Goal: Task Accomplishment & Management: Complete application form

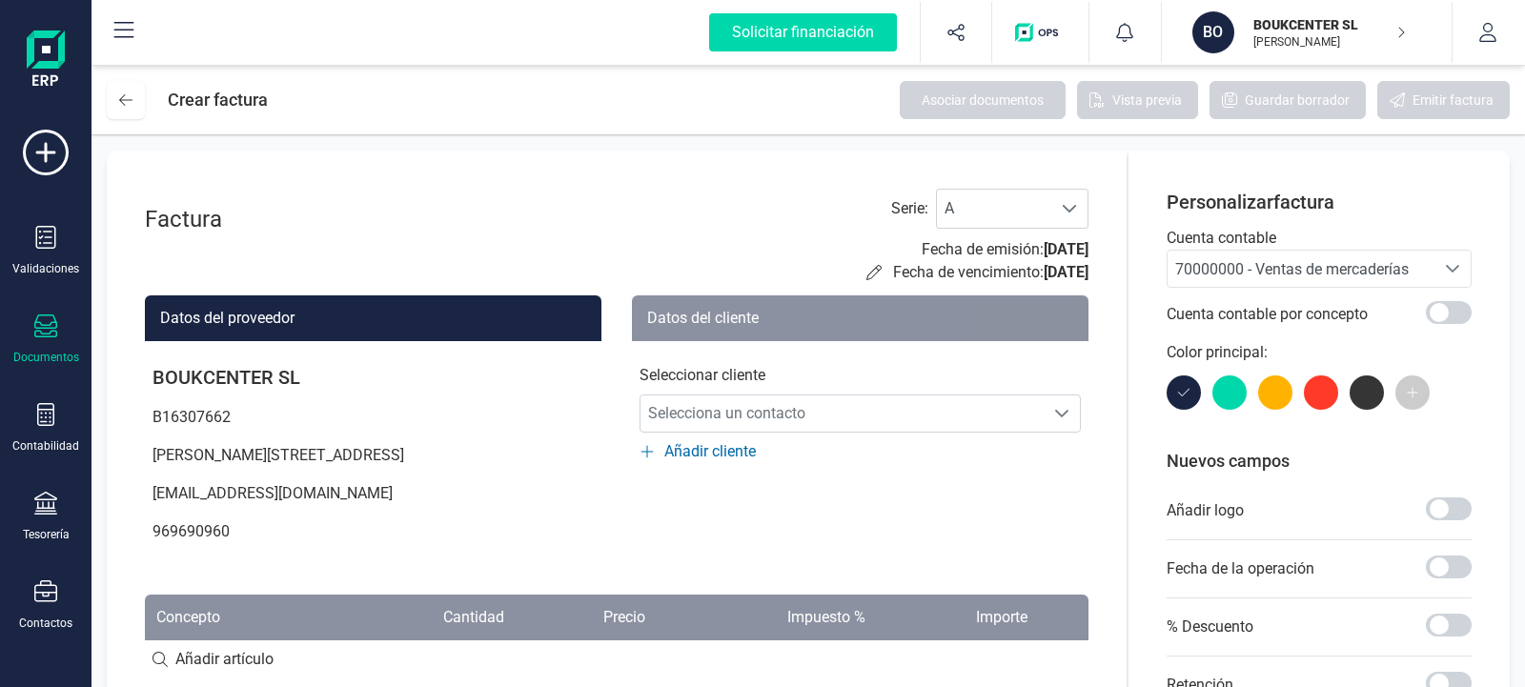
click at [49, 333] on icon at bounding box center [45, 326] width 23 height 23
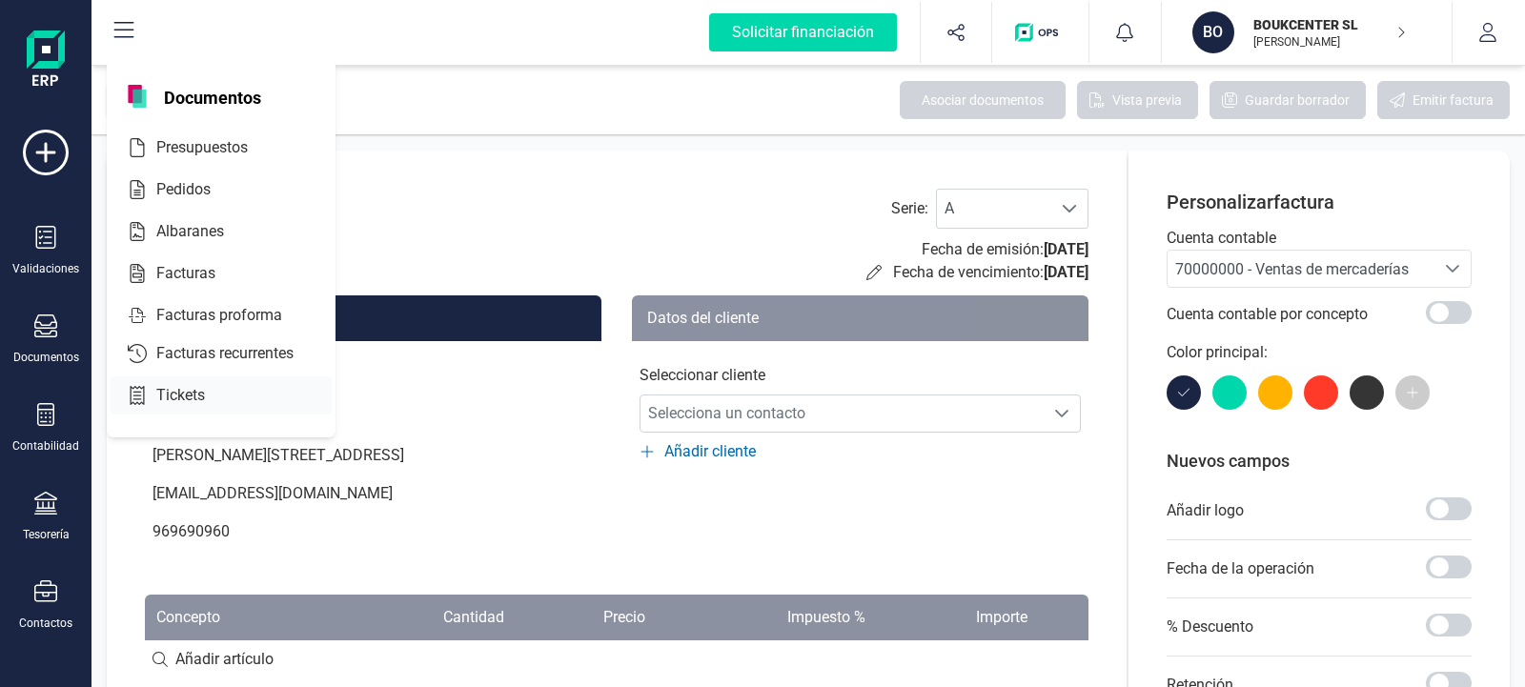
click at [176, 397] on span "Tickets" at bounding box center [194, 395] width 91 height 23
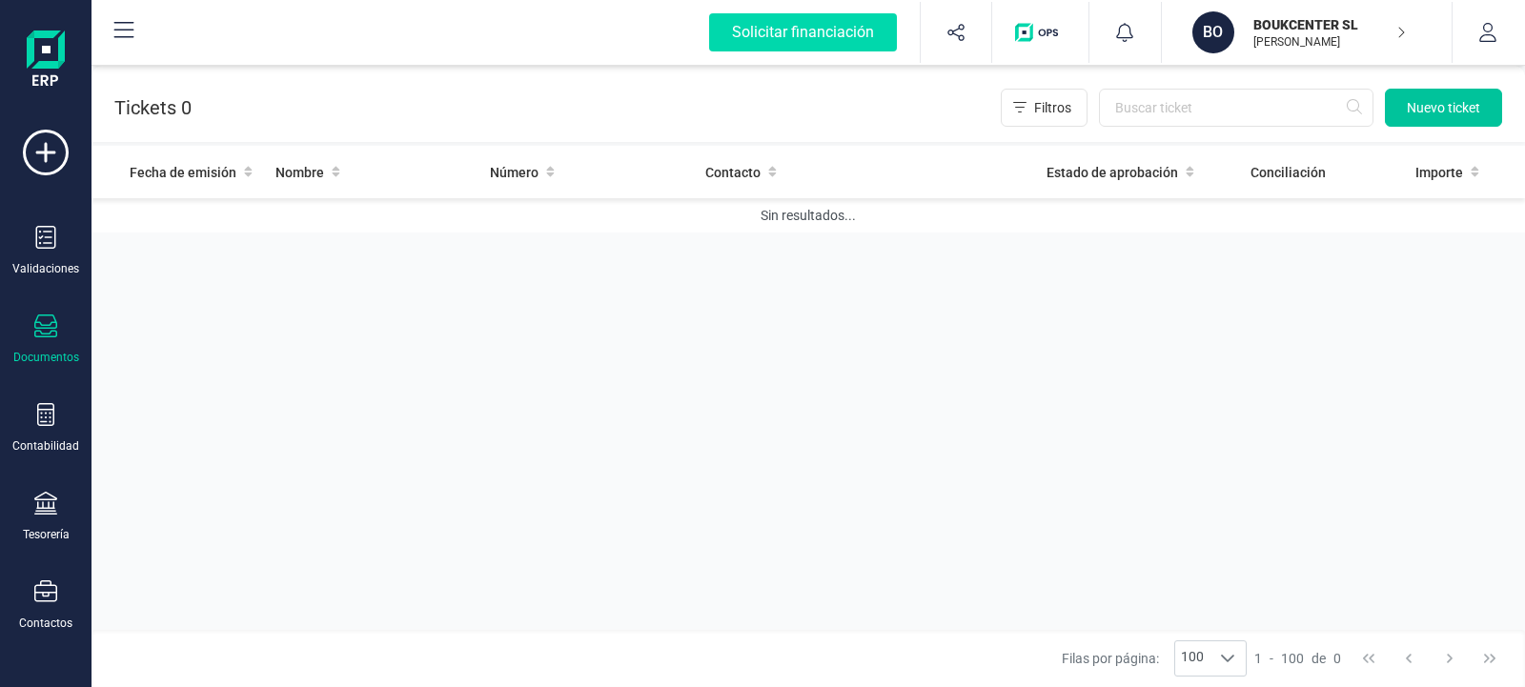
click at [1433, 112] on span "Nuevo ticket" at bounding box center [1443, 107] width 73 height 19
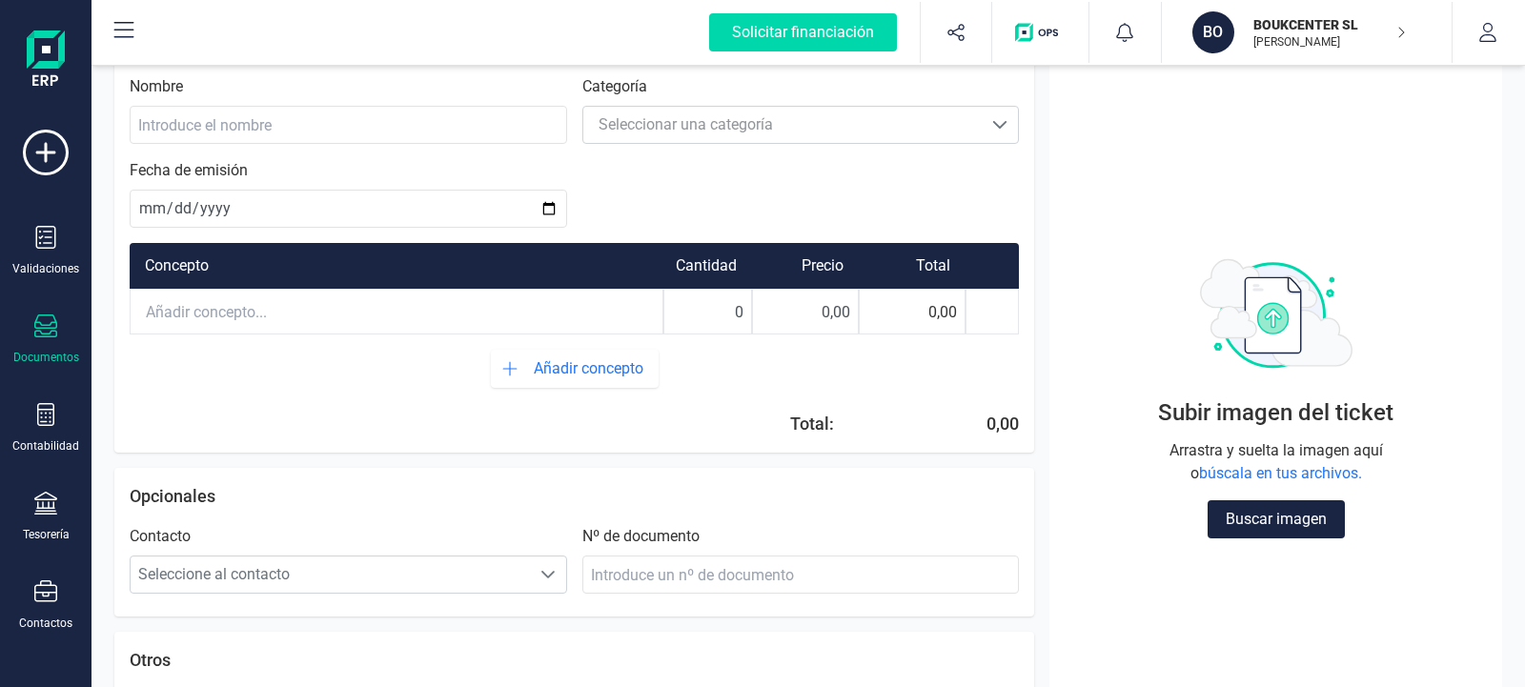
scroll to position [39, 0]
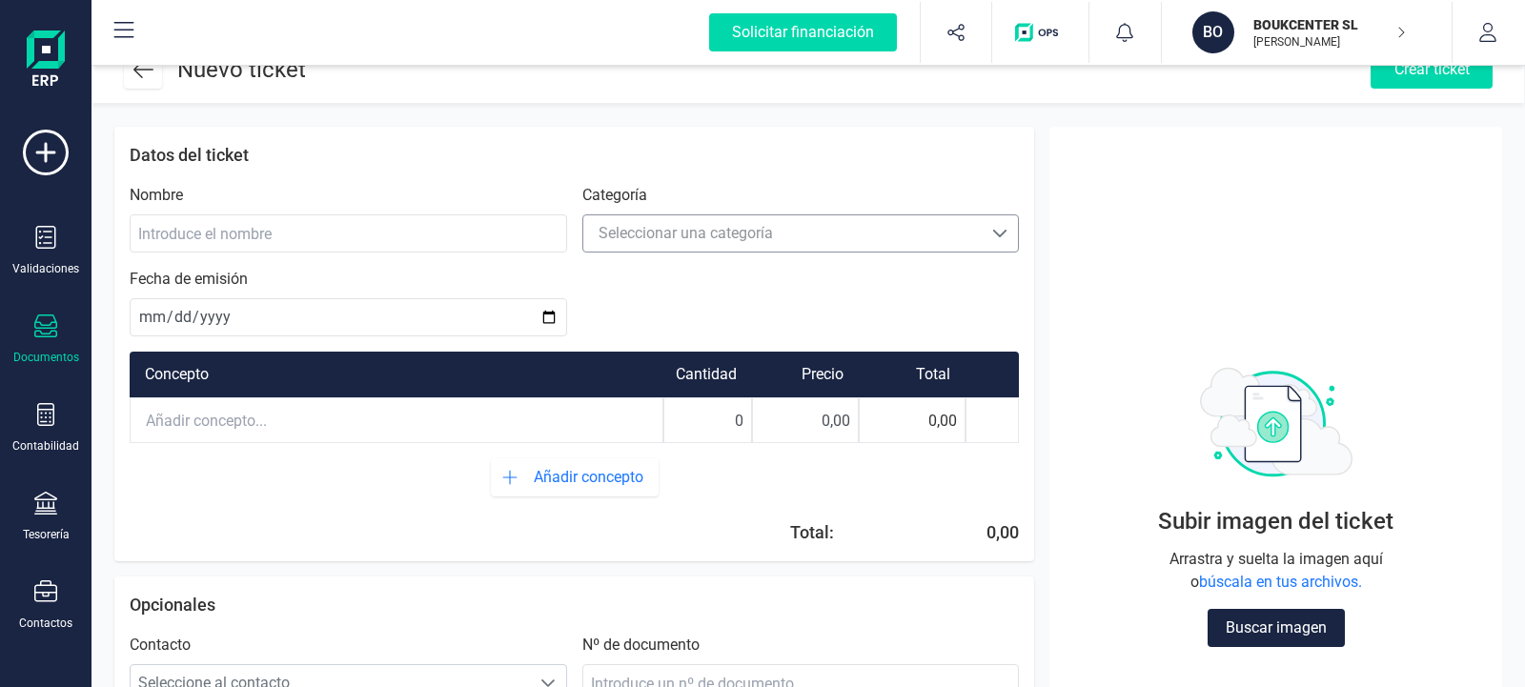
click at [986, 228] on div at bounding box center [1001, 233] width 36 height 15
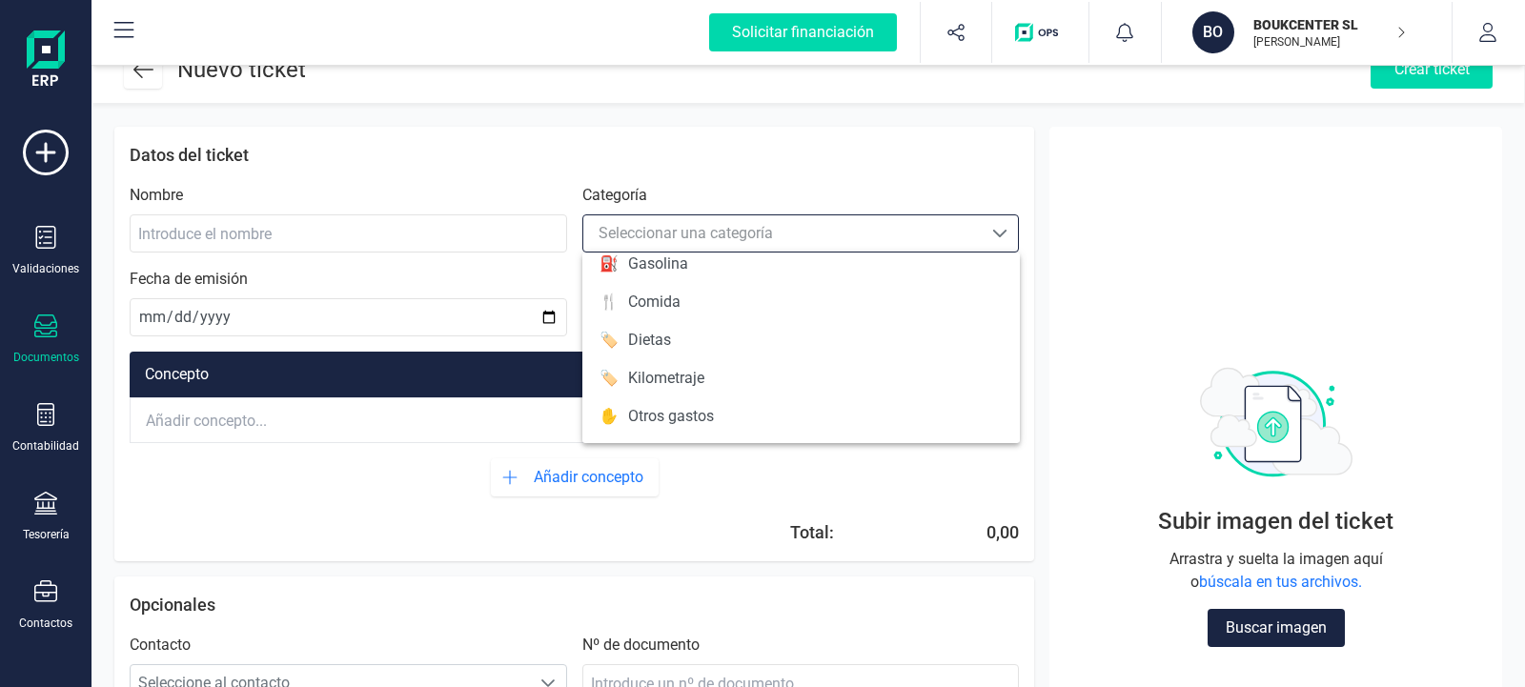
scroll to position [0, 0]
click at [1073, 234] on div "Subir imagen del ticket Arrastra y suelta la imagen aquí o búscala en tus archi…" at bounding box center [1276, 504] width 422 height 724
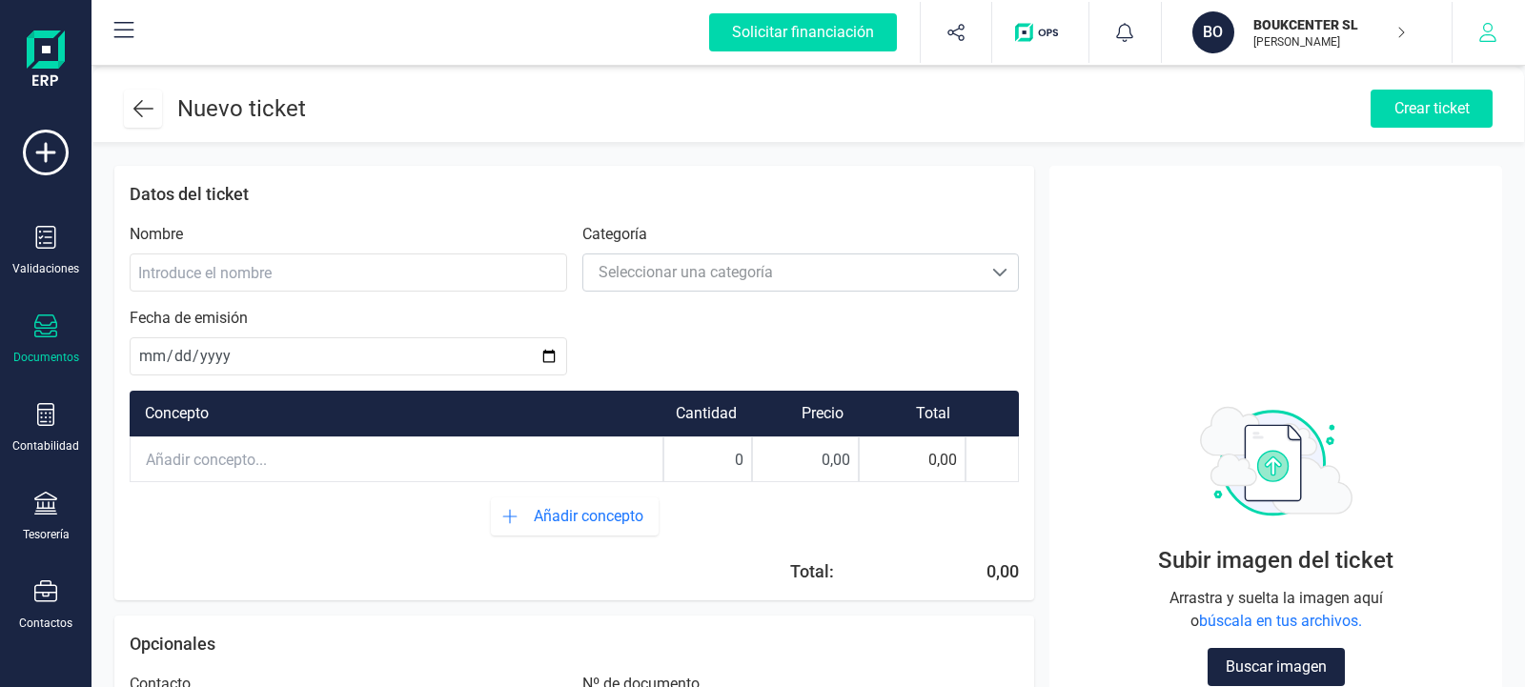
click at [1482, 33] on icon "button" at bounding box center [1487, 32] width 19 height 19
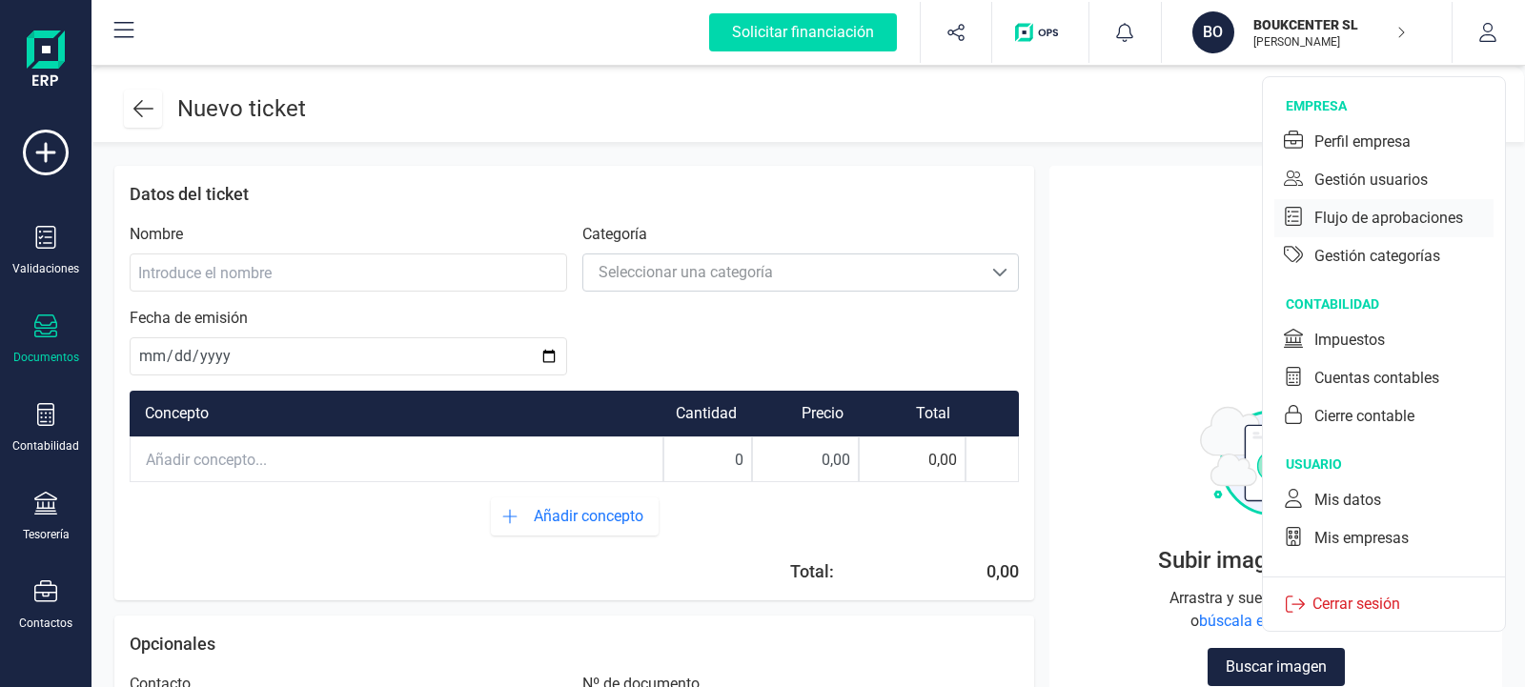
click at [1361, 218] on div "Flujo de aprobaciones" at bounding box center [1388, 218] width 149 height 23
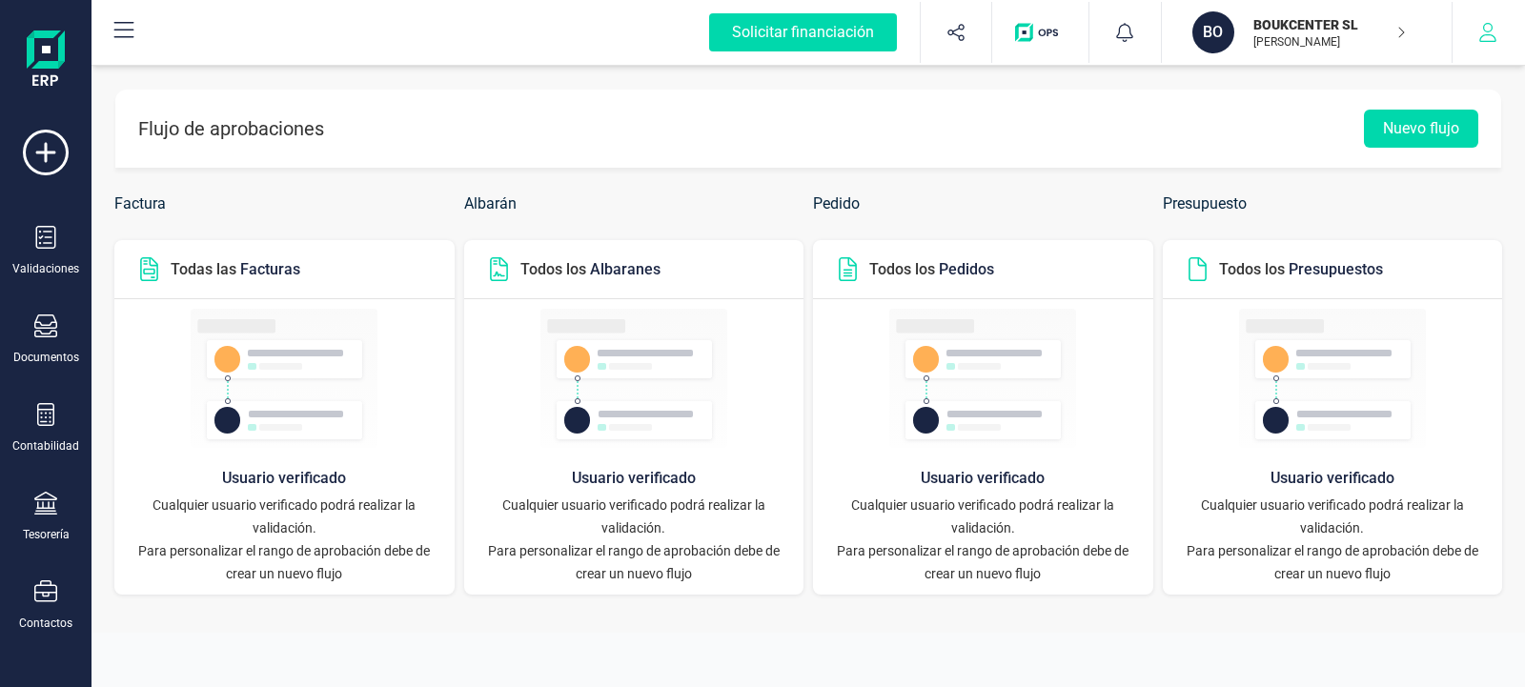
click at [1488, 38] on icon "button" at bounding box center [1487, 32] width 19 height 19
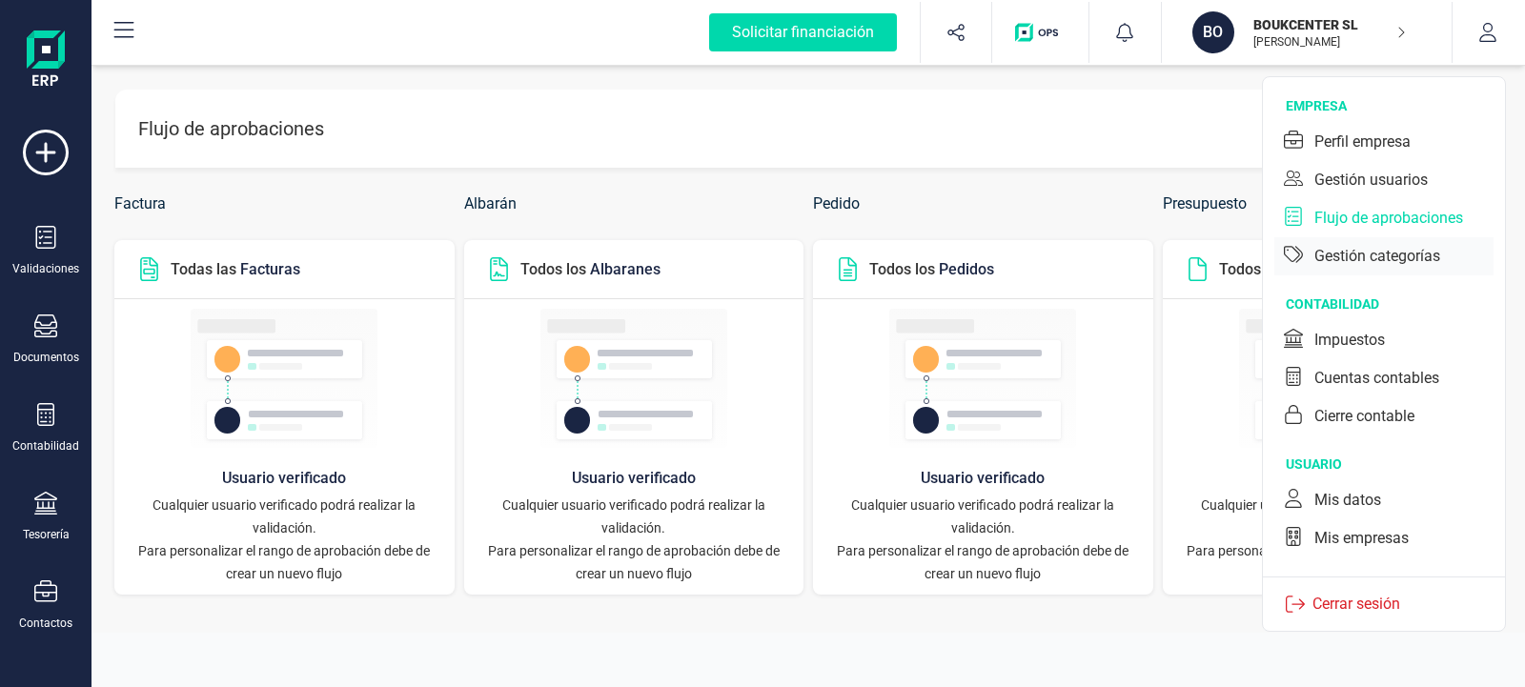
click at [1398, 257] on div "Gestión categorías" at bounding box center [1377, 256] width 126 height 23
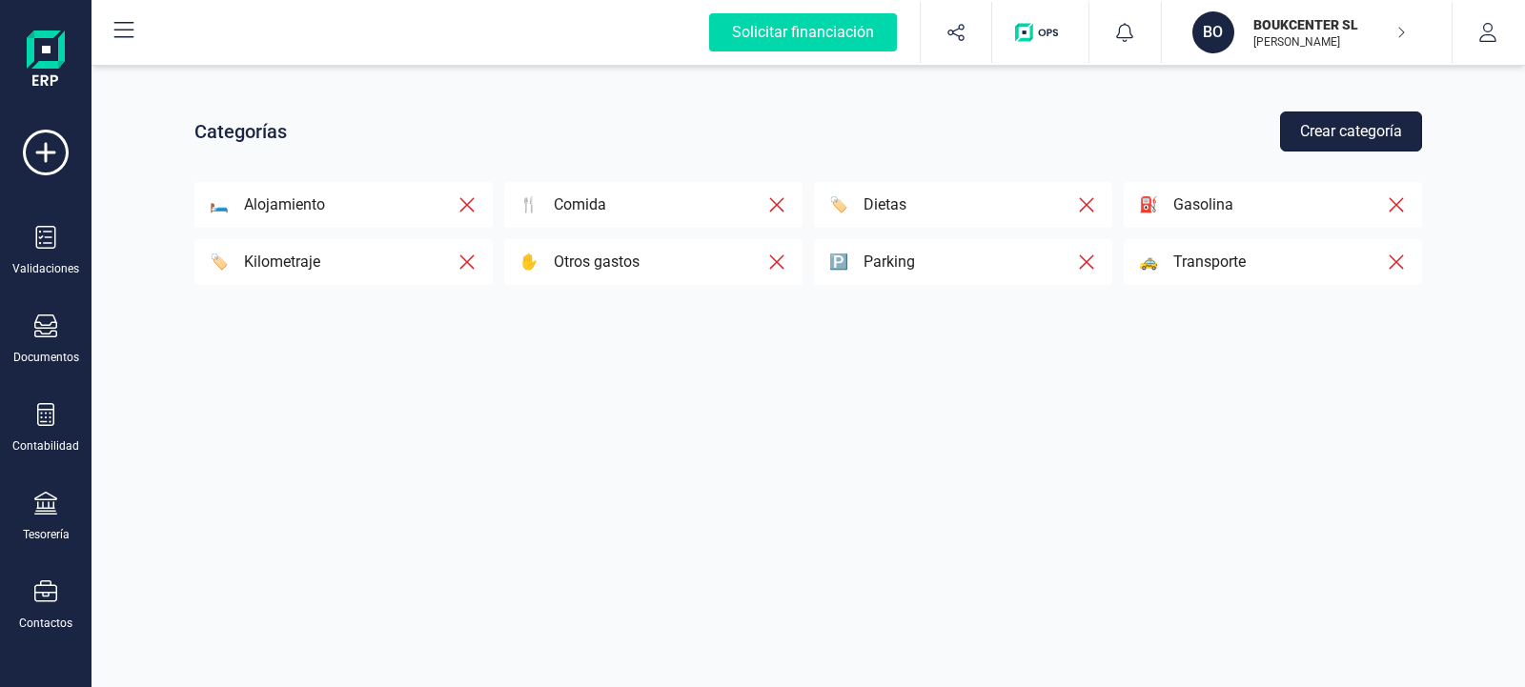
click at [1338, 132] on button "Crear categoría" at bounding box center [1351, 132] width 142 height 40
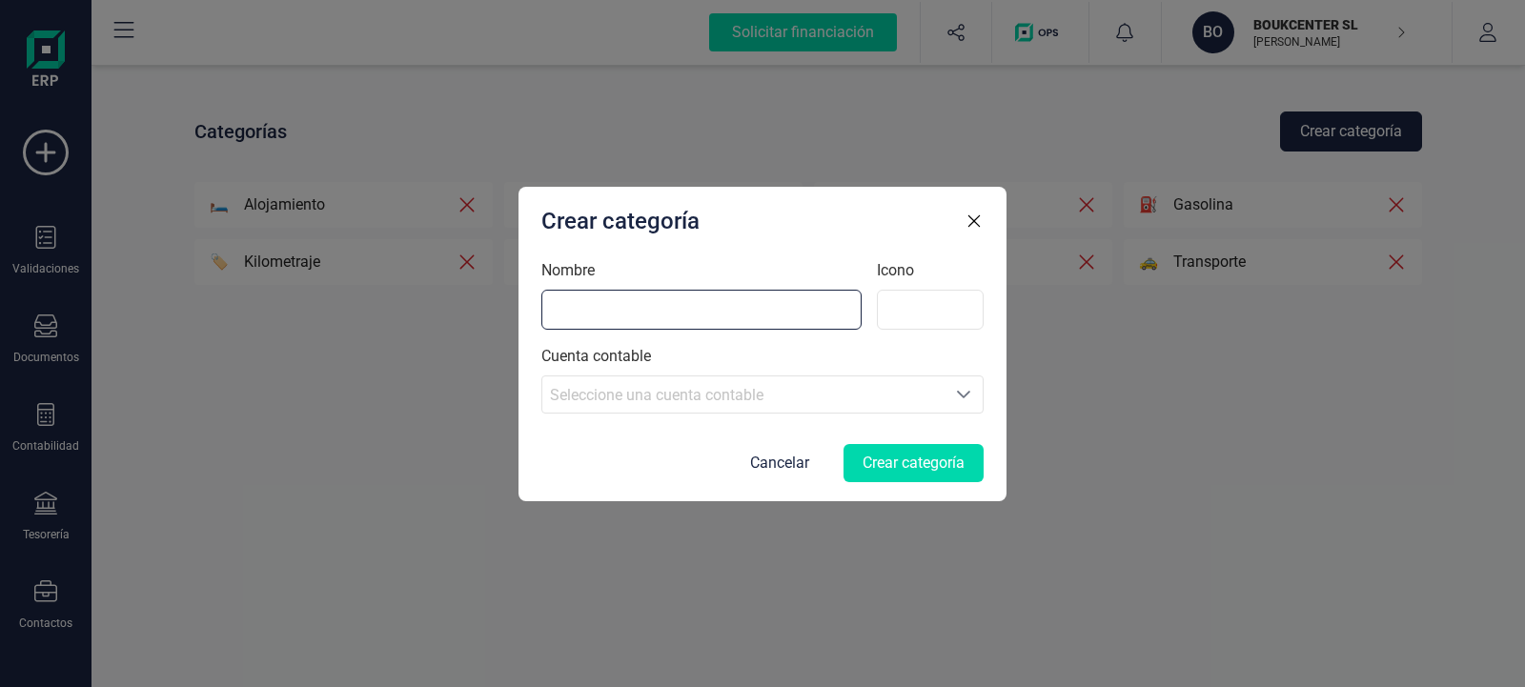
paste input "Accesorios"
type input "Accesorios"
click at [959, 395] on icon "Seleccione una cuenta" at bounding box center [963, 394] width 15 height 15
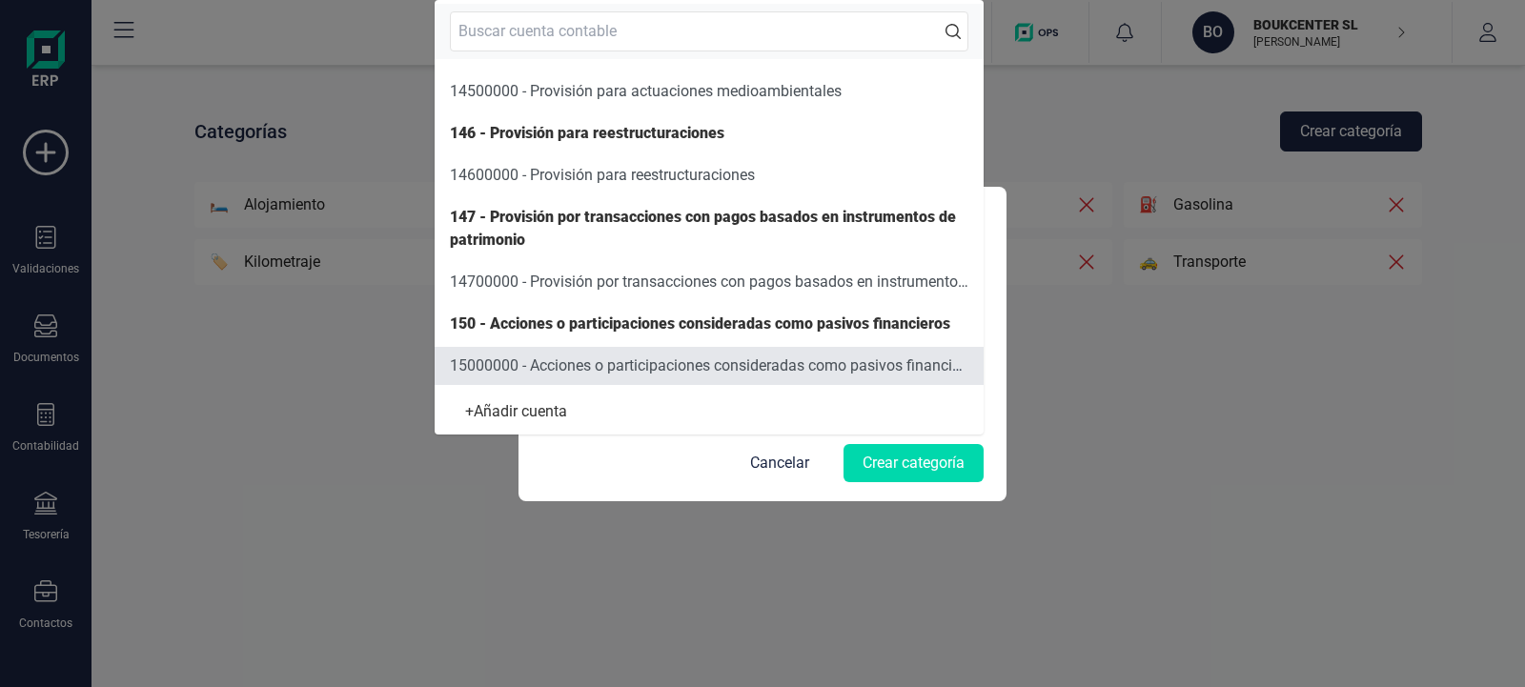
scroll to position [3378, 0]
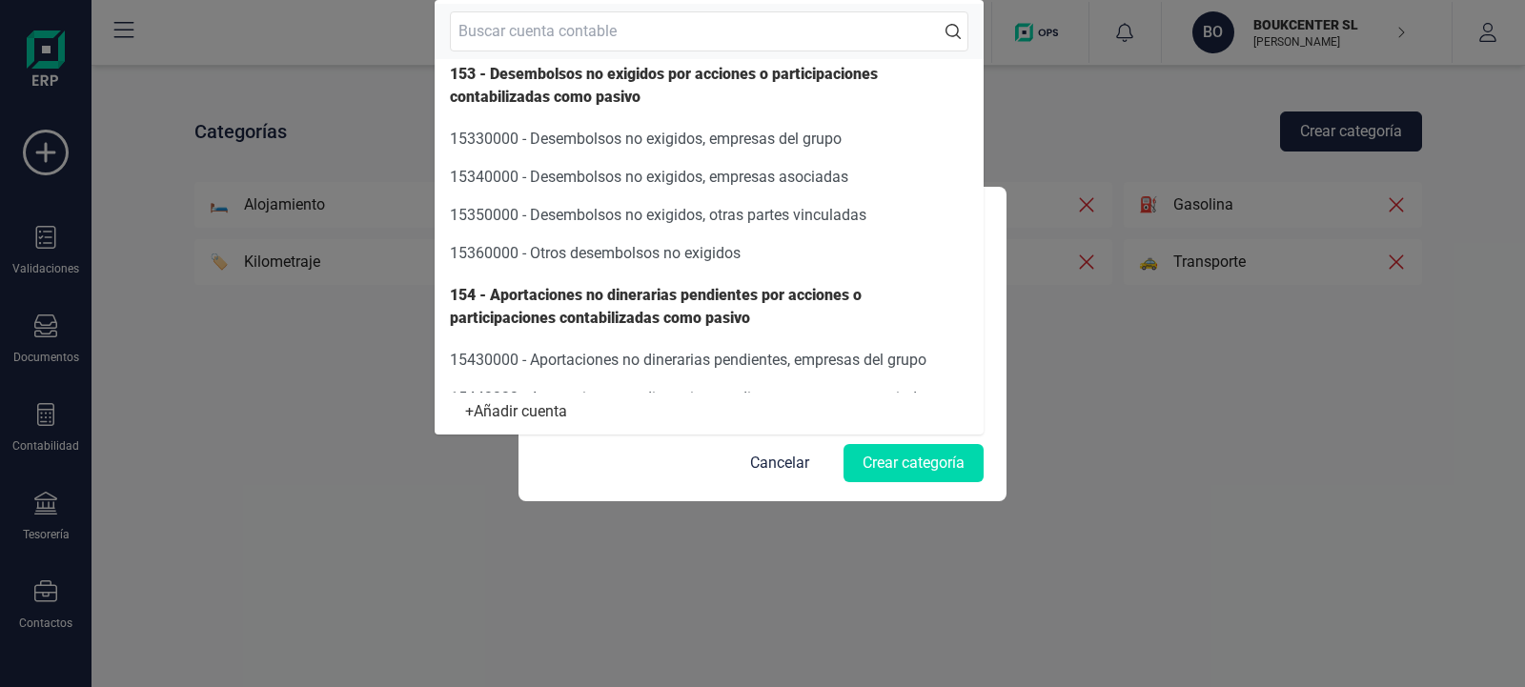
click at [1007, 94] on div "Crear categoría Nombre Accesorios Icono Cuenta contable Seleccione una cuenta S…" at bounding box center [762, 343] width 1525 height 687
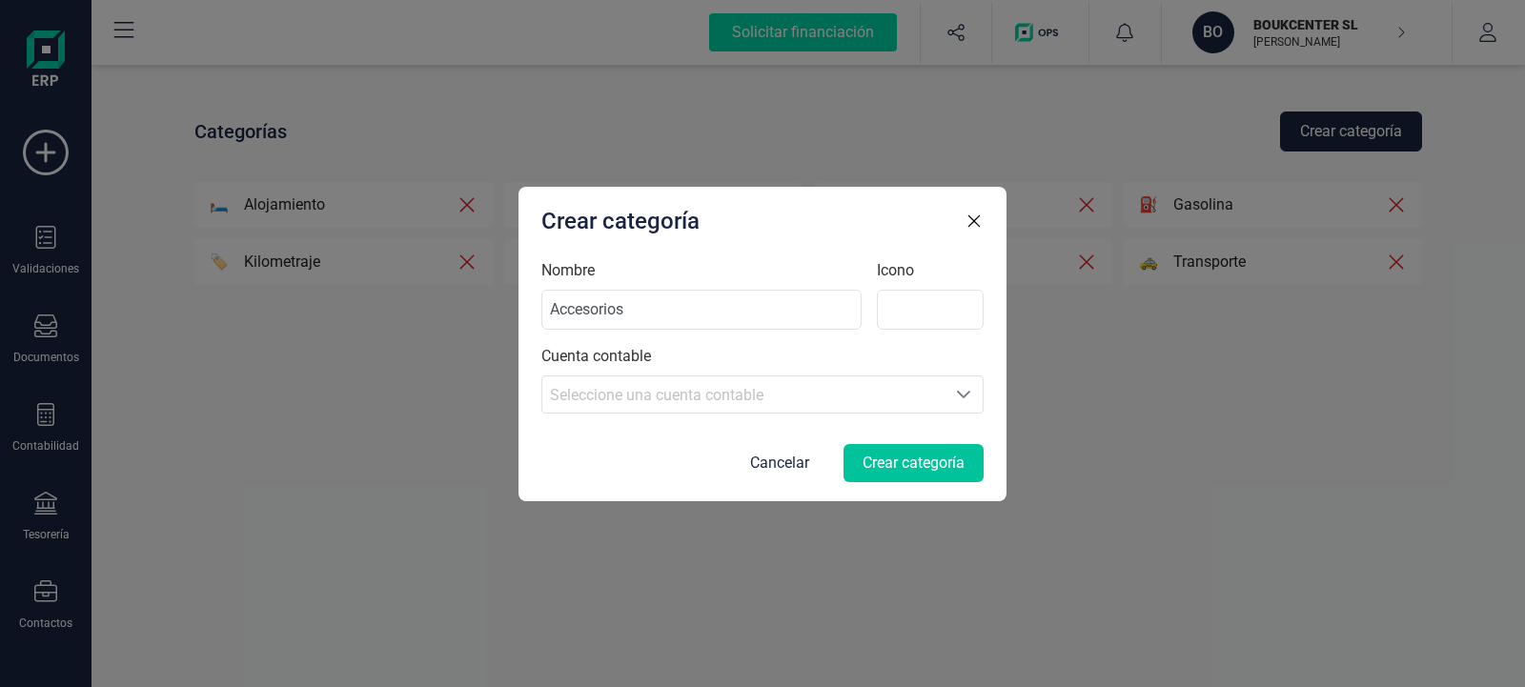
click at [920, 453] on button "Crear categoría" at bounding box center [914, 463] width 140 height 38
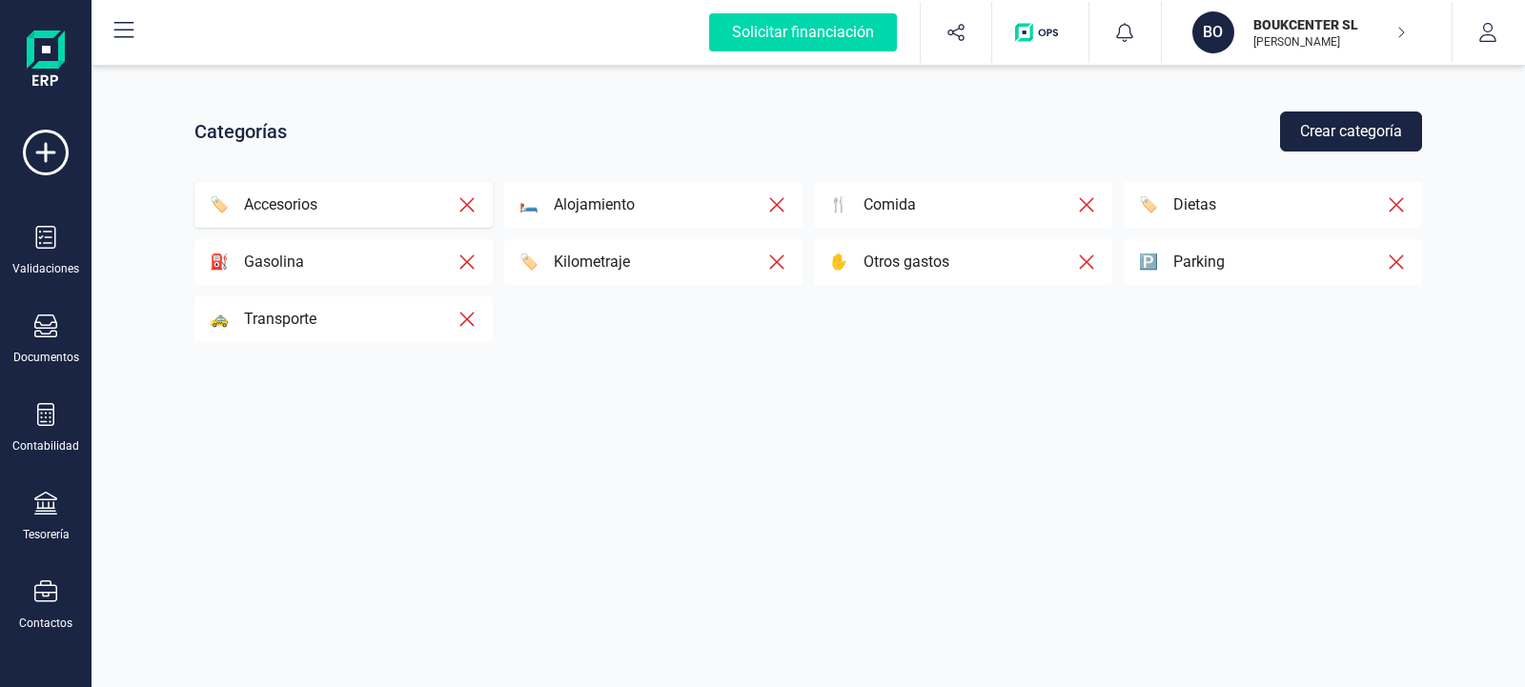
click at [275, 207] on p "Accesorios" at bounding box center [273, 204] width 89 height 23
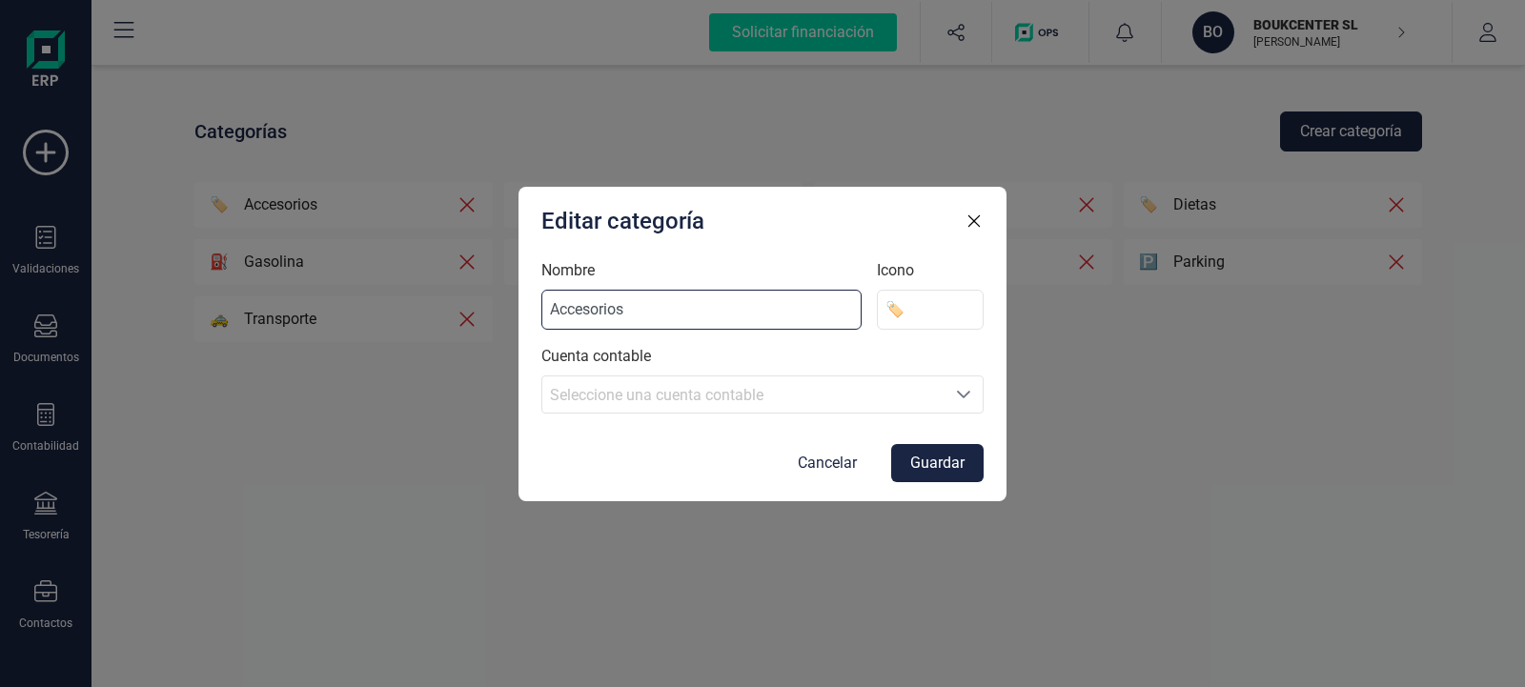
click at [650, 314] on input "Accesorios" at bounding box center [701, 310] width 320 height 40
type input "Accesorios moviles"
click at [957, 458] on button "Guardar" at bounding box center [937, 463] width 92 height 38
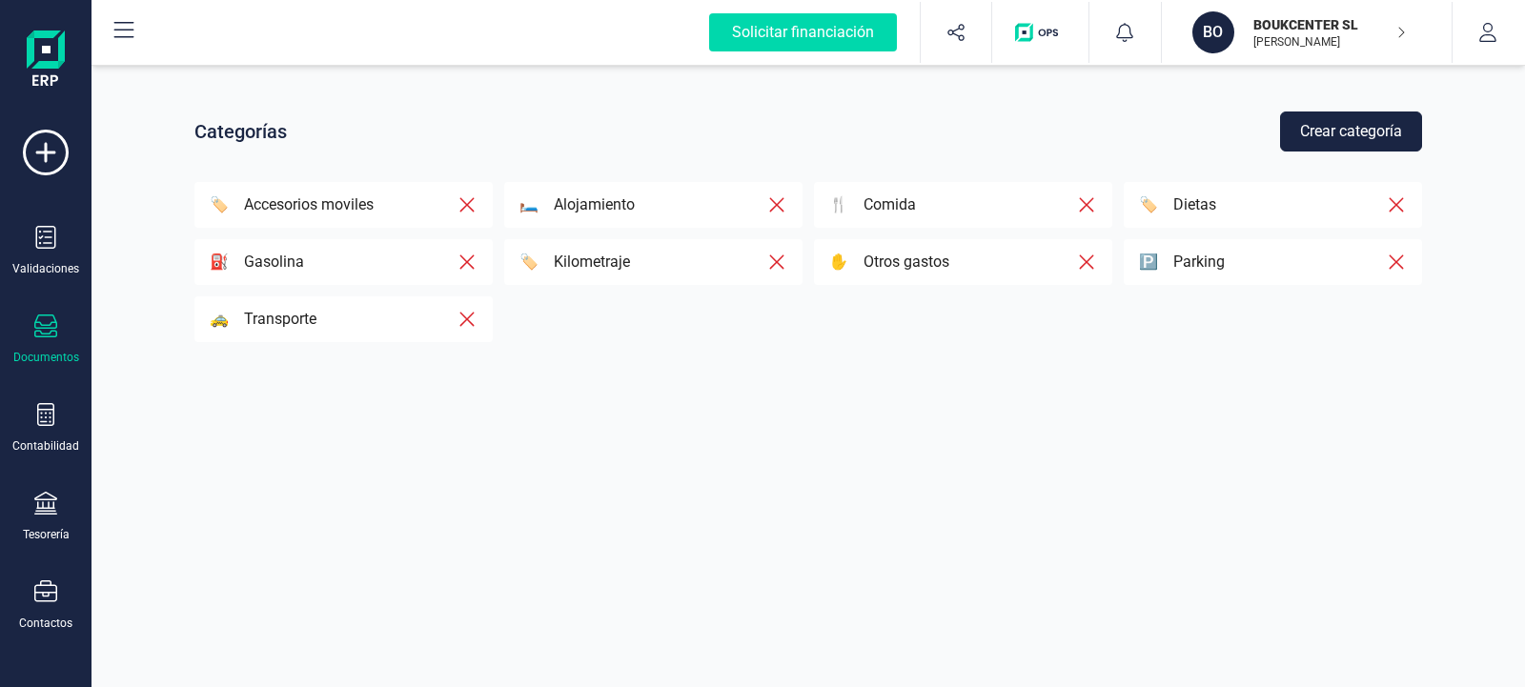
click at [37, 332] on icon at bounding box center [45, 326] width 23 height 23
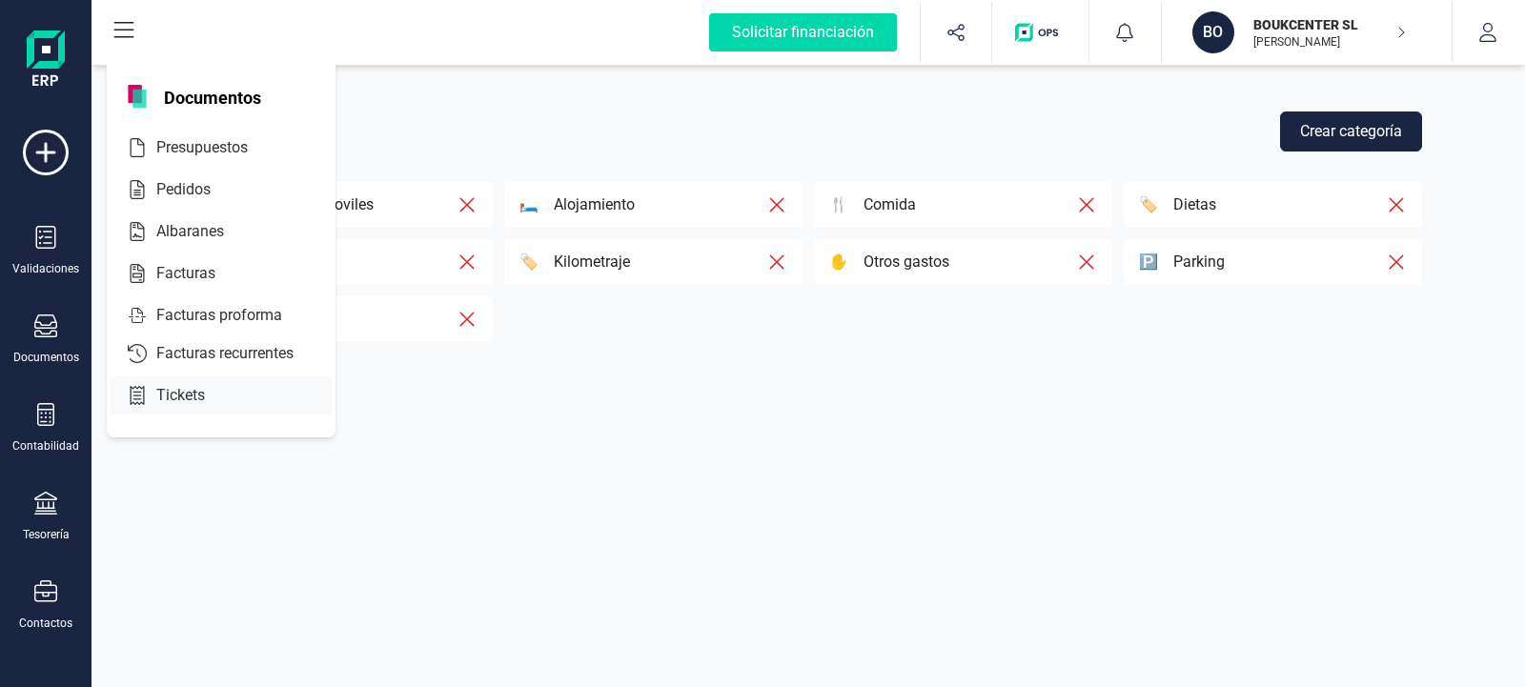
click at [167, 393] on span "Tickets" at bounding box center [194, 395] width 91 height 23
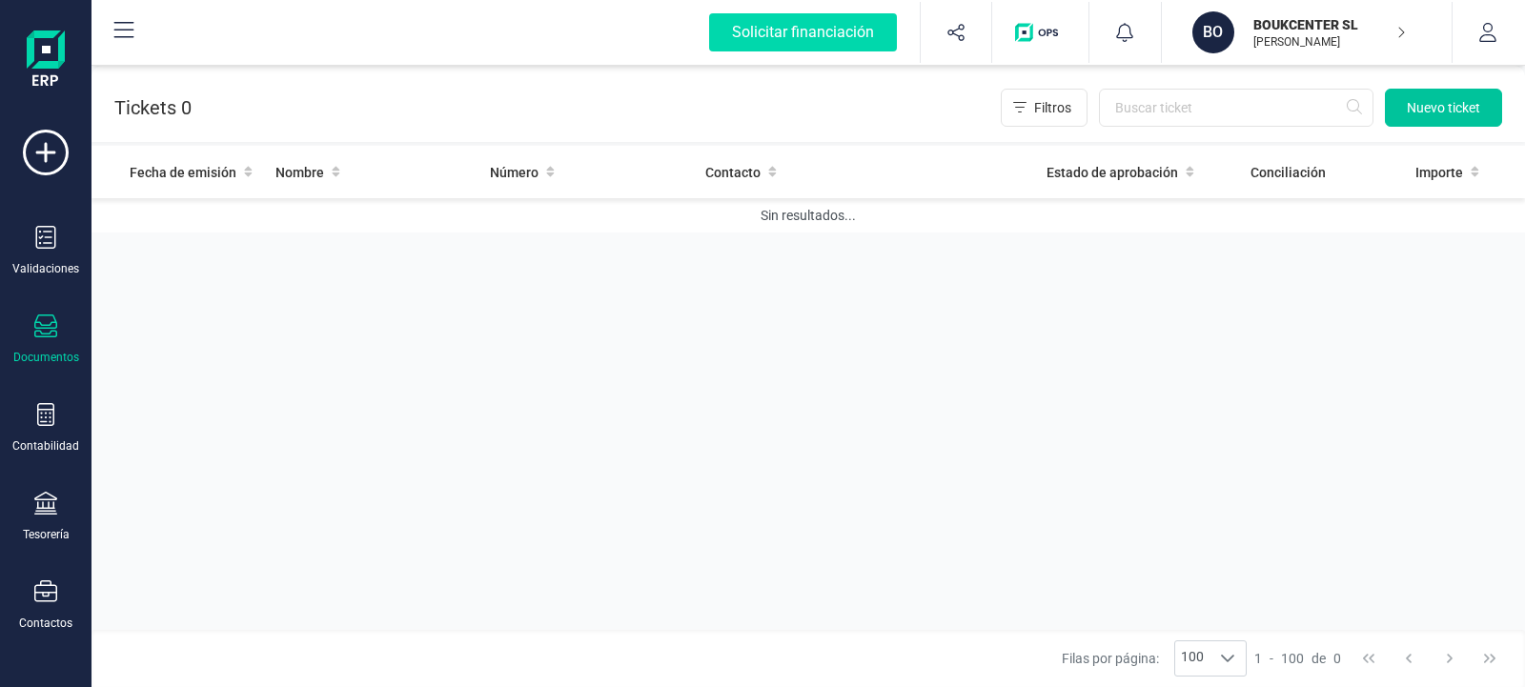
click at [1435, 113] on span "Nuevo ticket" at bounding box center [1443, 107] width 73 height 19
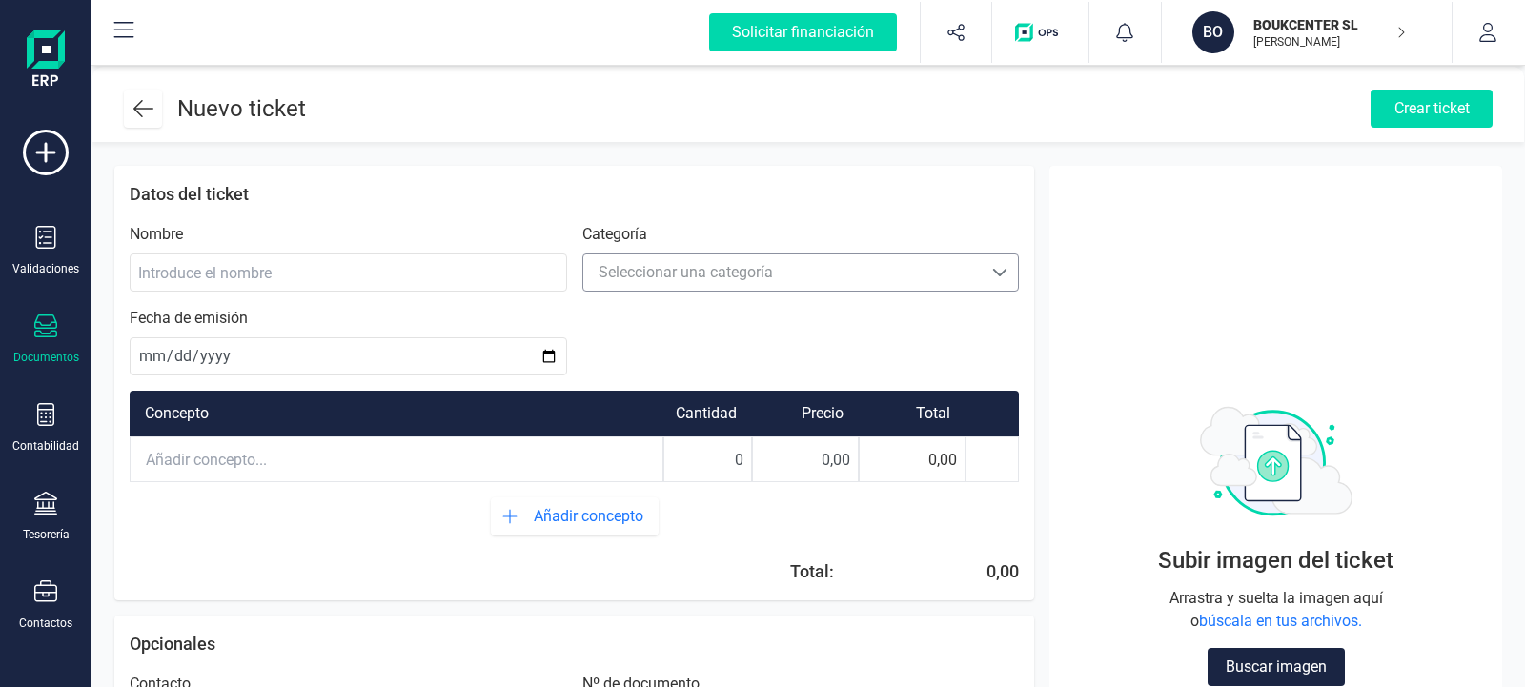
click at [1001, 268] on span at bounding box center [999, 272] width 15 height 15
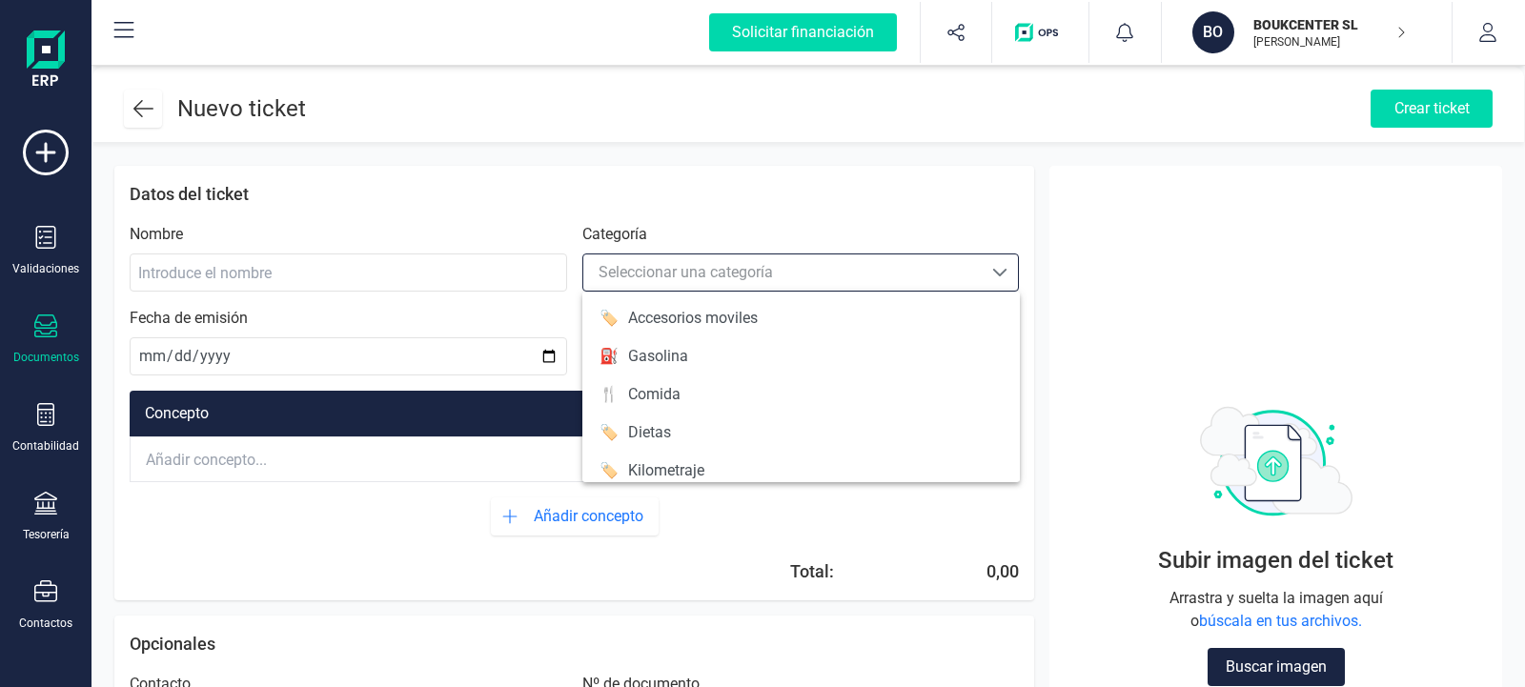
scroll to position [11, 92]
click at [796, 317] on li "🏷️ Accesorios moviles" at bounding box center [800, 318] width 437 height 38
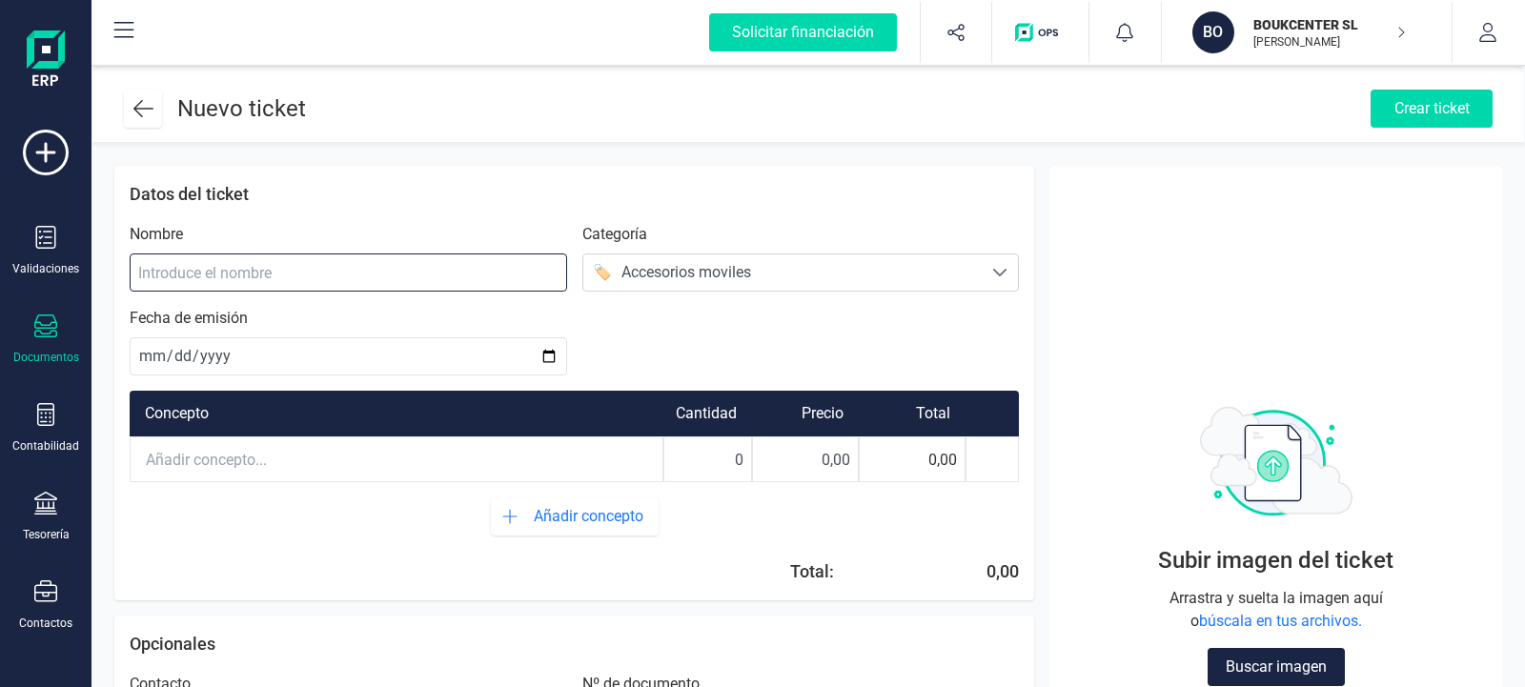
click at [179, 274] on input at bounding box center [348, 273] width 437 height 38
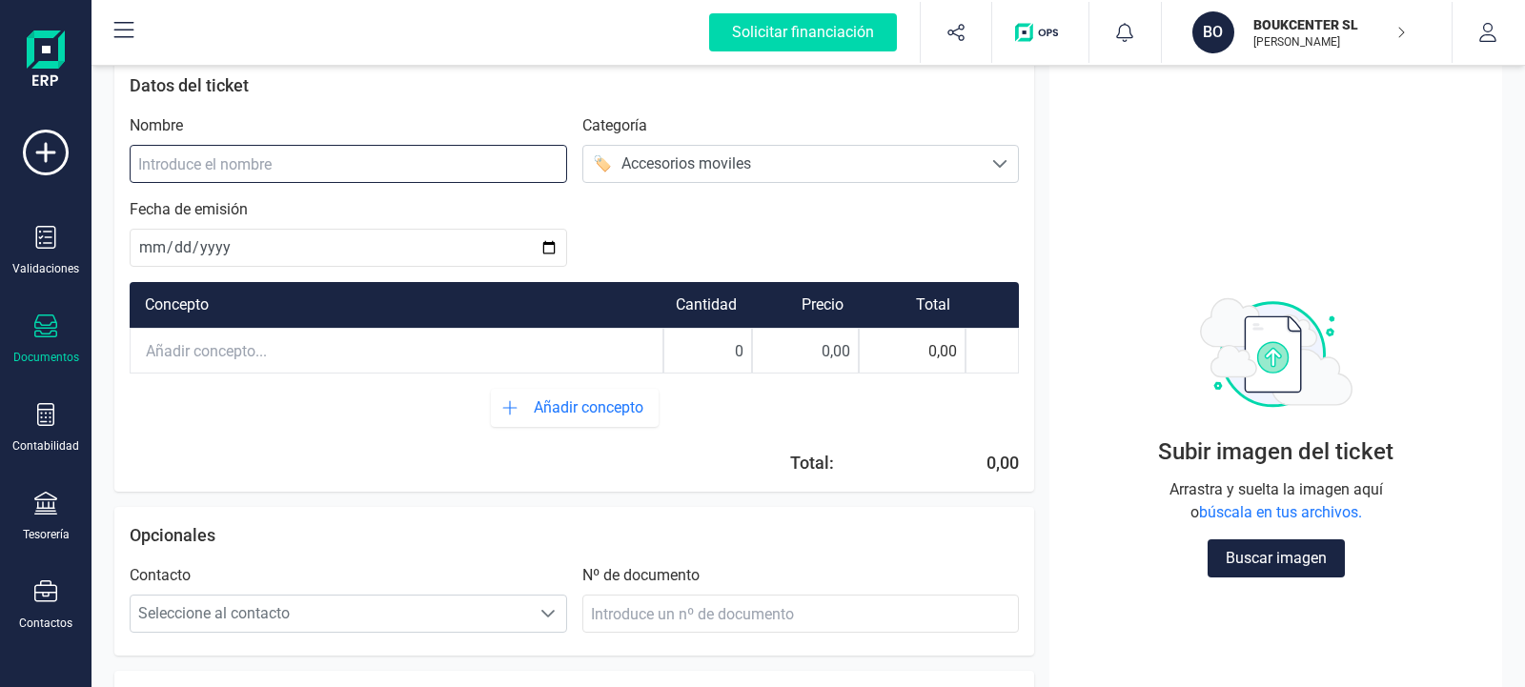
scroll to position [0, 0]
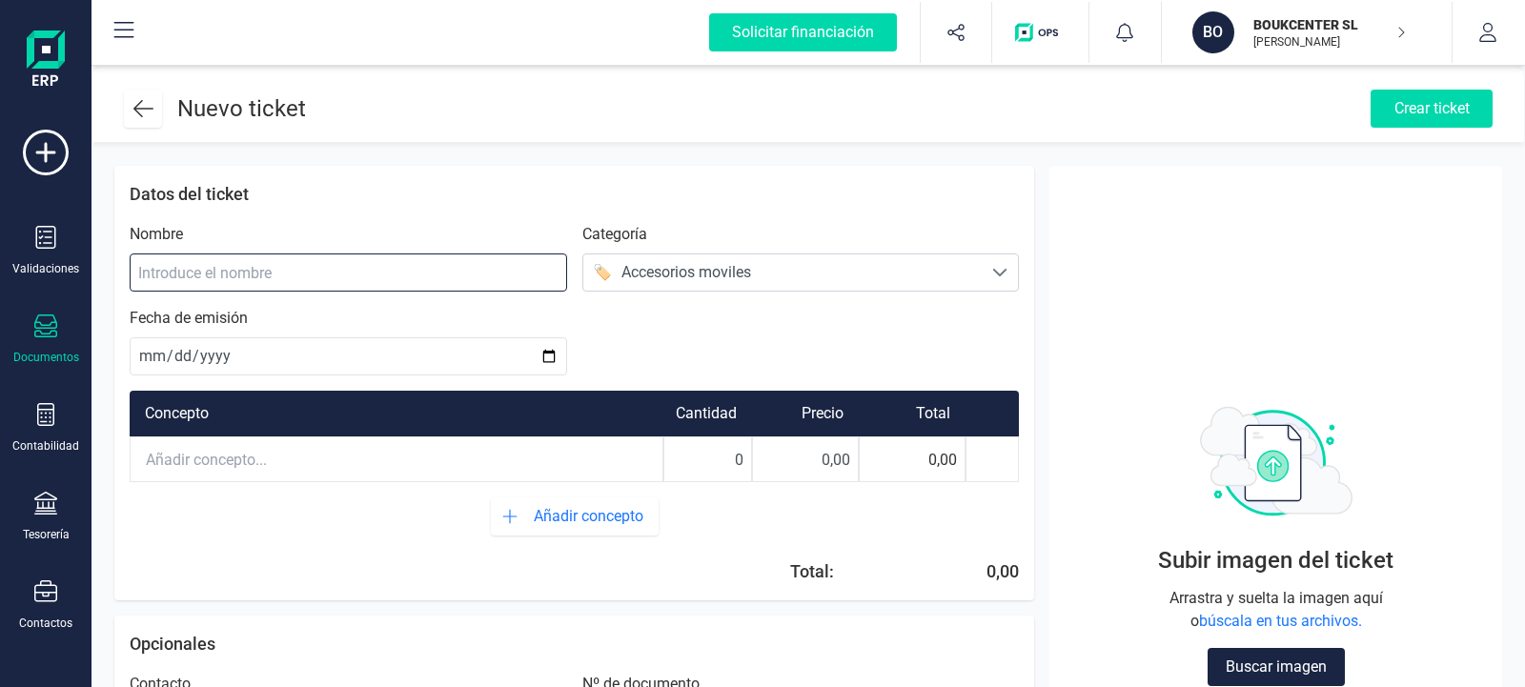
paste input "Qcharx"
type input "Qcharx"
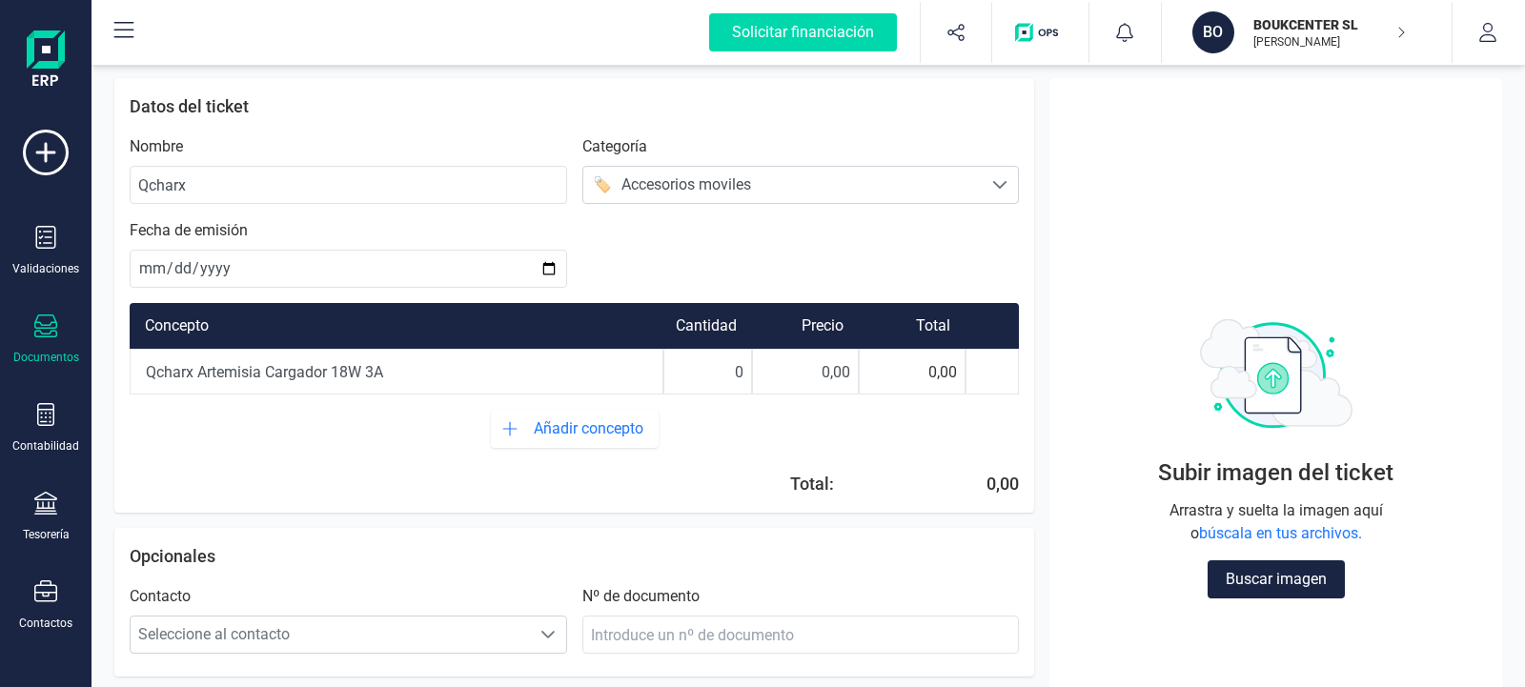
scroll to position [39, 0]
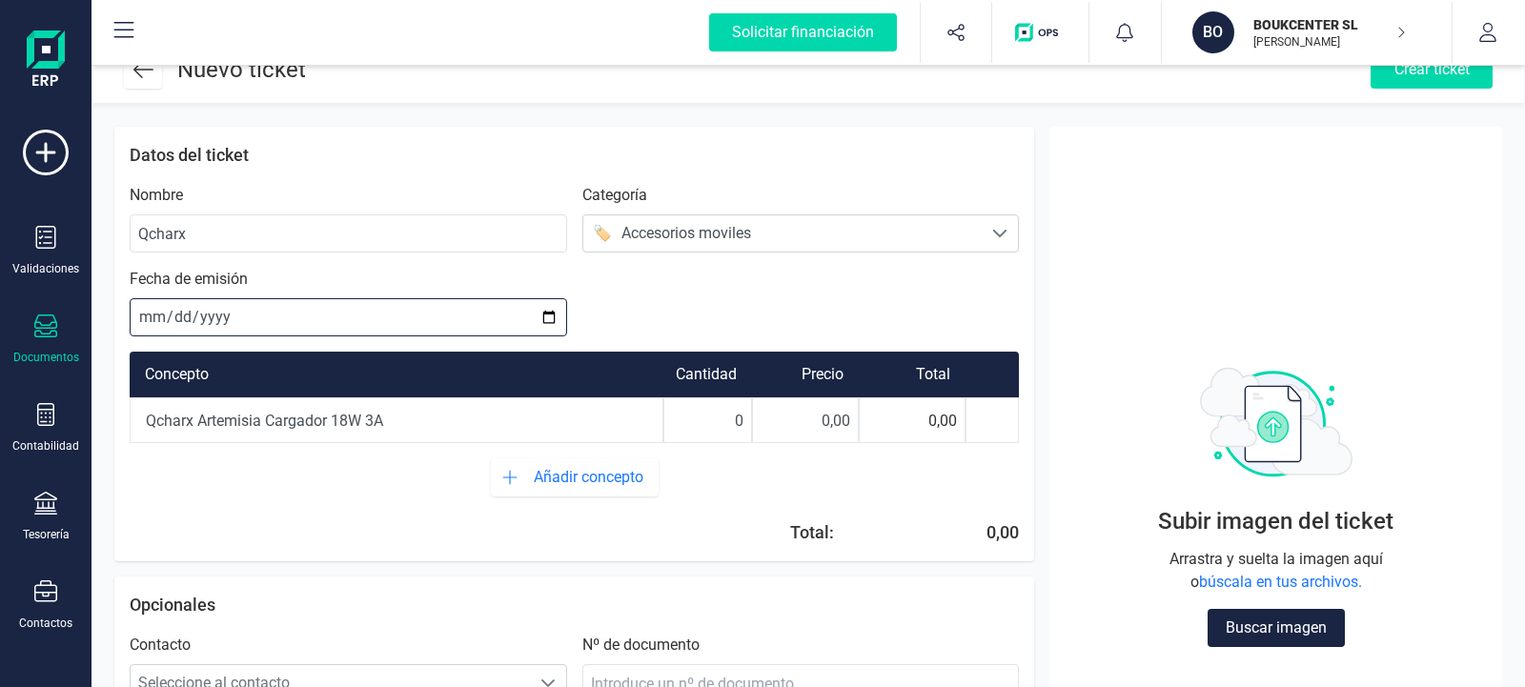
click at [545, 319] on input "date" at bounding box center [348, 317] width 437 height 38
type input "[DATE]"
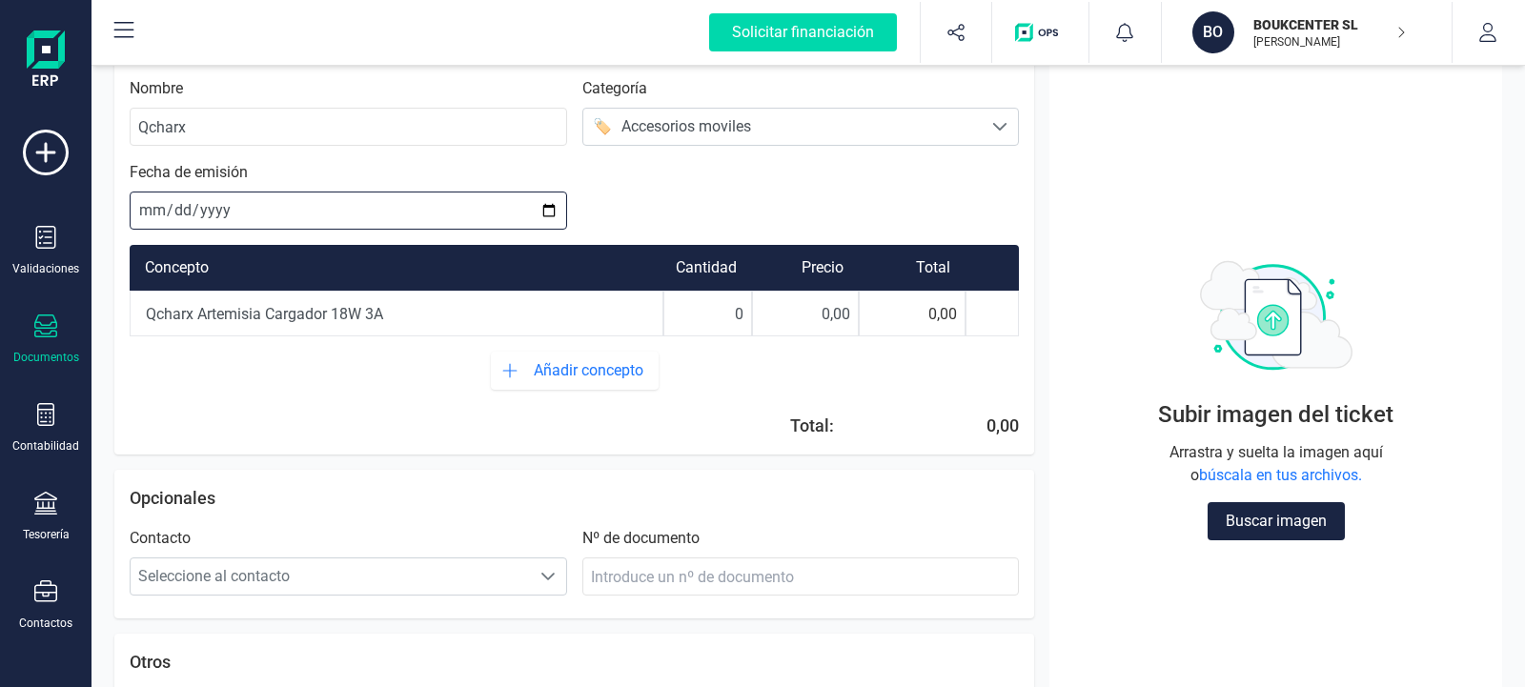
scroll to position [256, 0]
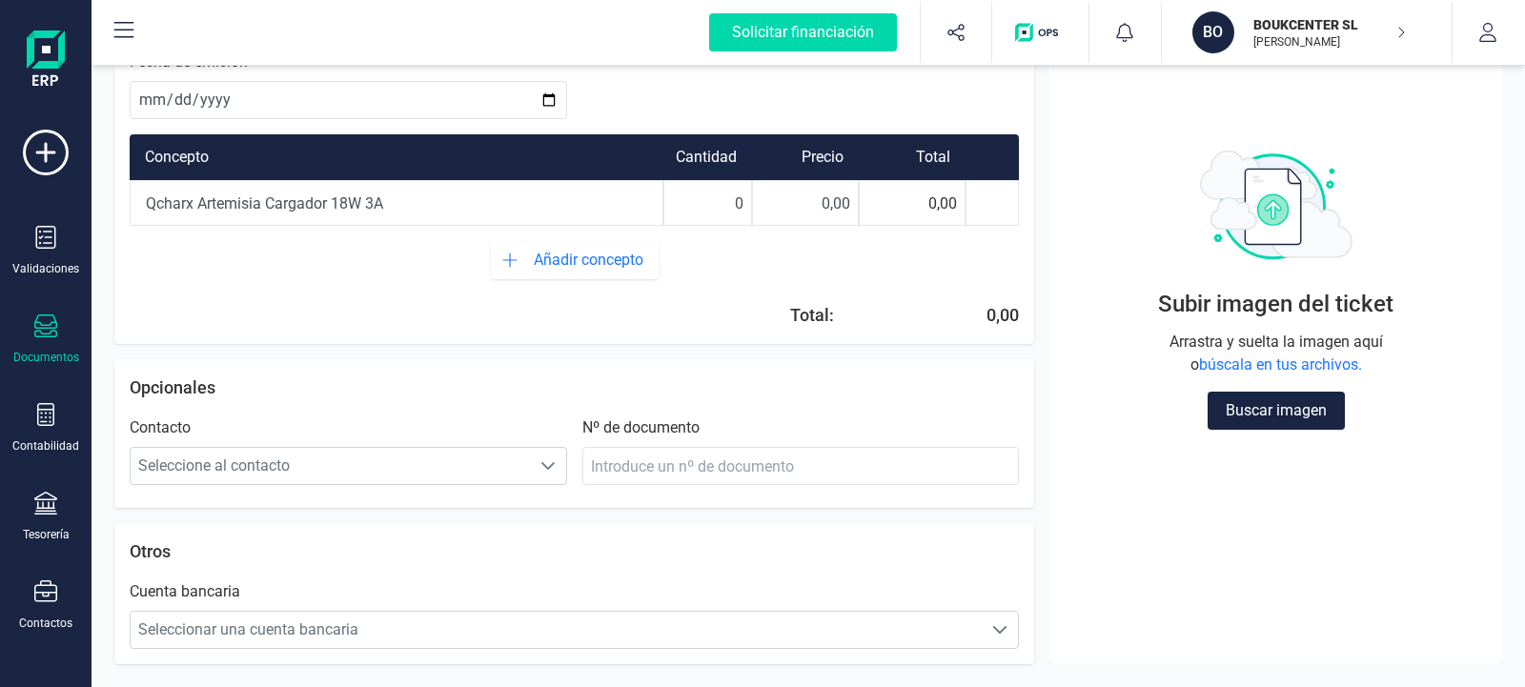
click at [1009, 323] on div "0,00" at bounding box center [999, 315] width 40 height 27
click at [986, 319] on div "0,00" at bounding box center [999, 315] width 40 height 27
click at [933, 210] on div "0,00" at bounding box center [912, 203] width 107 height 46
click at [814, 211] on input "0,00" at bounding box center [805, 203] width 105 height 42
click at [745, 204] on input "0" at bounding box center [707, 203] width 87 height 42
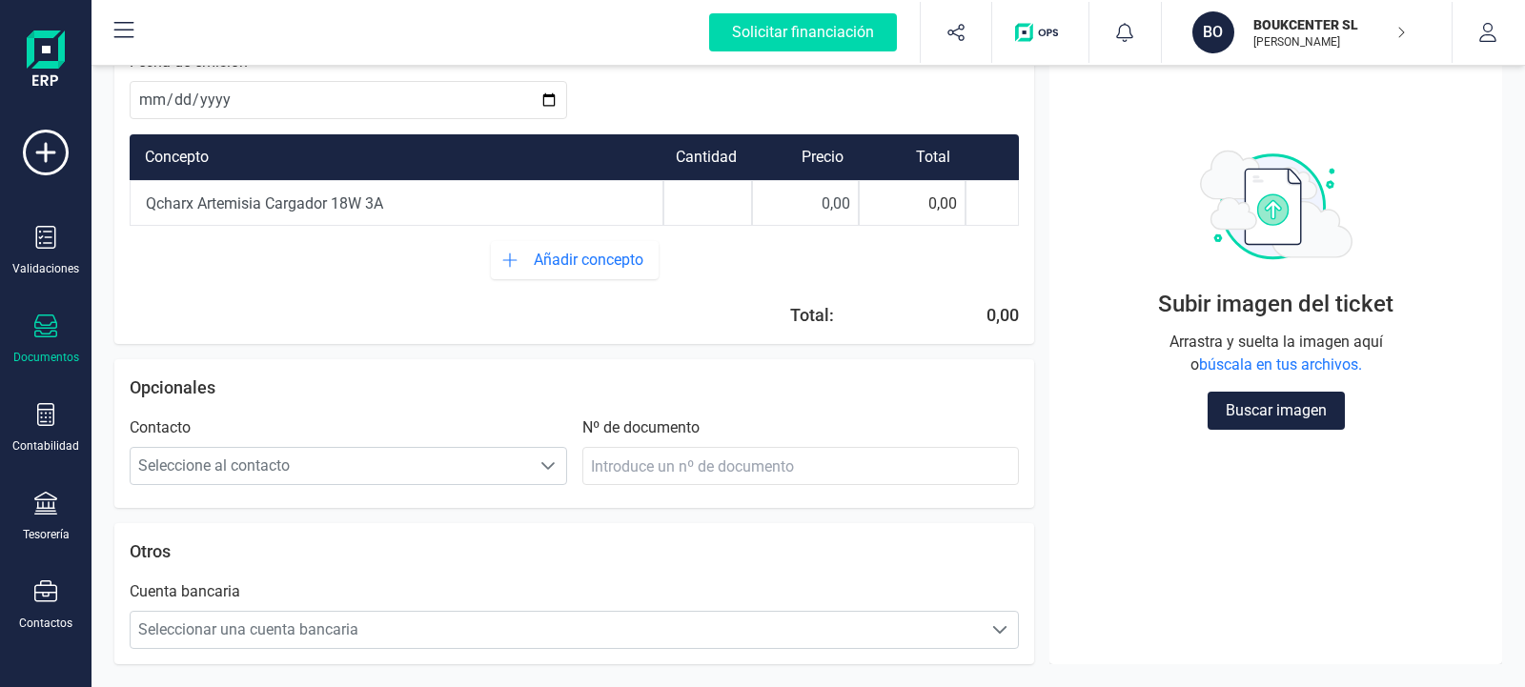
type input "1"
click at [929, 208] on div "0,00" at bounding box center [912, 203] width 107 height 46
click at [924, 207] on div "0,00" at bounding box center [912, 203] width 107 height 46
click at [813, 206] on input "0,00" at bounding box center [805, 203] width 105 height 42
click at [912, 207] on div "0,00" at bounding box center [912, 203] width 107 height 46
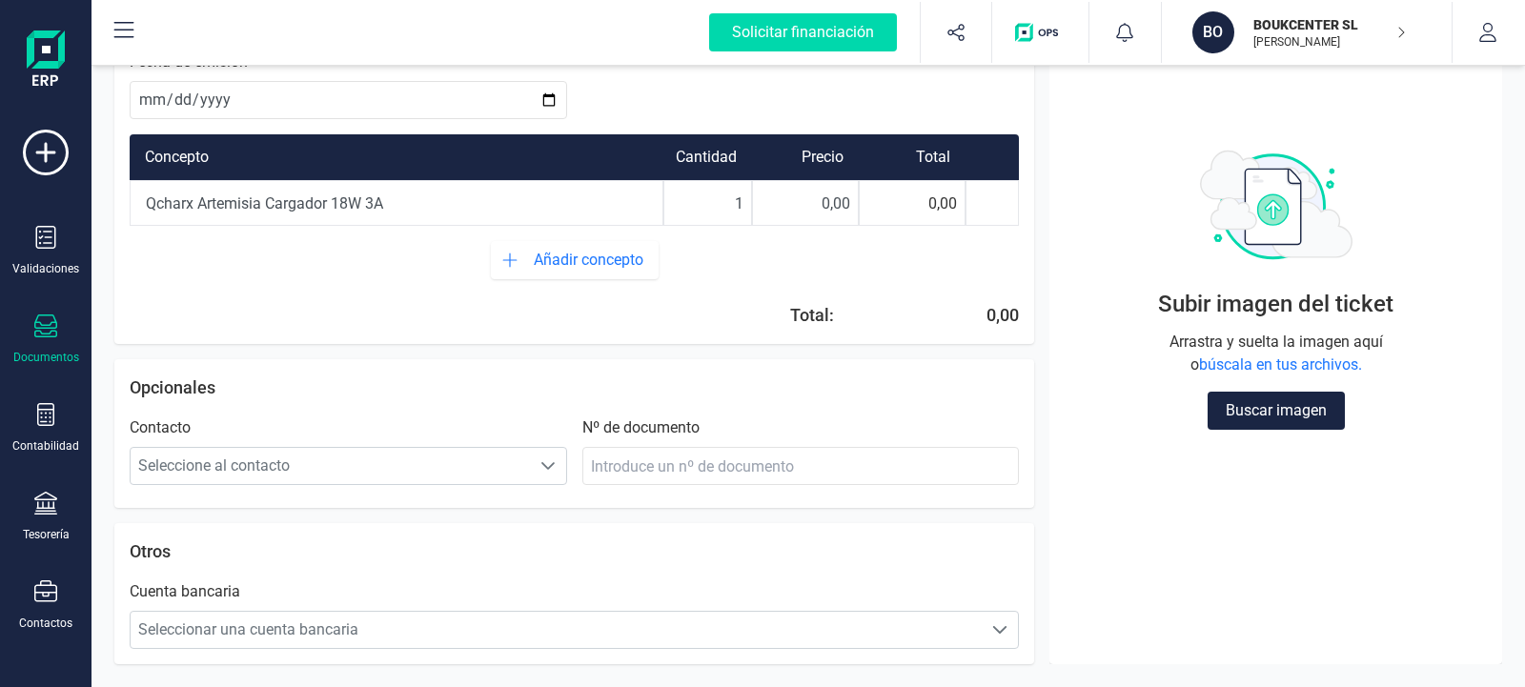
click at [931, 209] on div "0,00" at bounding box center [912, 203] width 107 height 46
click at [1003, 316] on div "0,00" at bounding box center [999, 315] width 40 height 27
click at [986, 323] on div "0,00" at bounding box center [999, 315] width 40 height 27
click at [987, 315] on div "0,00" at bounding box center [999, 315] width 40 height 27
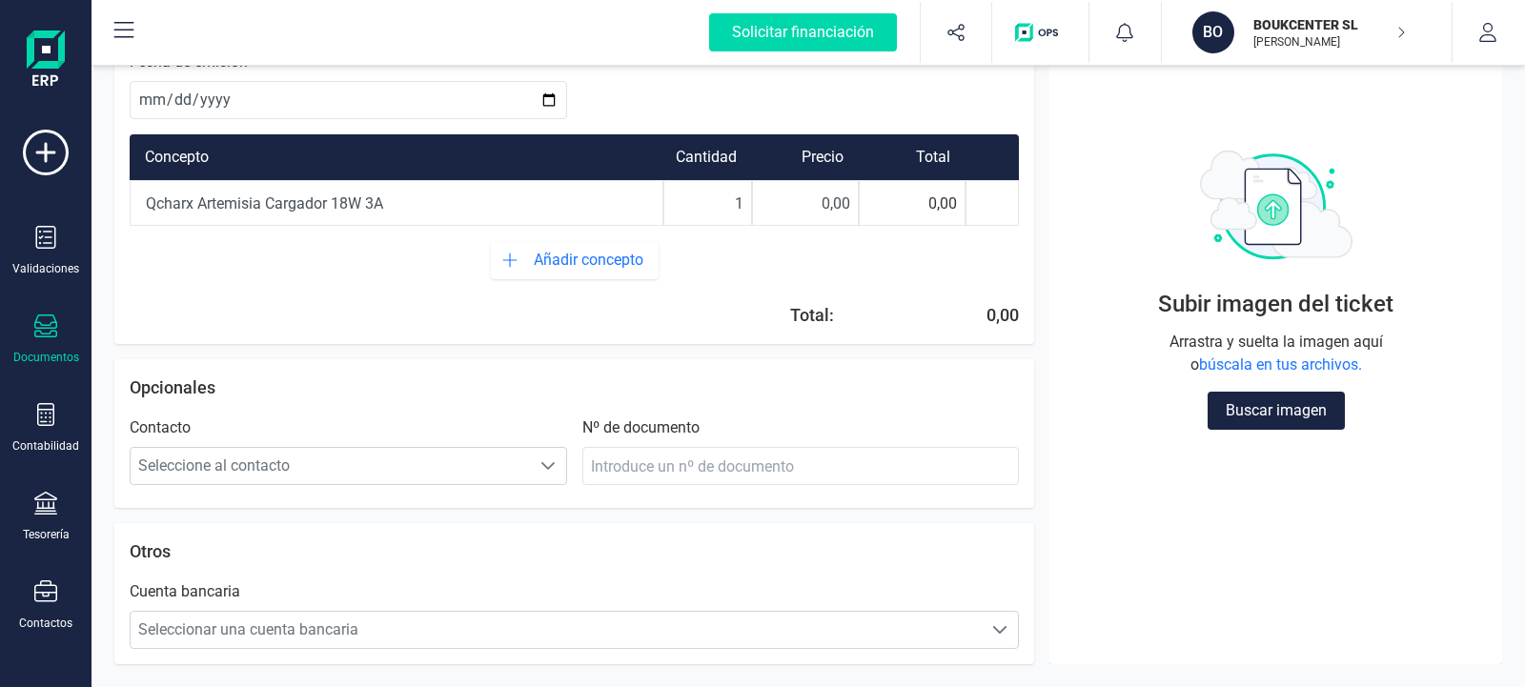
click at [987, 315] on div "0,00" at bounding box center [999, 315] width 40 height 27
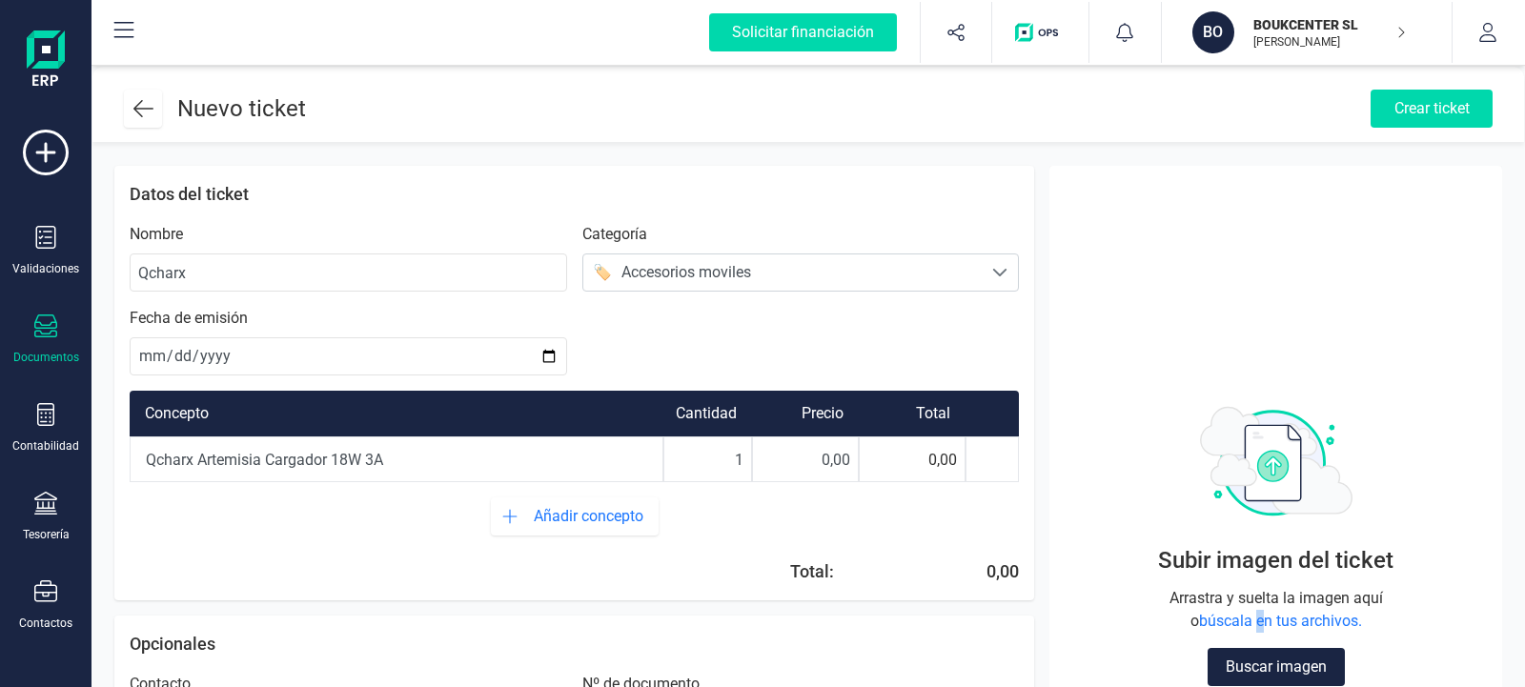
click at [1262, 620] on span "búscala en tus archivos." at bounding box center [1280, 621] width 163 height 18
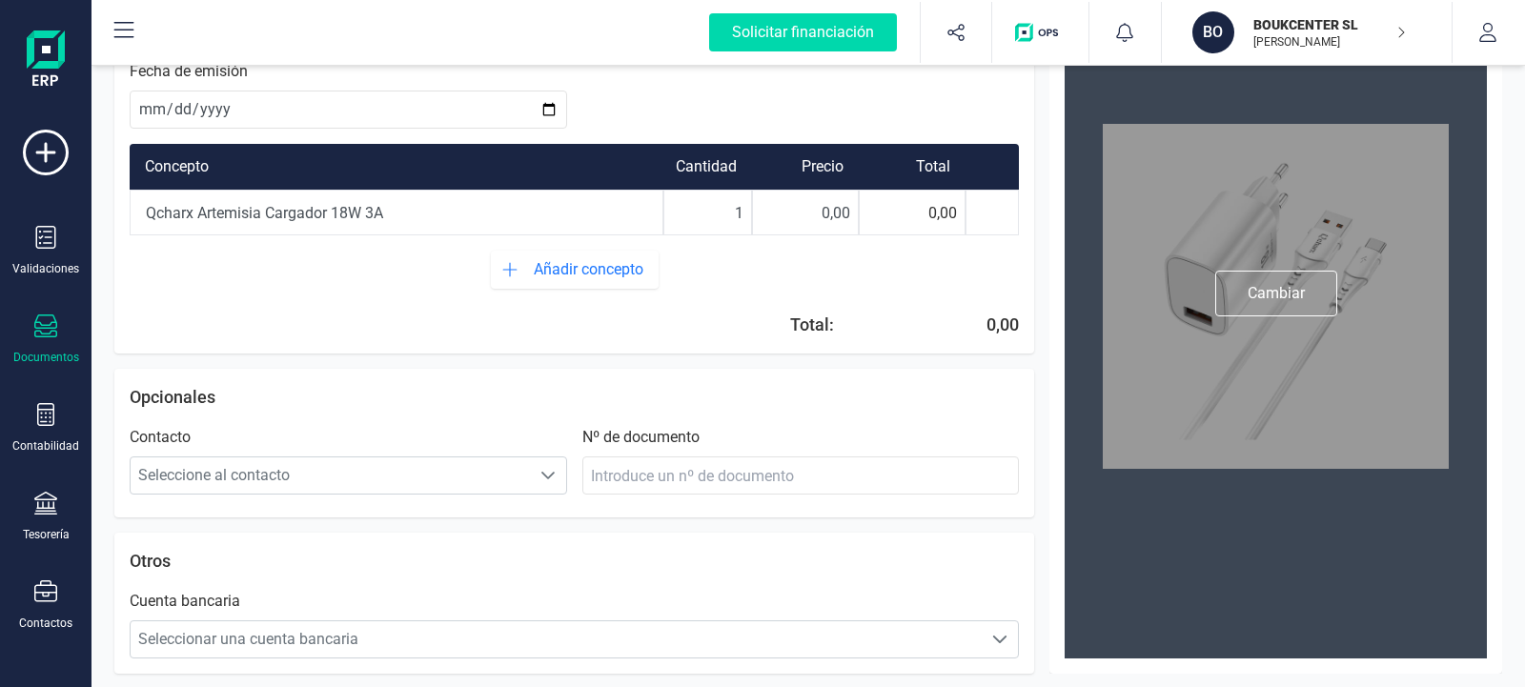
scroll to position [256, 0]
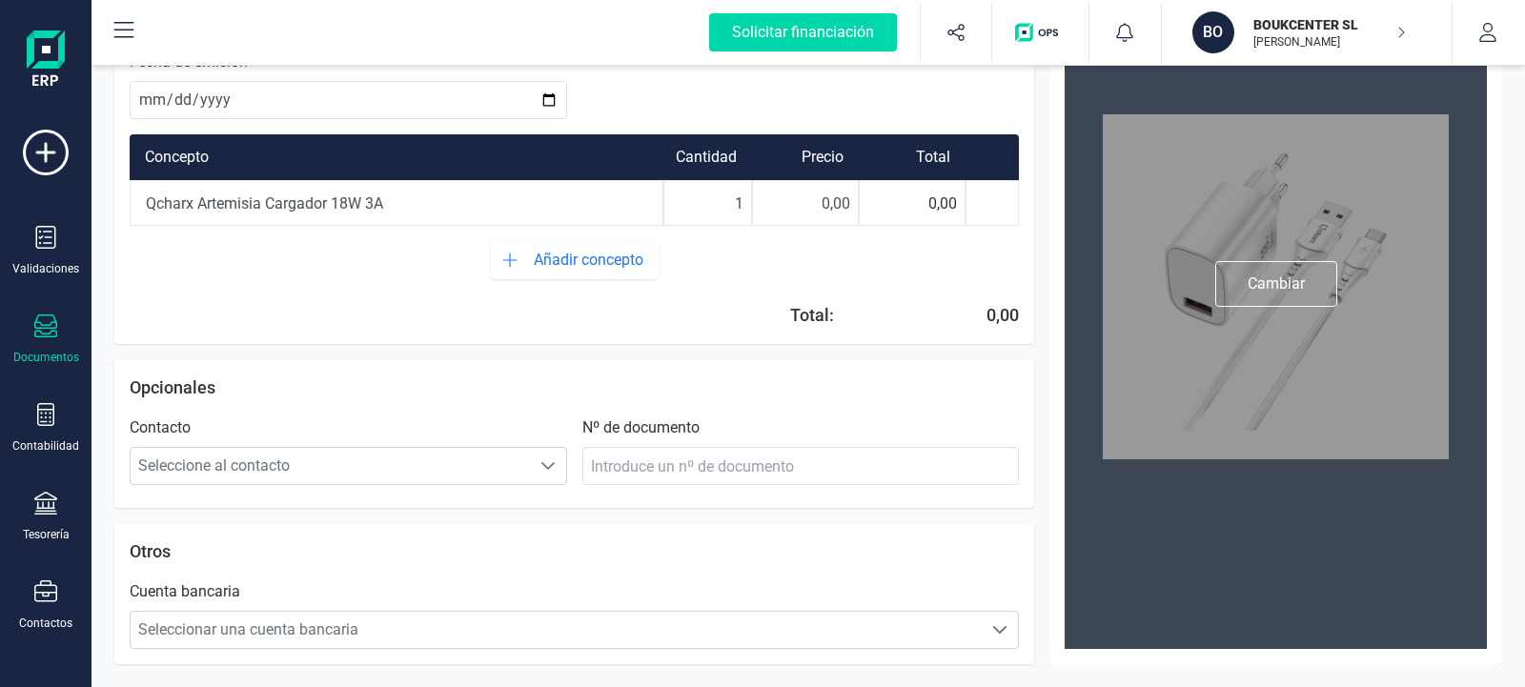
click at [1287, 282] on div "Cambiar" at bounding box center [1276, 284] width 122 height 46
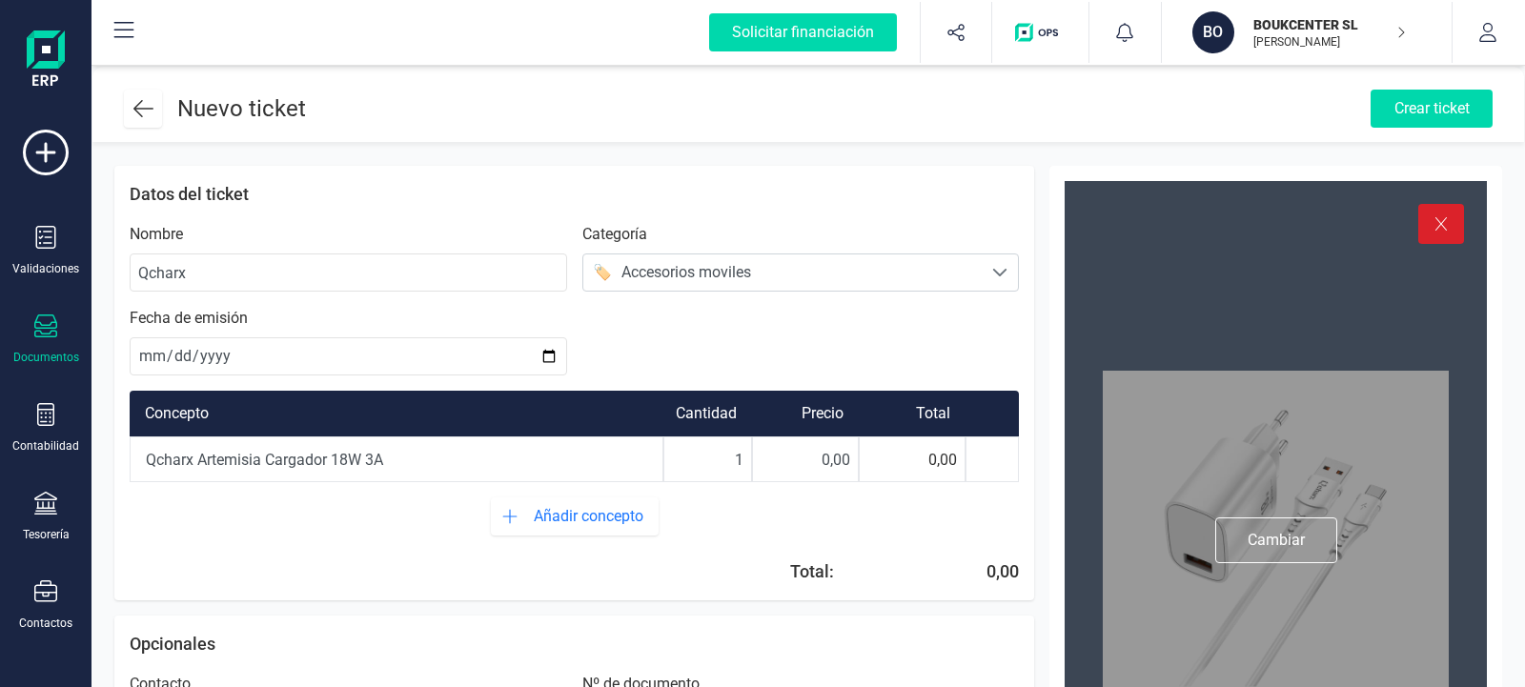
click at [1450, 224] on div at bounding box center [1441, 224] width 46 height 40
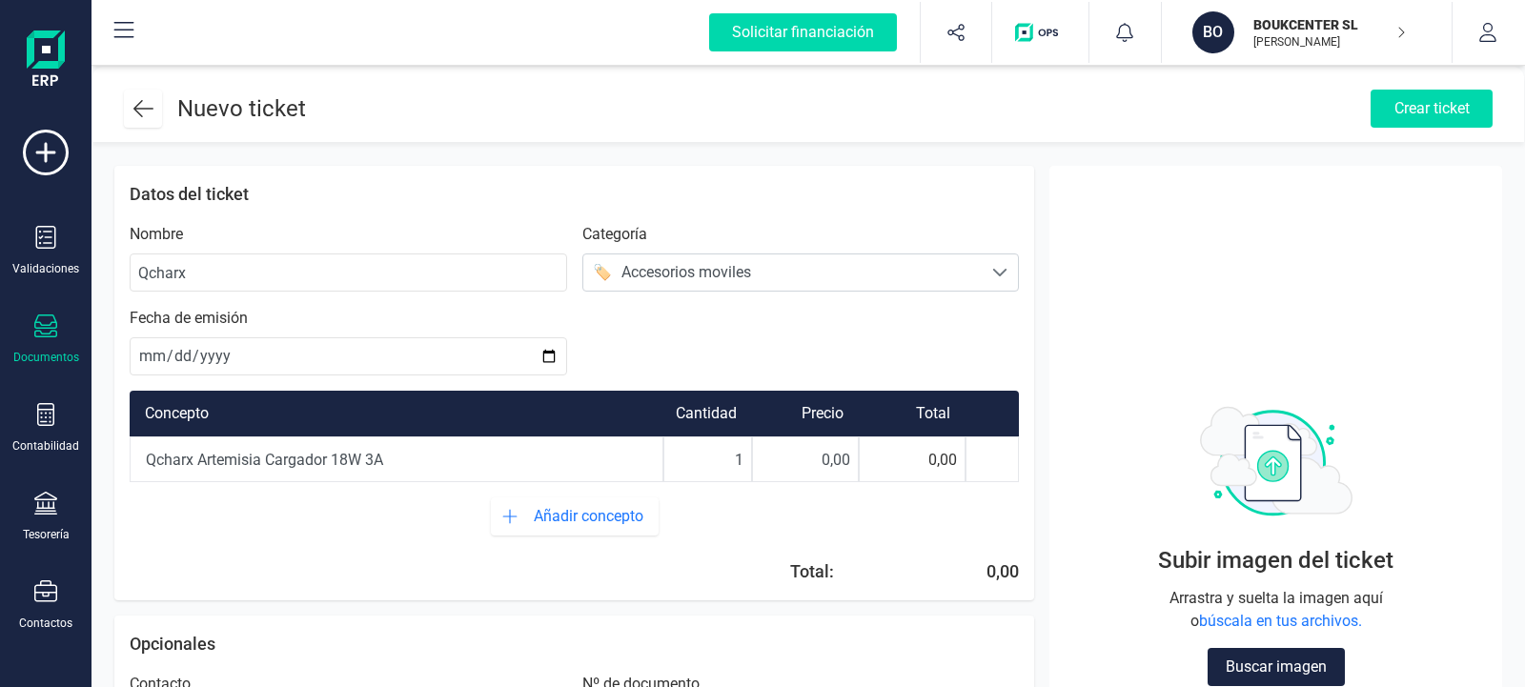
drag, startPoint x: 386, startPoint y: 459, endPoint x: 150, endPoint y: 459, distance: 236.4
click at [150, 459] on input "Qcharx Artemisia Cargador 18W 3A" at bounding box center [397, 459] width 532 height 42
click at [207, 286] on input "Qcharx" at bounding box center [348, 273] width 437 height 38
type input "Q"
paste input "Qcharx Artemisia Cargador 18W 3A"
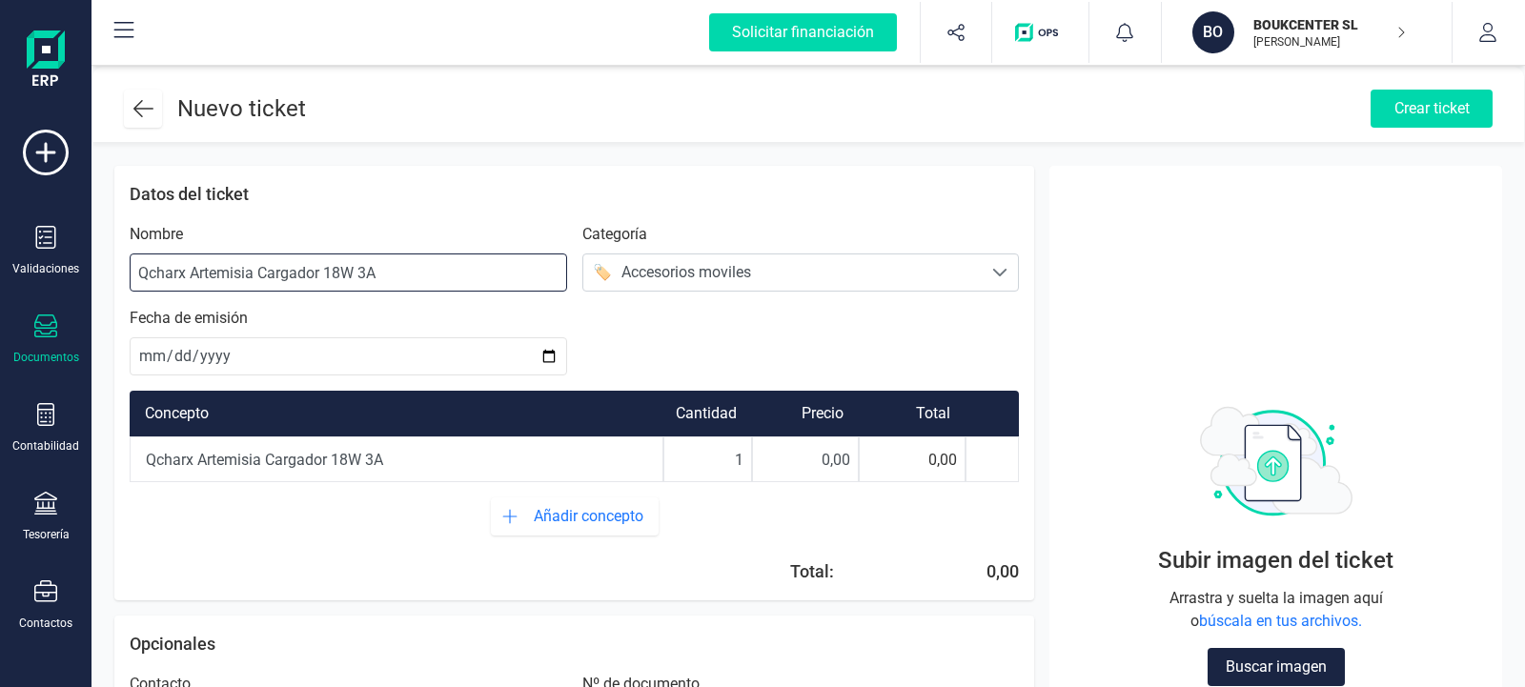
type input "Qcharx Artemisia Cargador 18W 3A"
click at [825, 472] on input "0,00" at bounding box center [805, 459] width 105 height 42
click at [850, 460] on input "120,00" at bounding box center [805, 459] width 105 height 42
type input "0,00"
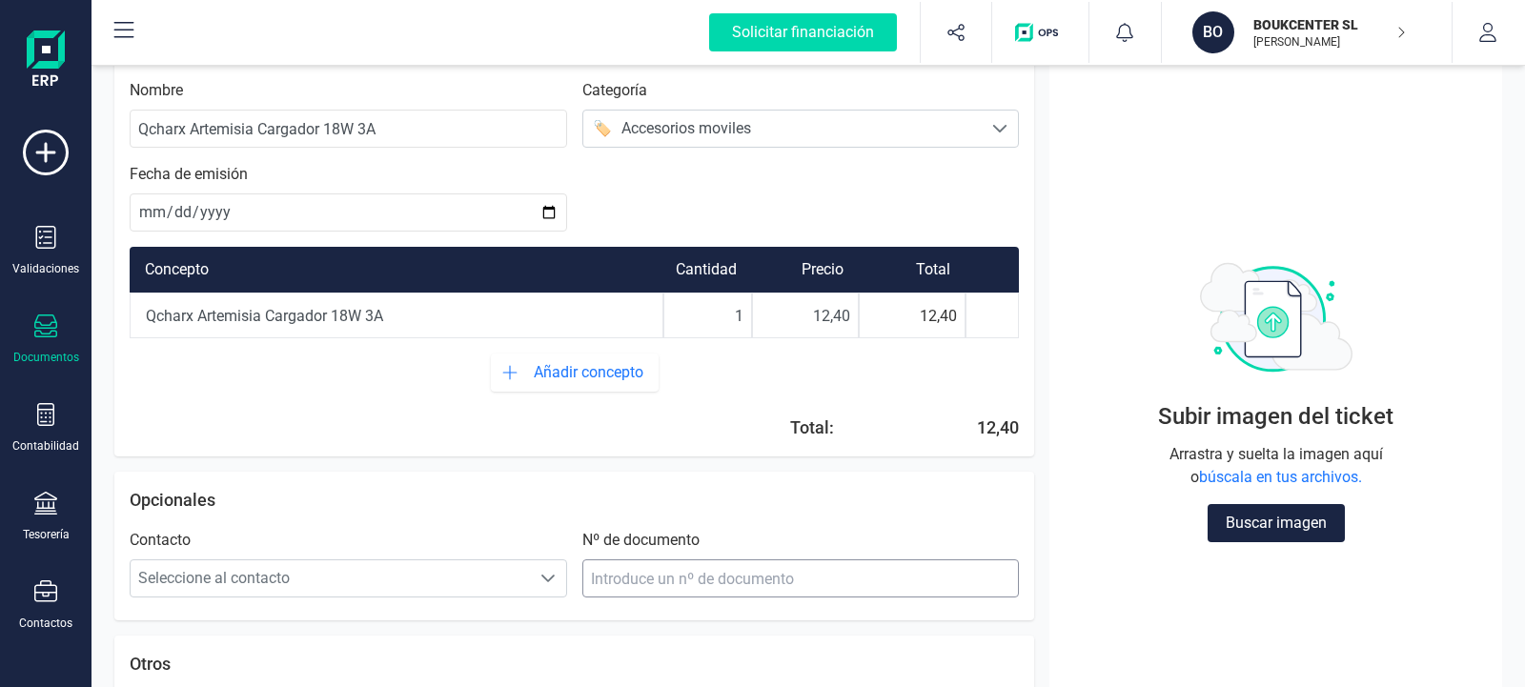
scroll to position [217, 0]
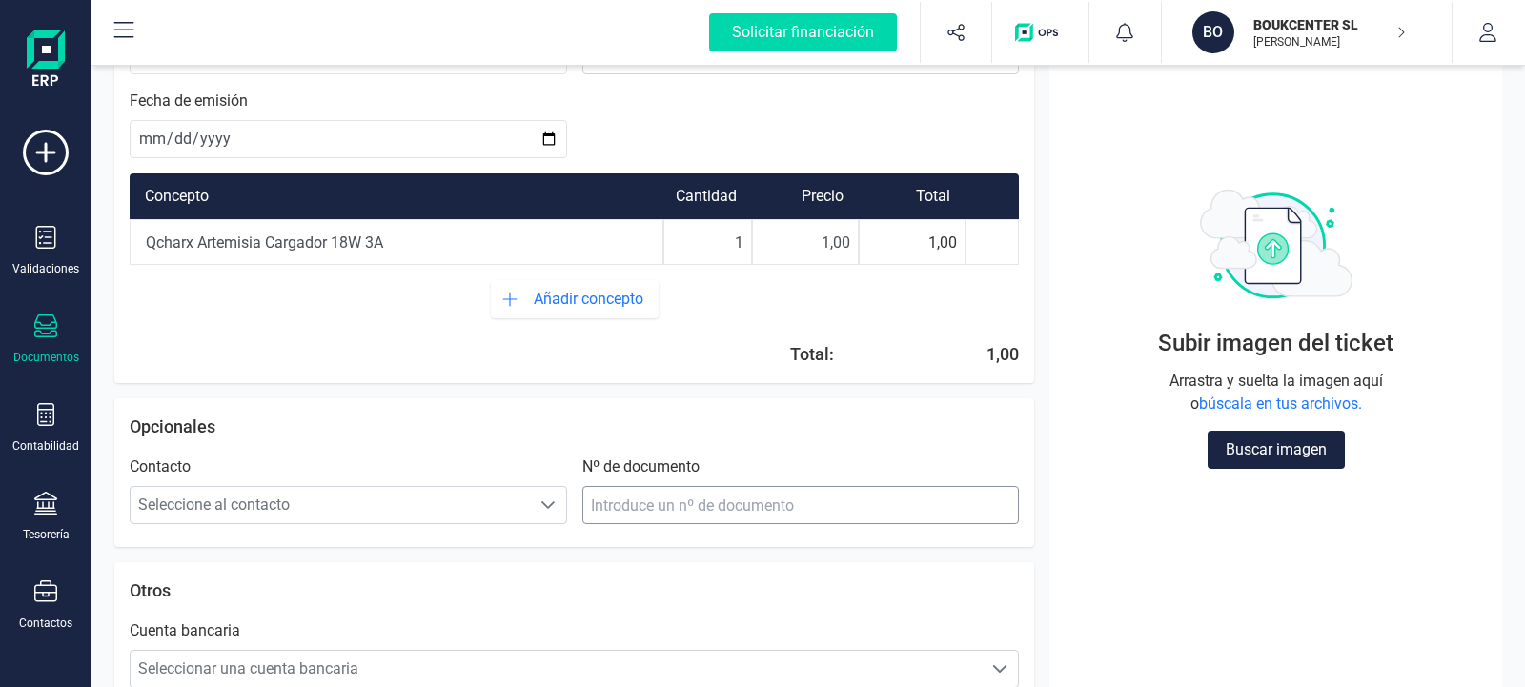
type input "0,00"
type input "15,00"
click at [1096, 445] on div "Subir imagen del ticket Arrastra y suelta la imagen aquí o búscala en tus archi…" at bounding box center [1276, 398] width 423 height 141
click at [146, 247] on input "Qcharx Artemisia Cargador 18W 3A" at bounding box center [397, 242] width 532 height 42
click at [151, 244] on input "vQcharx Artemisia Cargador 18W 3A" at bounding box center [397, 242] width 532 height 42
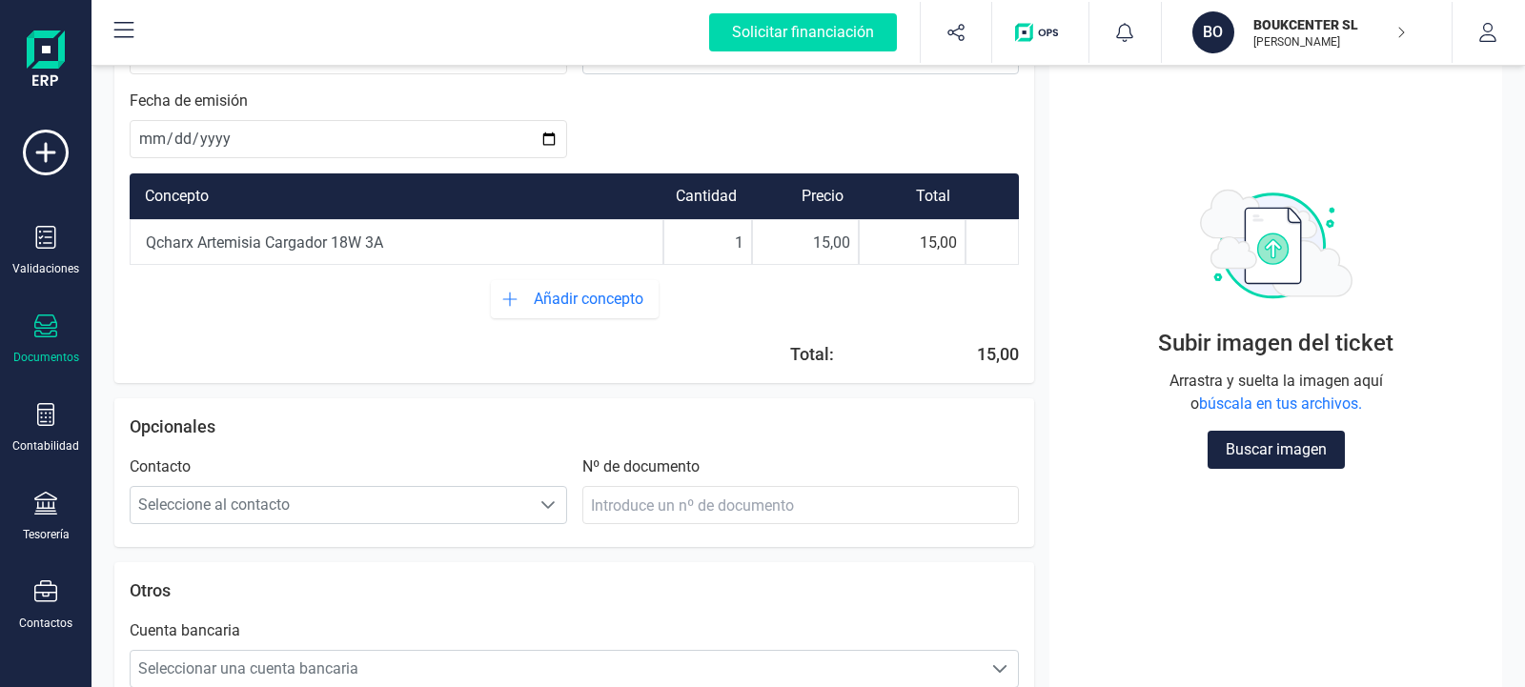
click at [149, 243] on input "Qcharx Artemisia Cargador 18W 3A" at bounding box center [397, 242] width 532 height 42
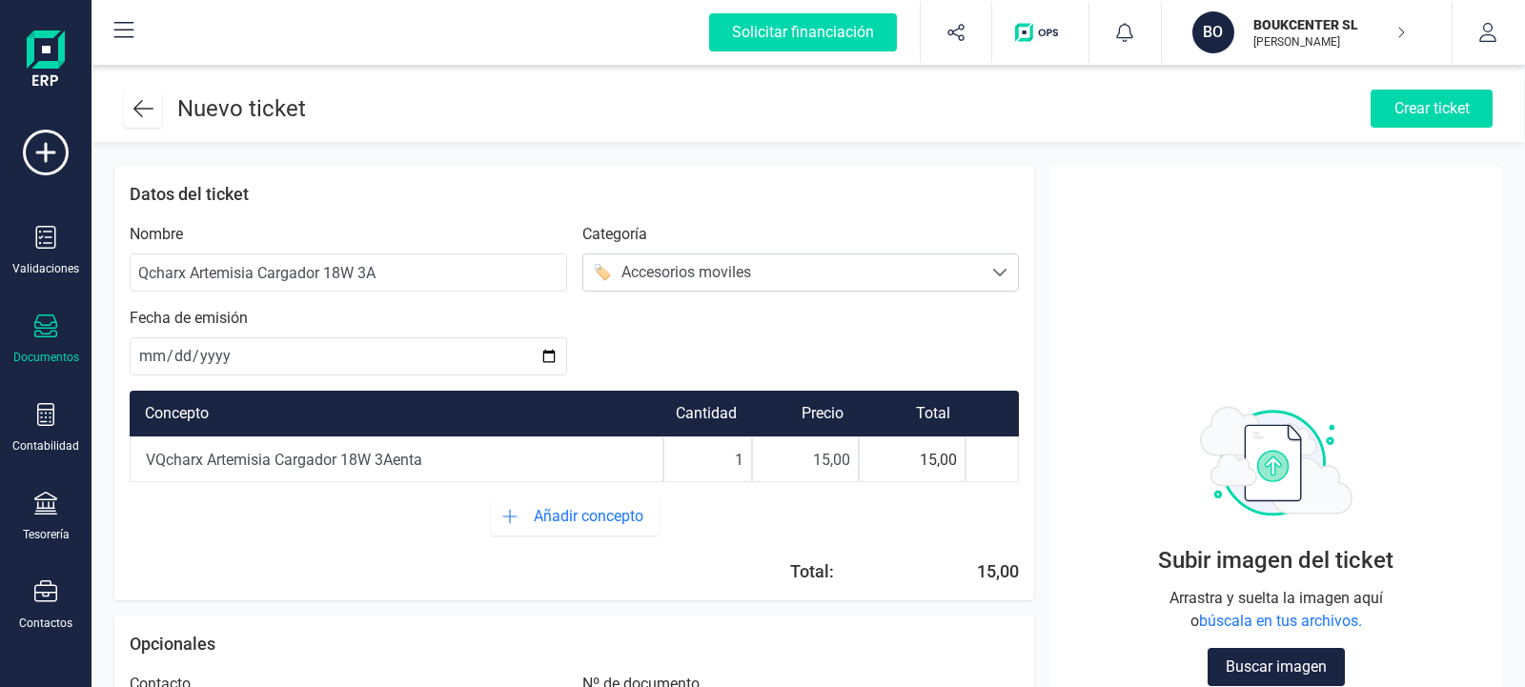
click at [448, 466] on input "VQcharx Artemisia Cargador 18W 3Aenta" at bounding box center [397, 459] width 532 height 42
drag, startPoint x: 381, startPoint y: 277, endPoint x: 133, endPoint y: 270, distance: 247.9
click at [133, 270] on input "Qcharx Artemisia Cargador 18W 3A" at bounding box center [348, 273] width 437 height 38
click at [280, 461] on input "Venta cargador" at bounding box center [397, 459] width 532 height 42
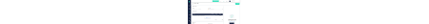
scroll to position [256, 0]
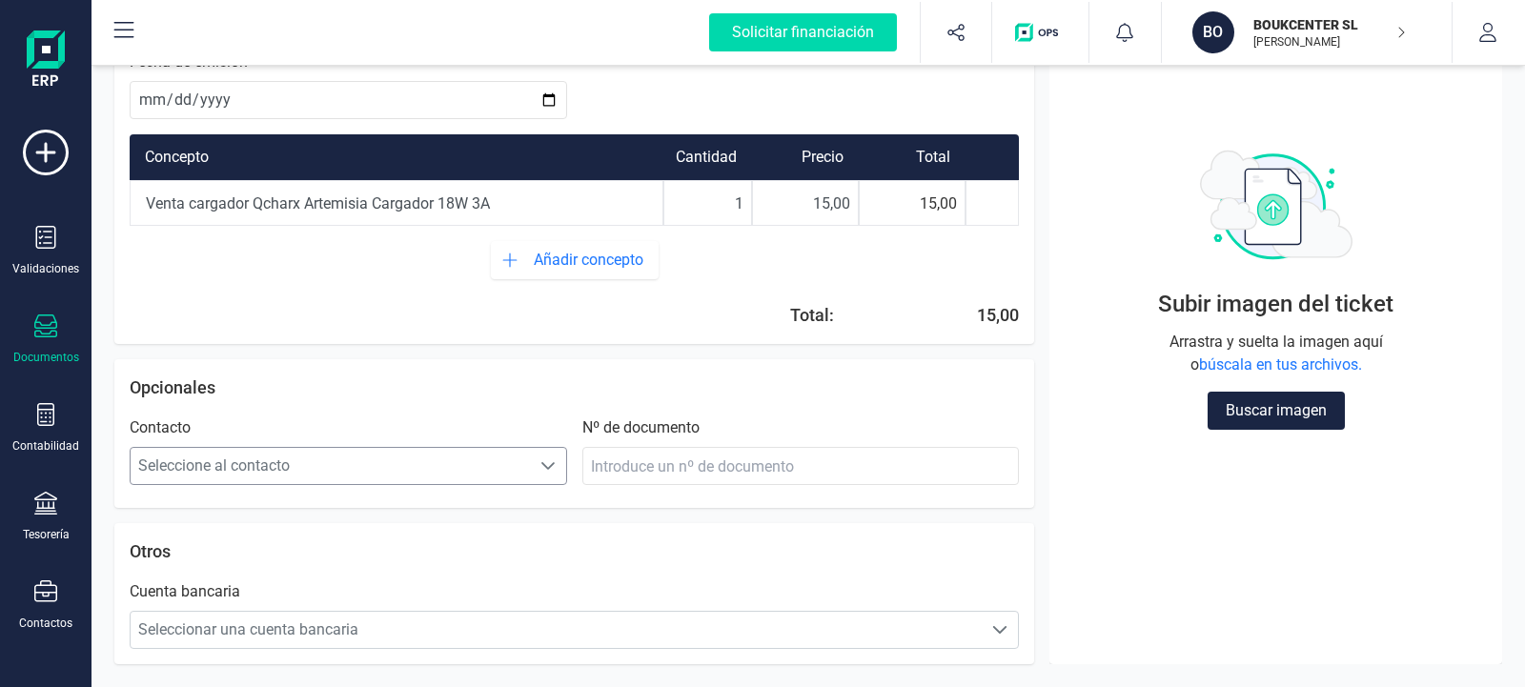
click at [550, 468] on icon "Seleccione al contacto" at bounding box center [547, 466] width 13 height 8
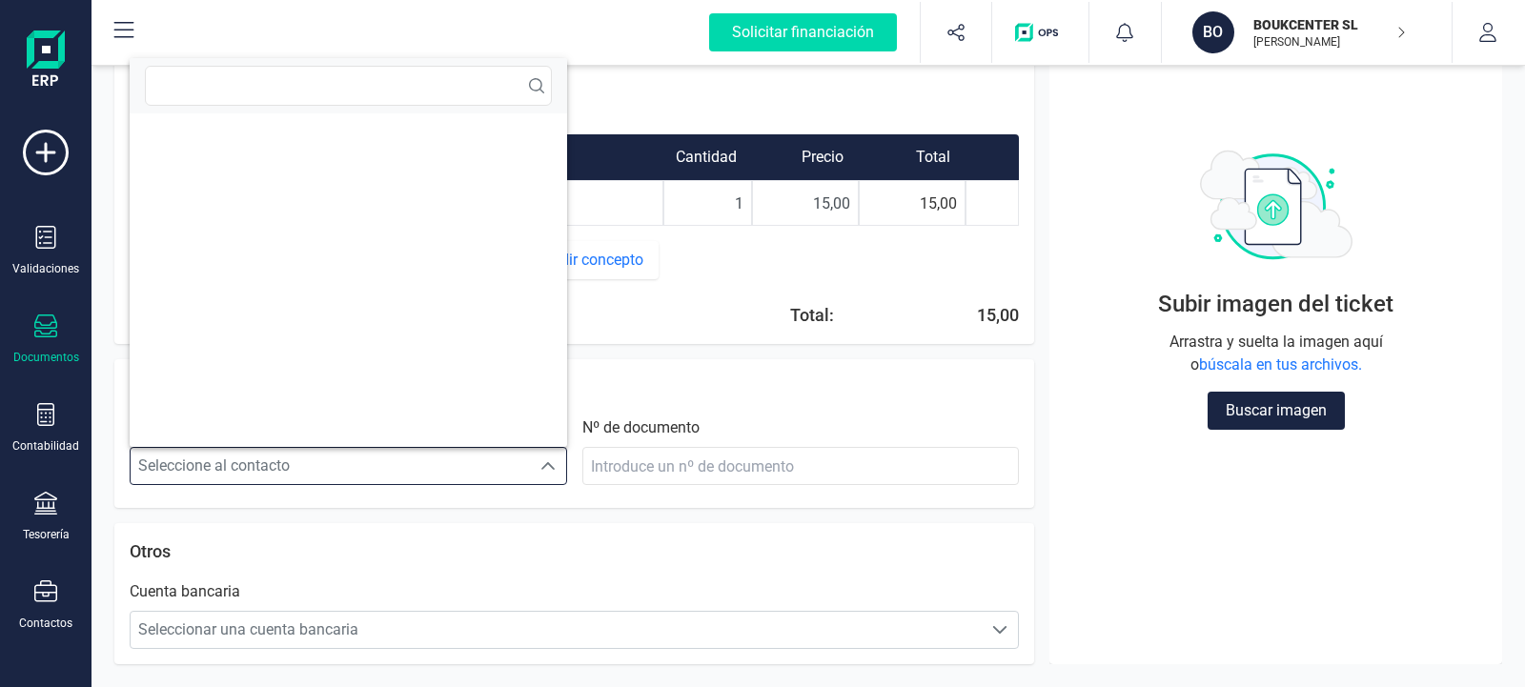
click at [550, 468] on icon "Seleccione al contacto" at bounding box center [547, 465] width 15 height 15
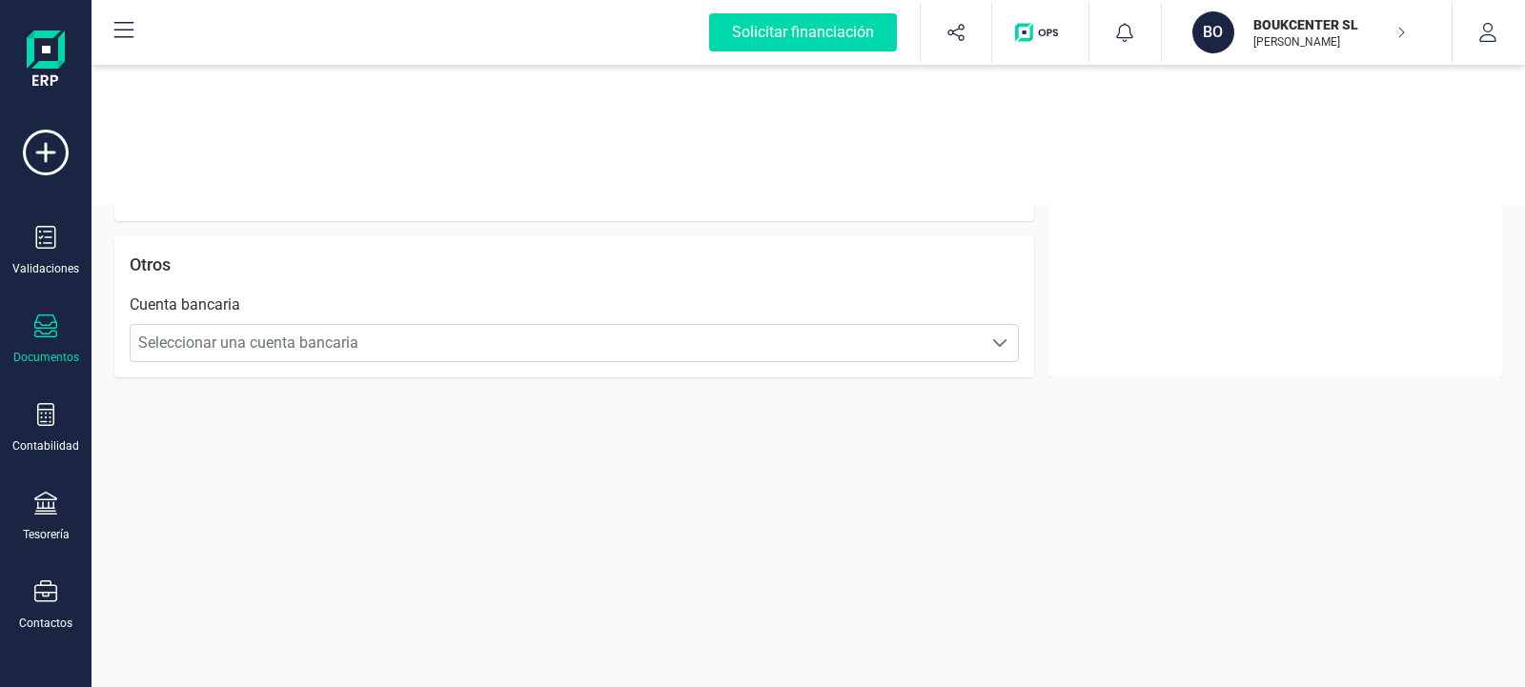
scroll to position [0, 0]
click at [34, 325] on div "Documentos" at bounding box center [46, 340] width 76 height 51
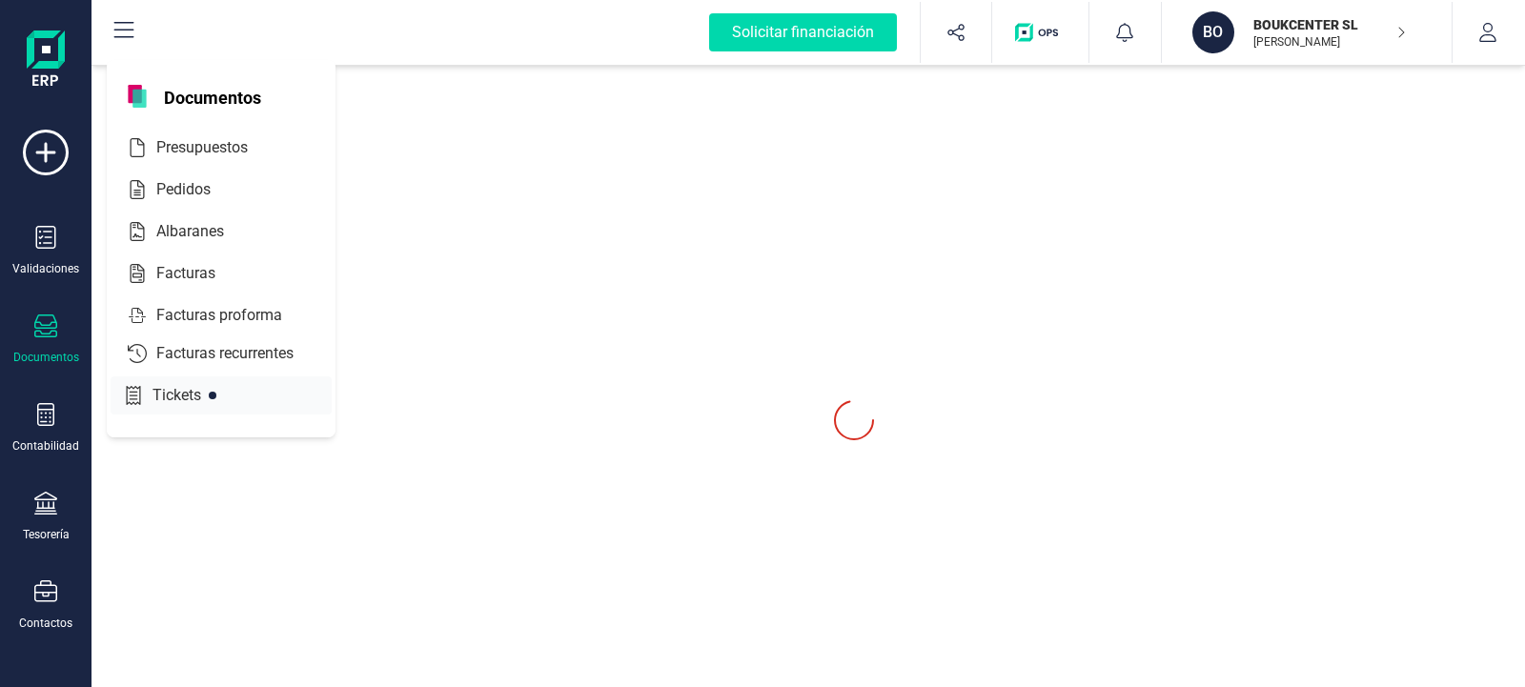
click at [159, 397] on span "Tickets" at bounding box center [190, 395] width 91 height 23
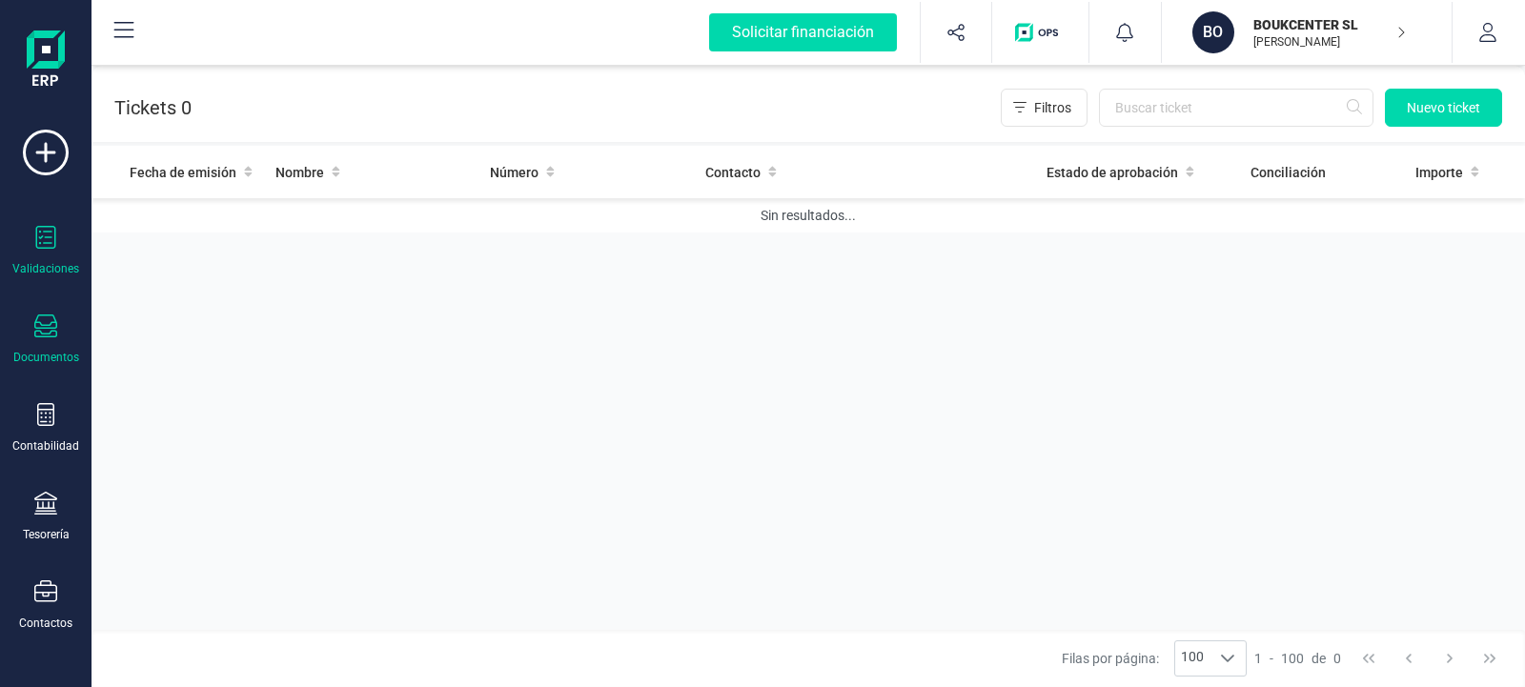
click at [44, 242] on icon at bounding box center [45, 237] width 23 height 23
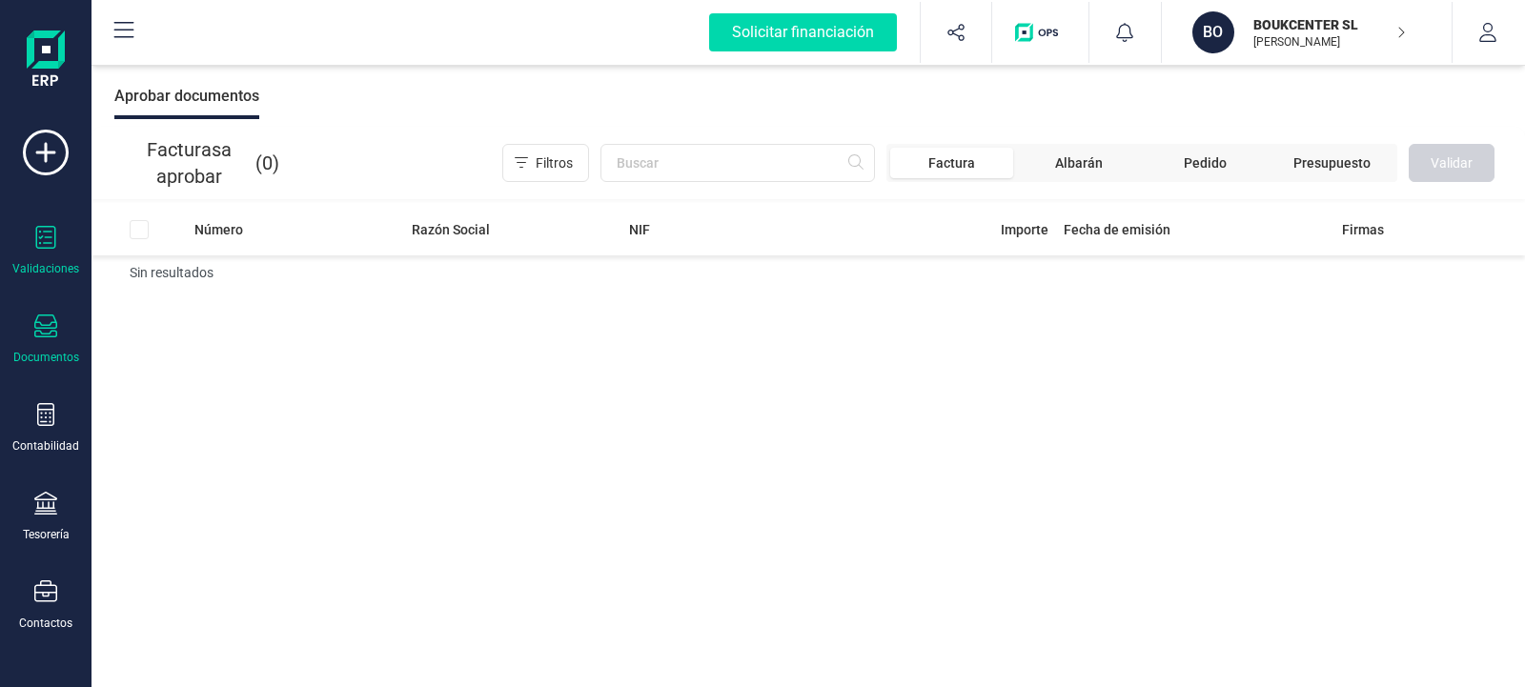
click at [40, 343] on div "Documentos" at bounding box center [46, 340] width 76 height 51
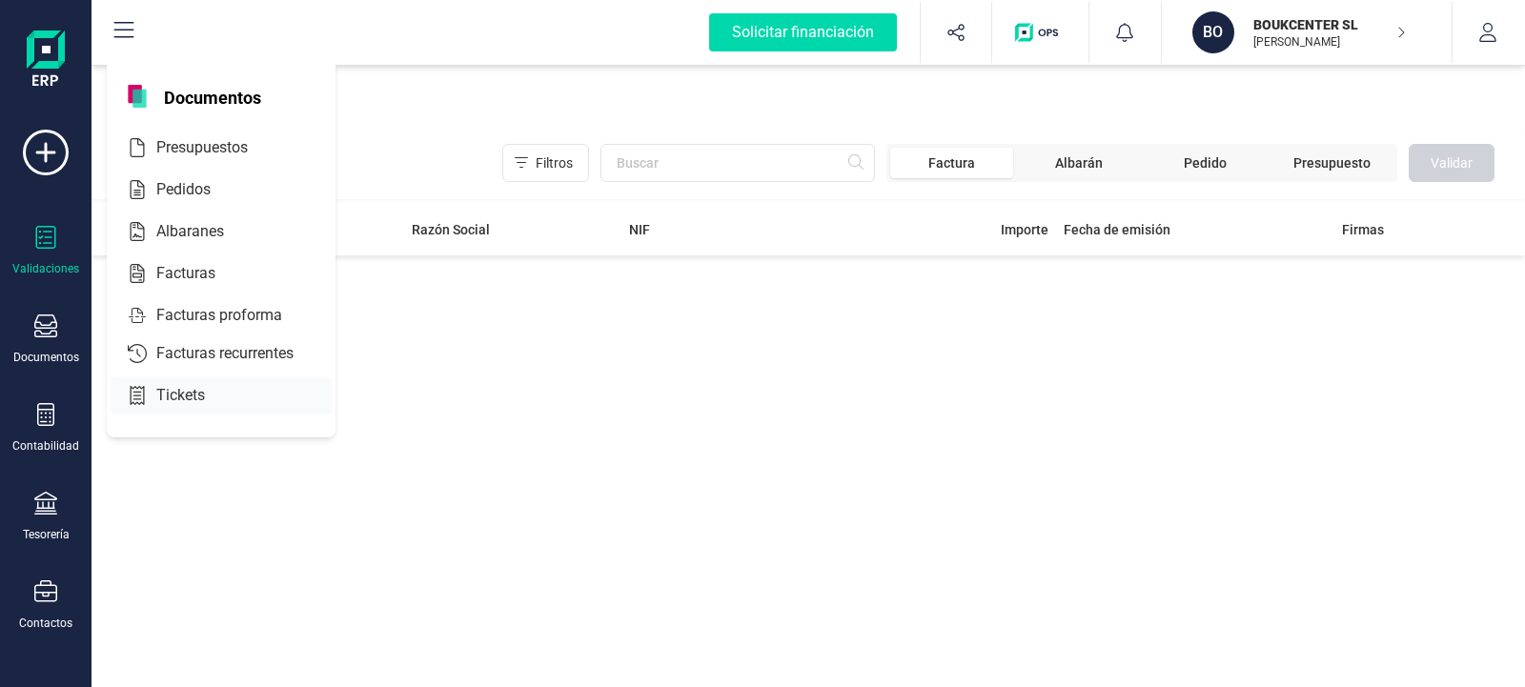
click at [159, 396] on span "Tickets" at bounding box center [194, 395] width 91 height 23
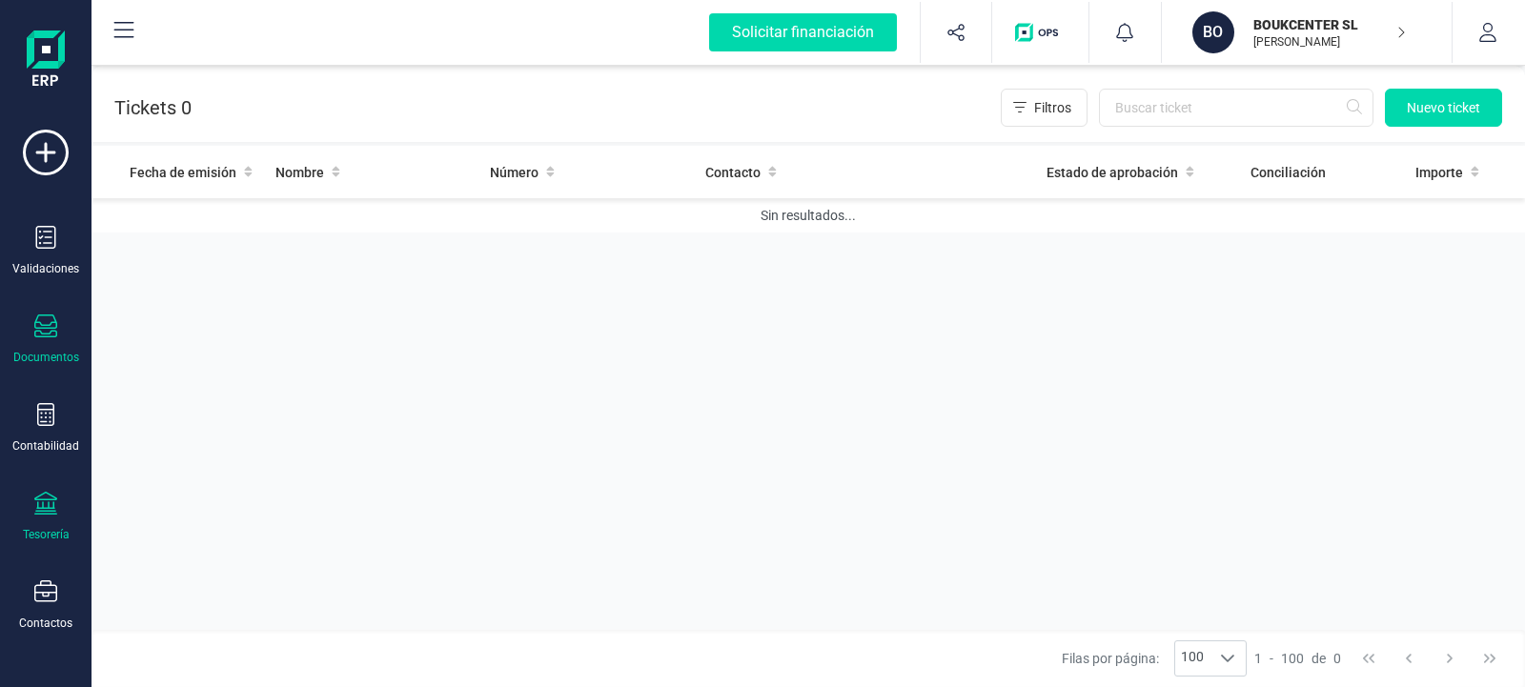
click at [35, 505] on icon at bounding box center [45, 503] width 23 height 23
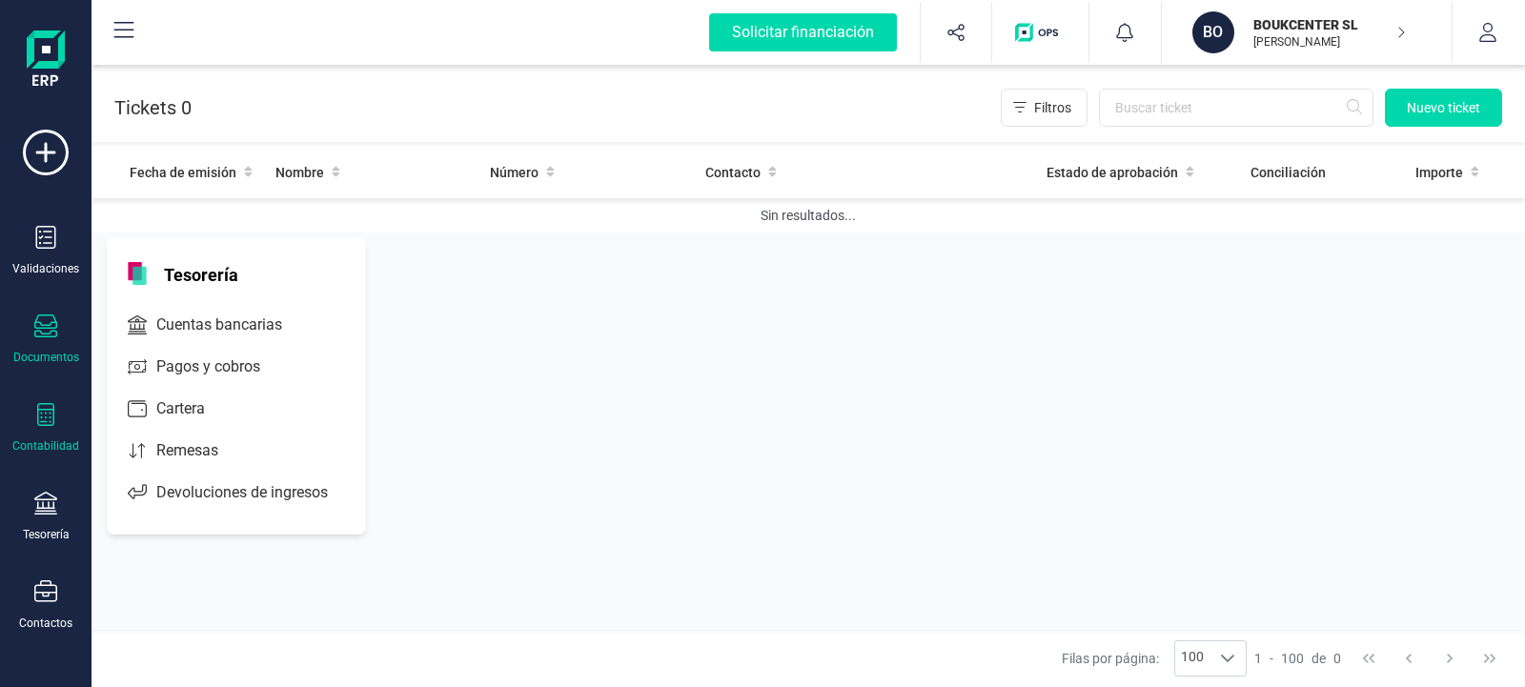
click at [50, 417] on icon at bounding box center [45, 414] width 17 height 23
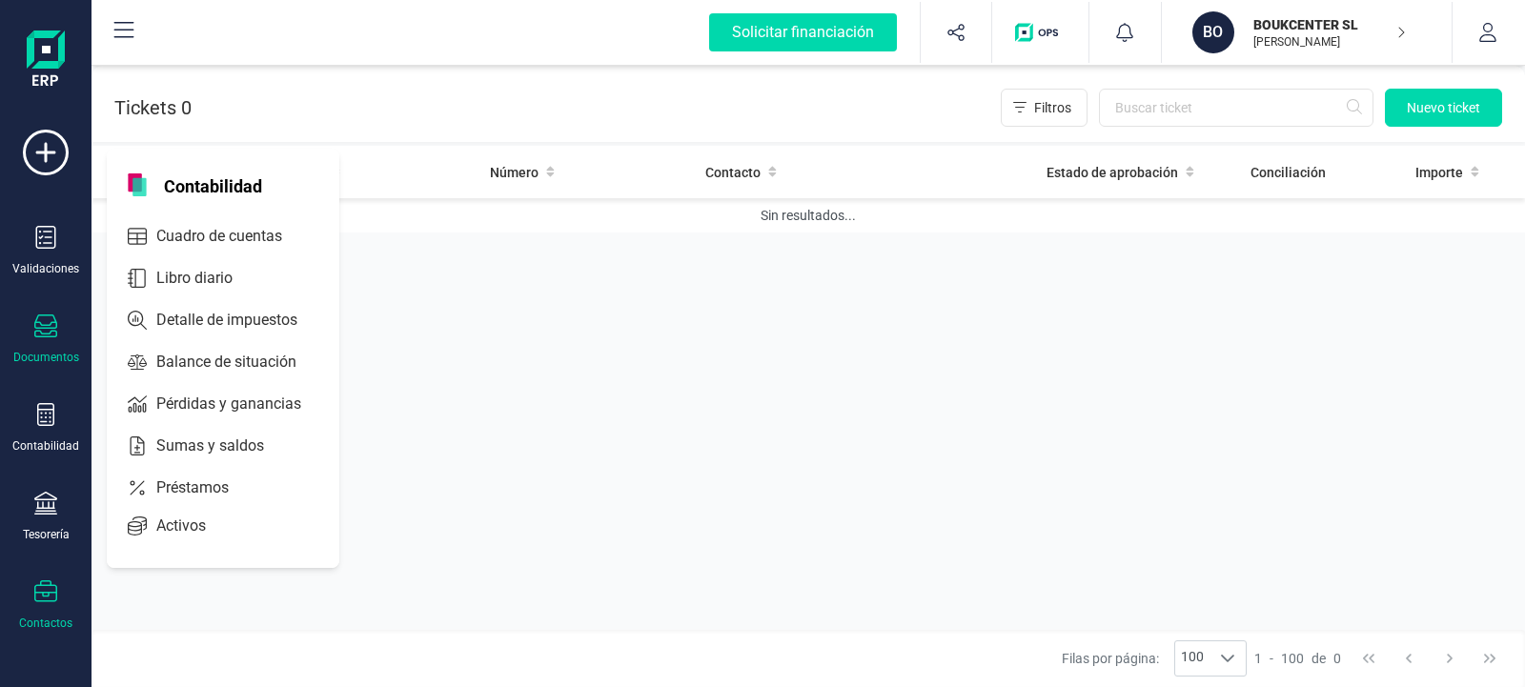
click at [43, 592] on icon at bounding box center [45, 591] width 23 height 22
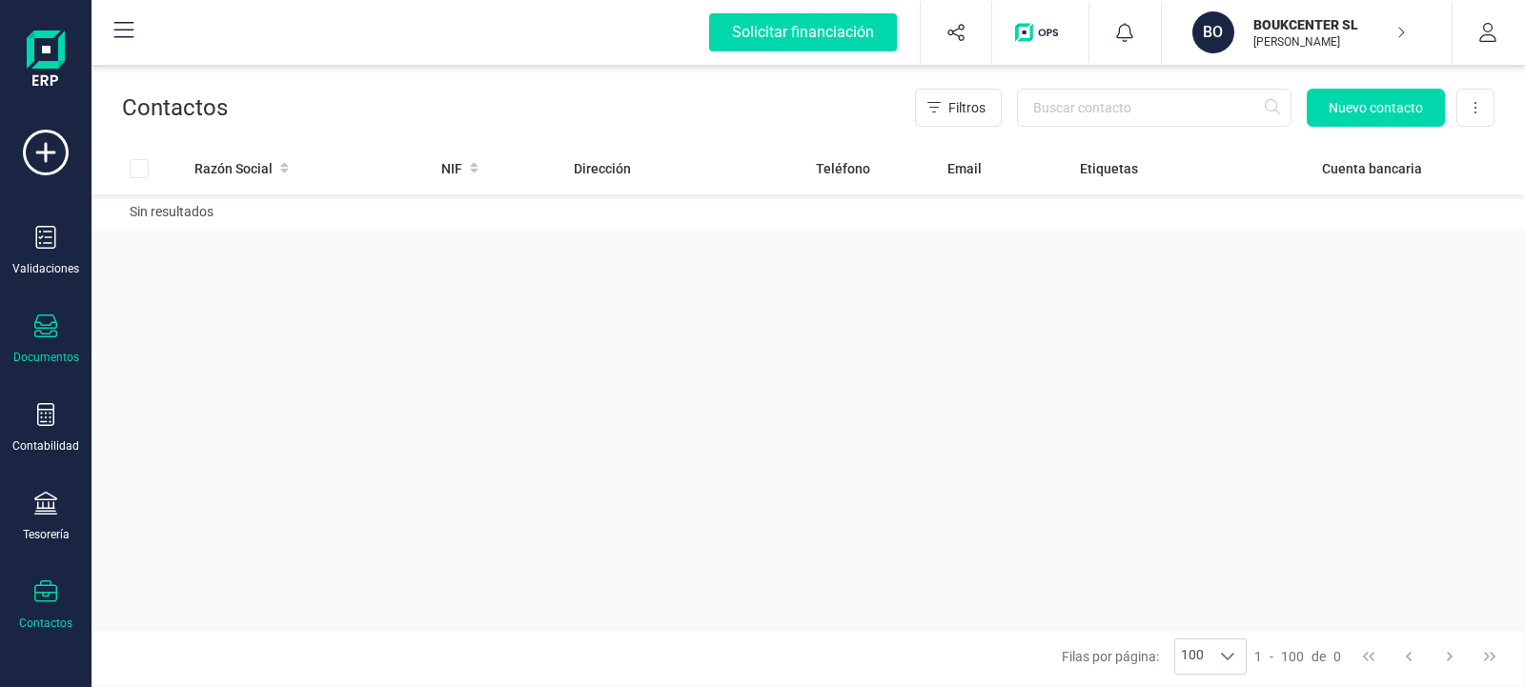
click at [41, 342] on div "Documentos" at bounding box center [46, 340] width 76 height 51
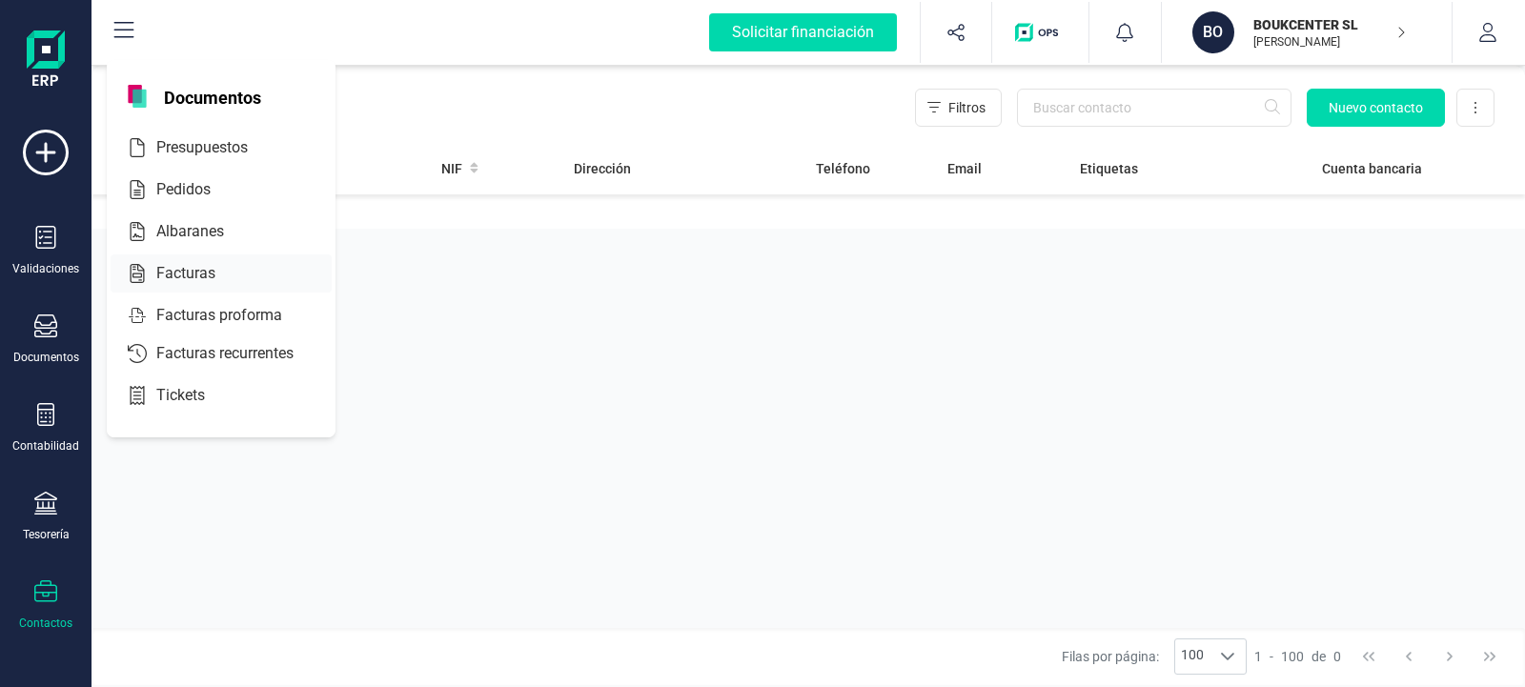
click at [166, 276] on span "Facturas" at bounding box center [199, 273] width 101 height 23
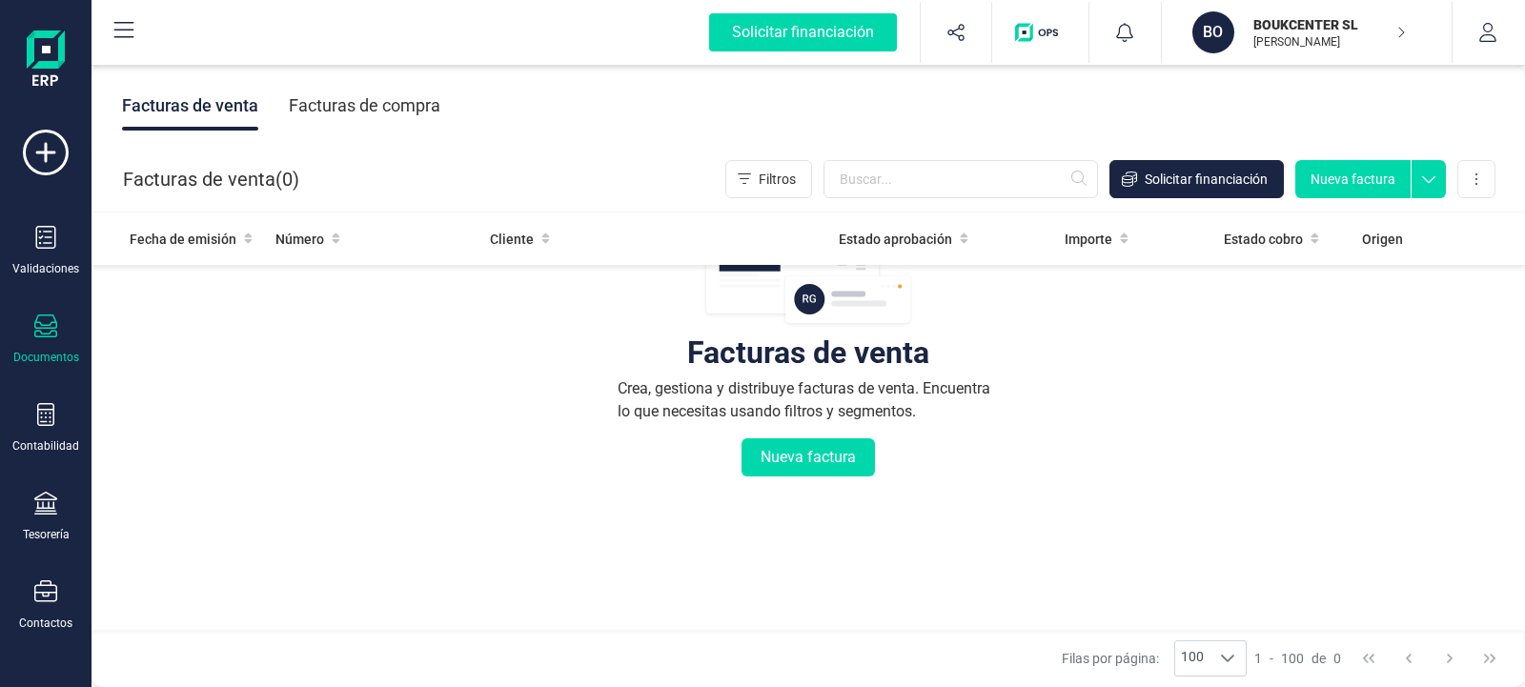
scroll to position [292, 0]
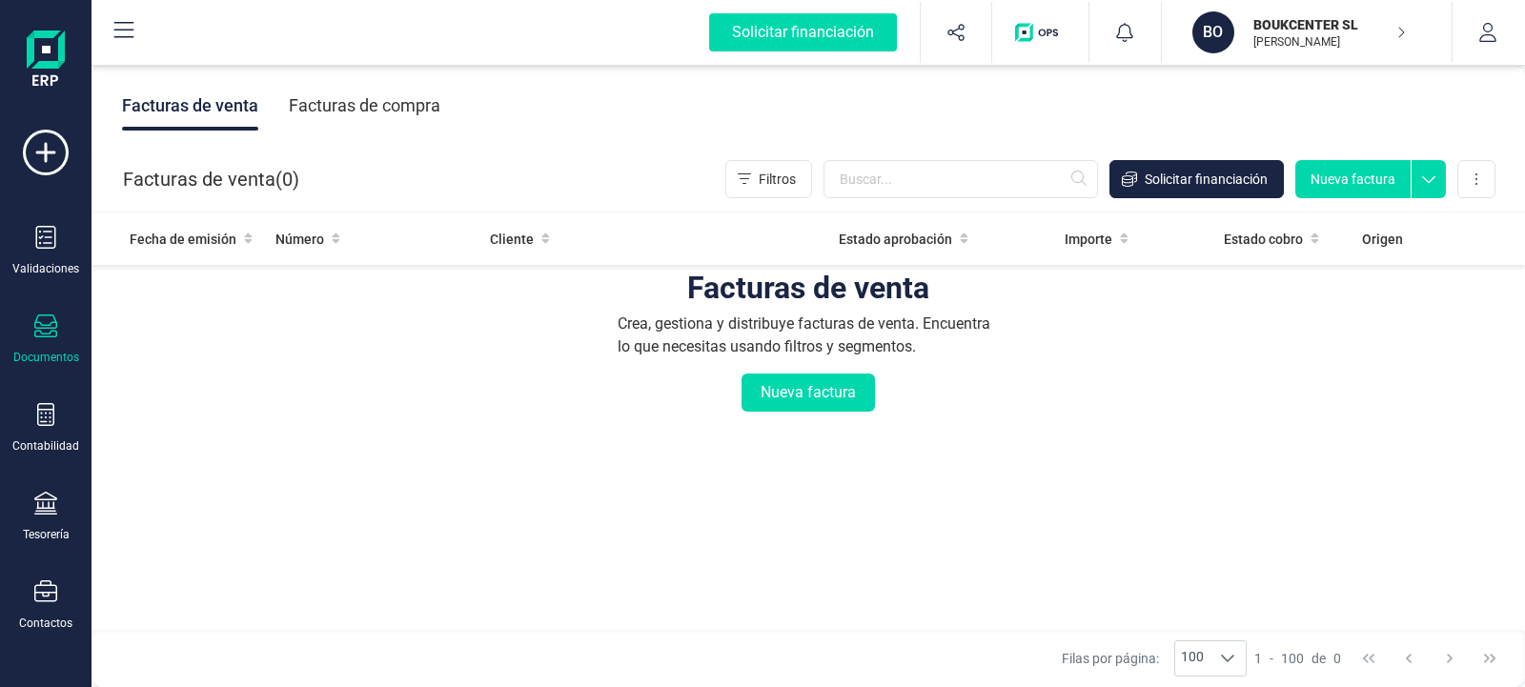
click at [43, 341] on div "Documentos" at bounding box center [46, 340] width 76 height 51
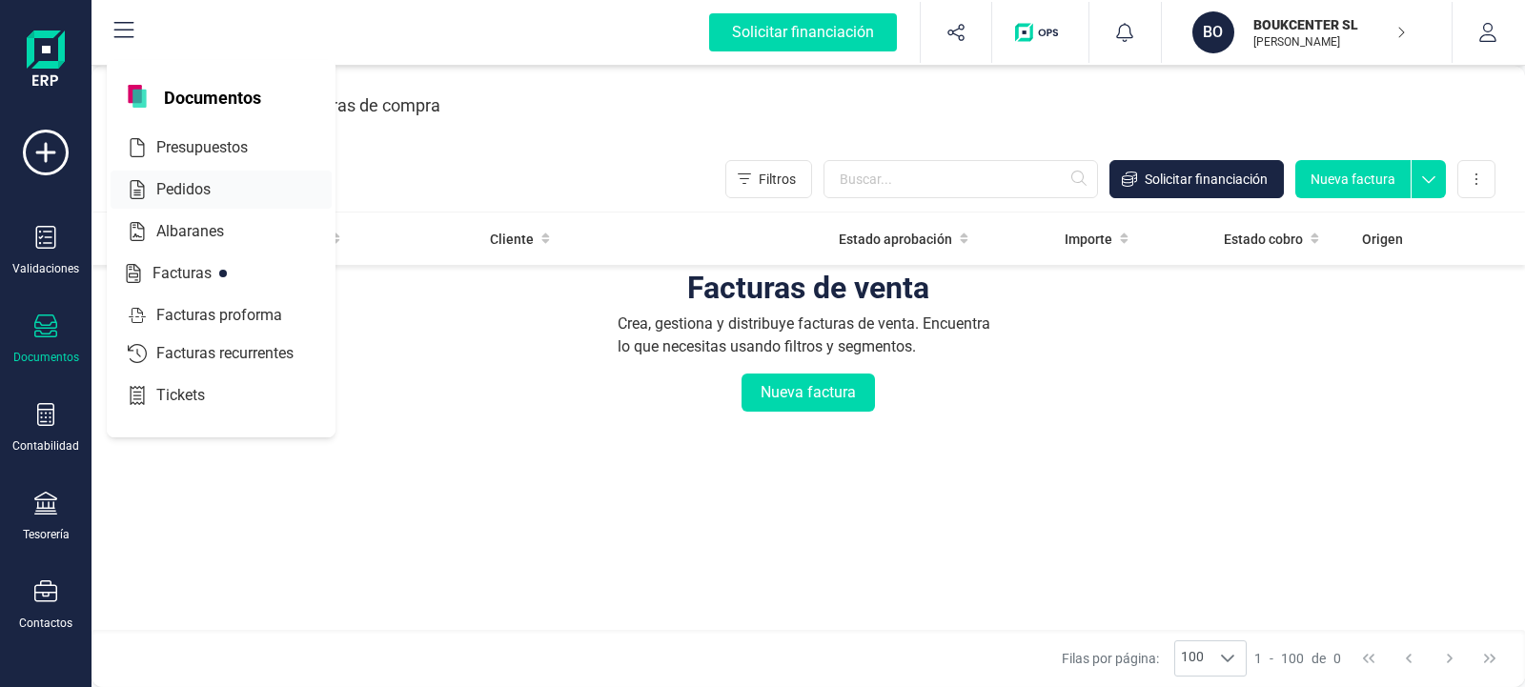
click at [188, 191] on span "Pedidos" at bounding box center [197, 189] width 96 height 23
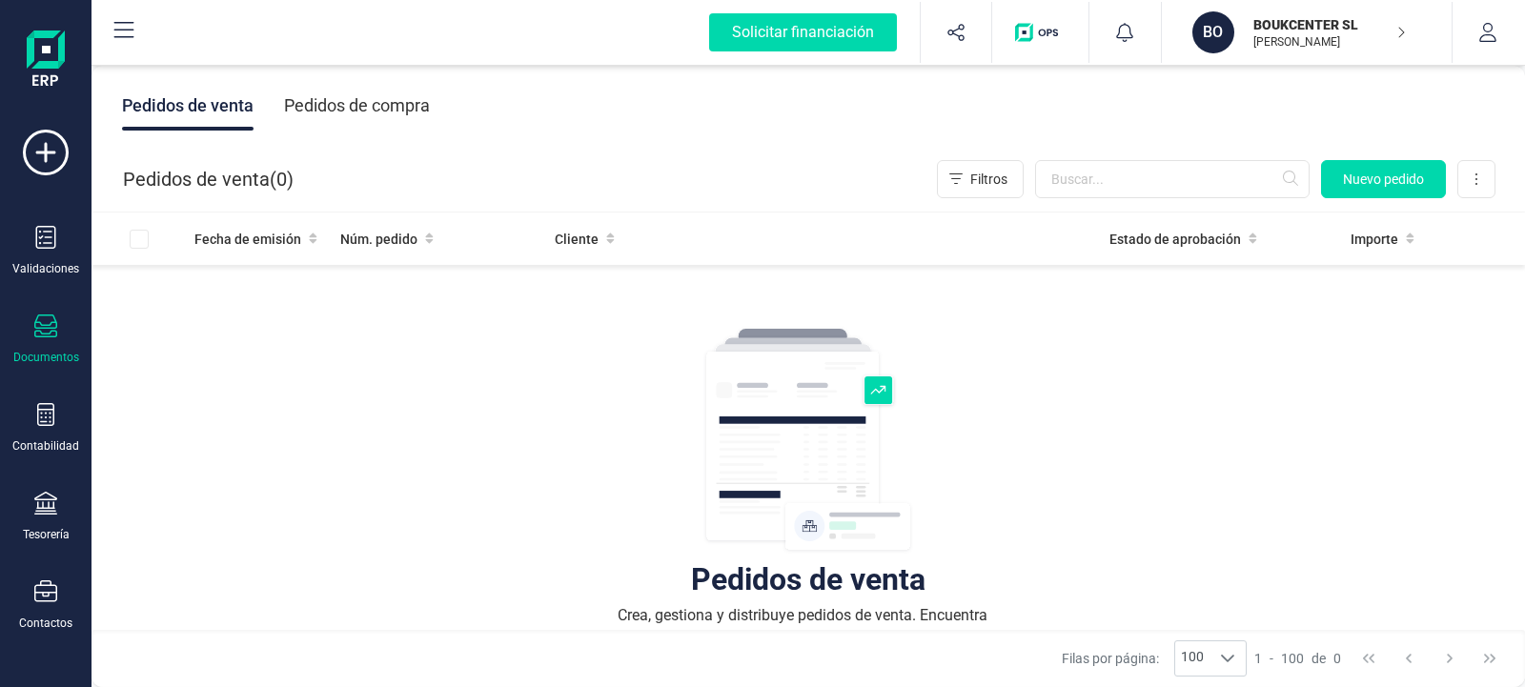
scroll to position [292, 0]
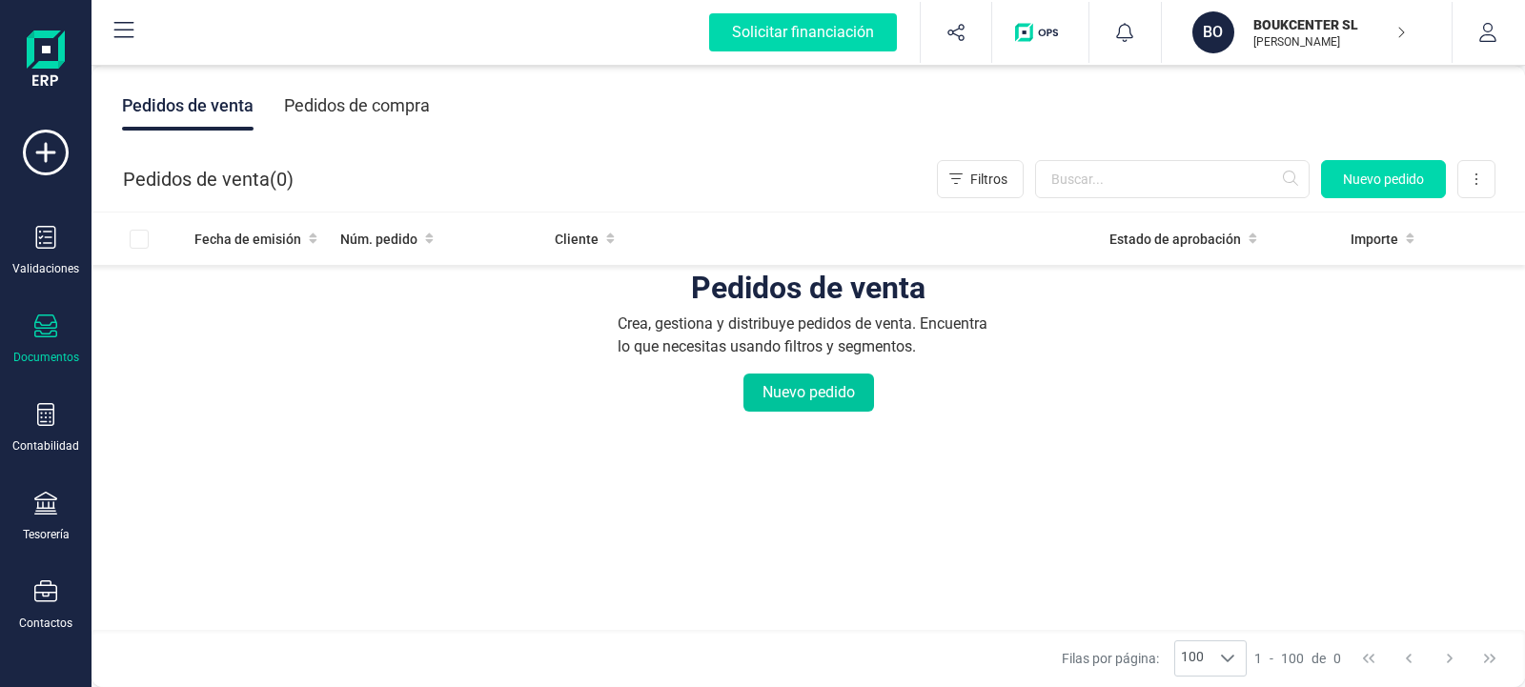
click at [791, 397] on button "Nuevo pedido" at bounding box center [808, 393] width 131 height 38
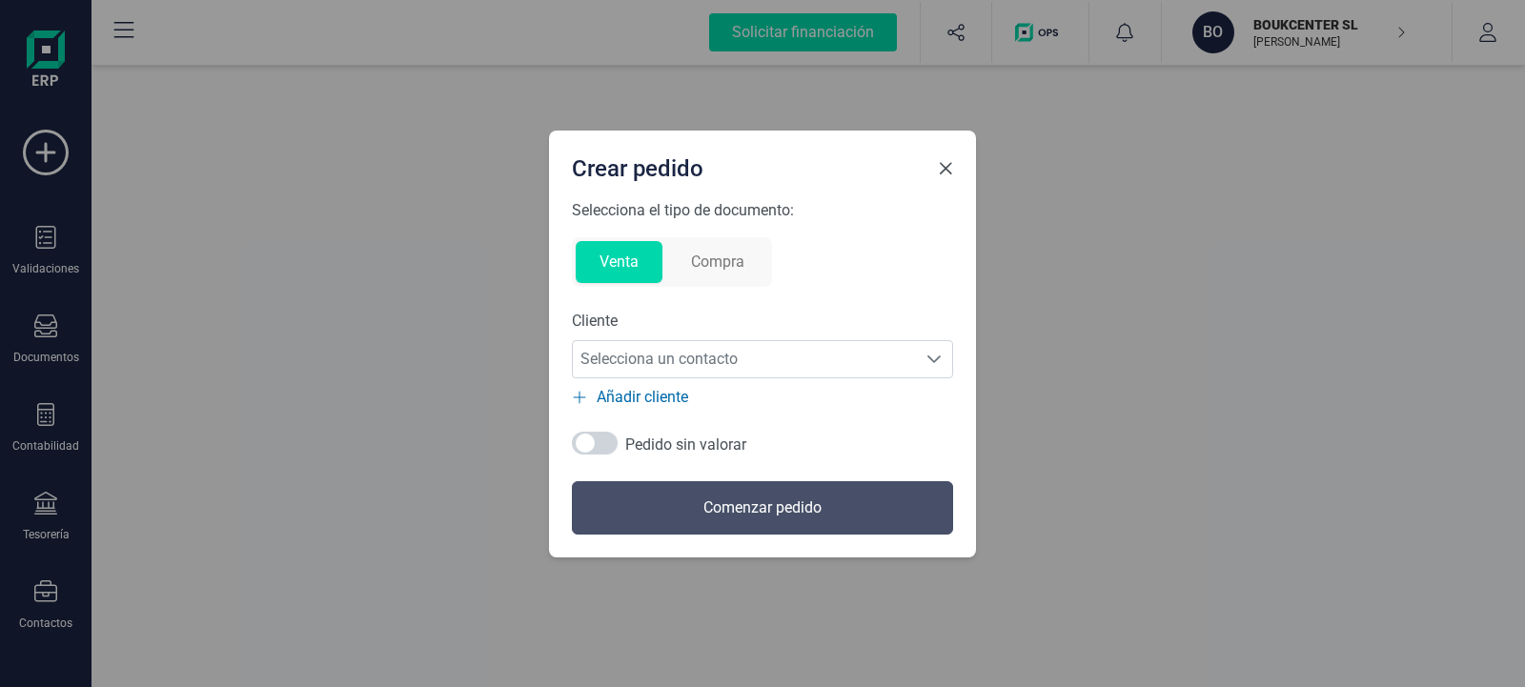
click at [944, 167] on span "Close" at bounding box center [945, 168] width 15 height 15
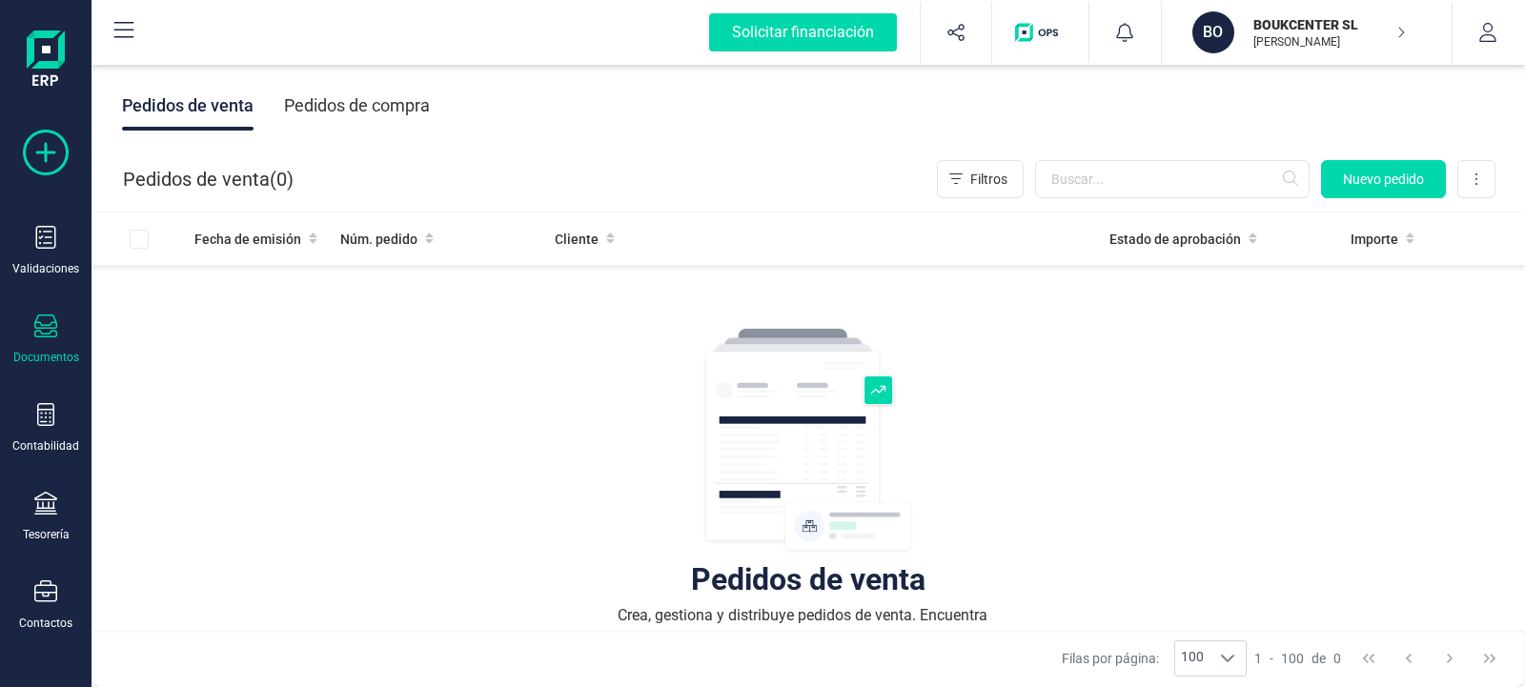
click at [42, 155] on icon at bounding box center [46, 153] width 46 height 46
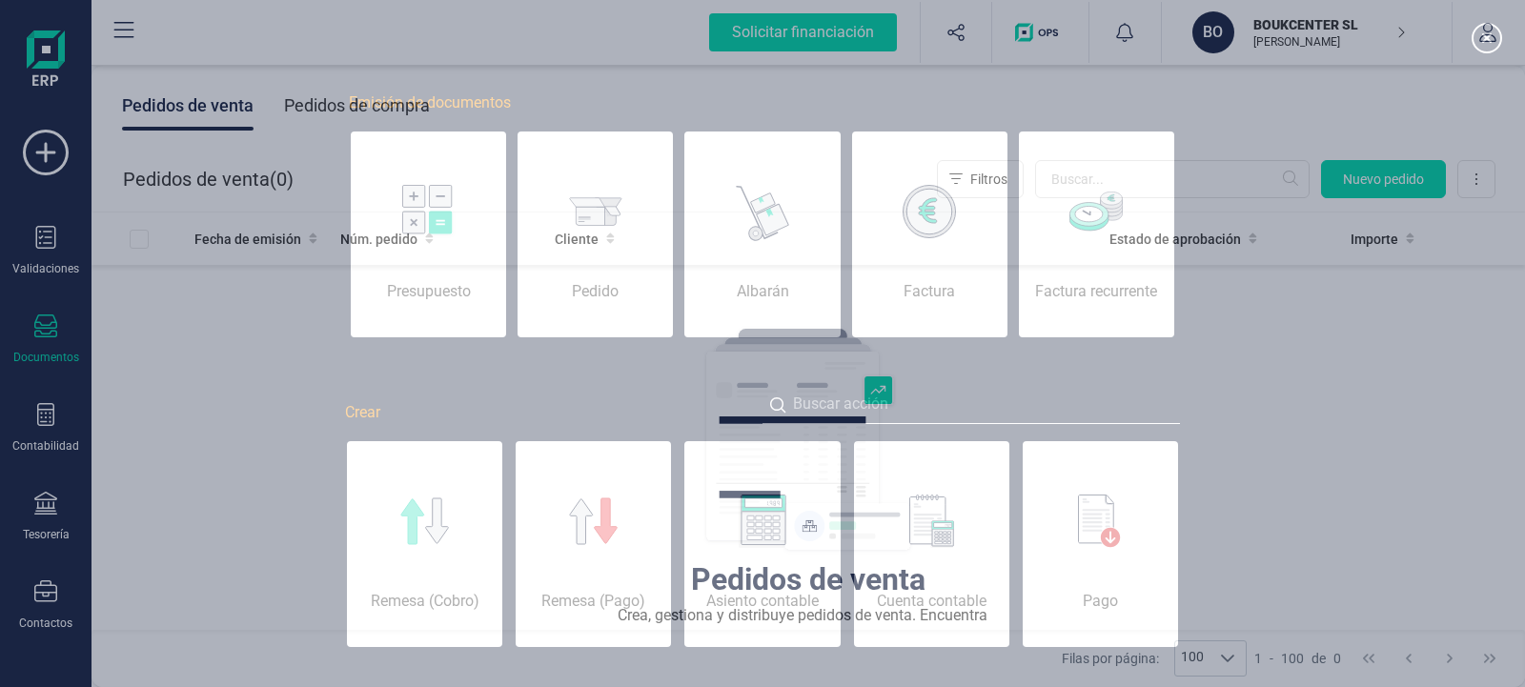
scroll to position [0, 95]
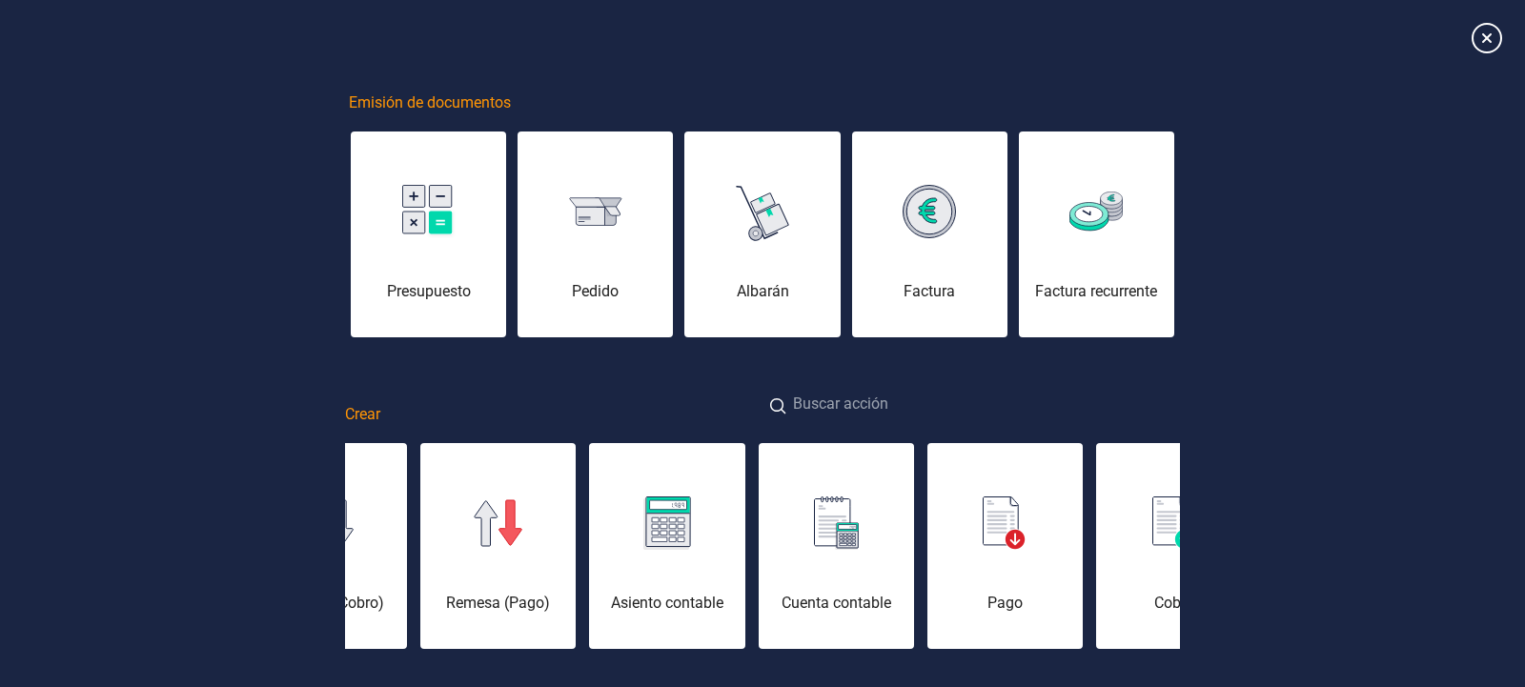
click at [808, 408] on input at bounding box center [971, 405] width 417 height 41
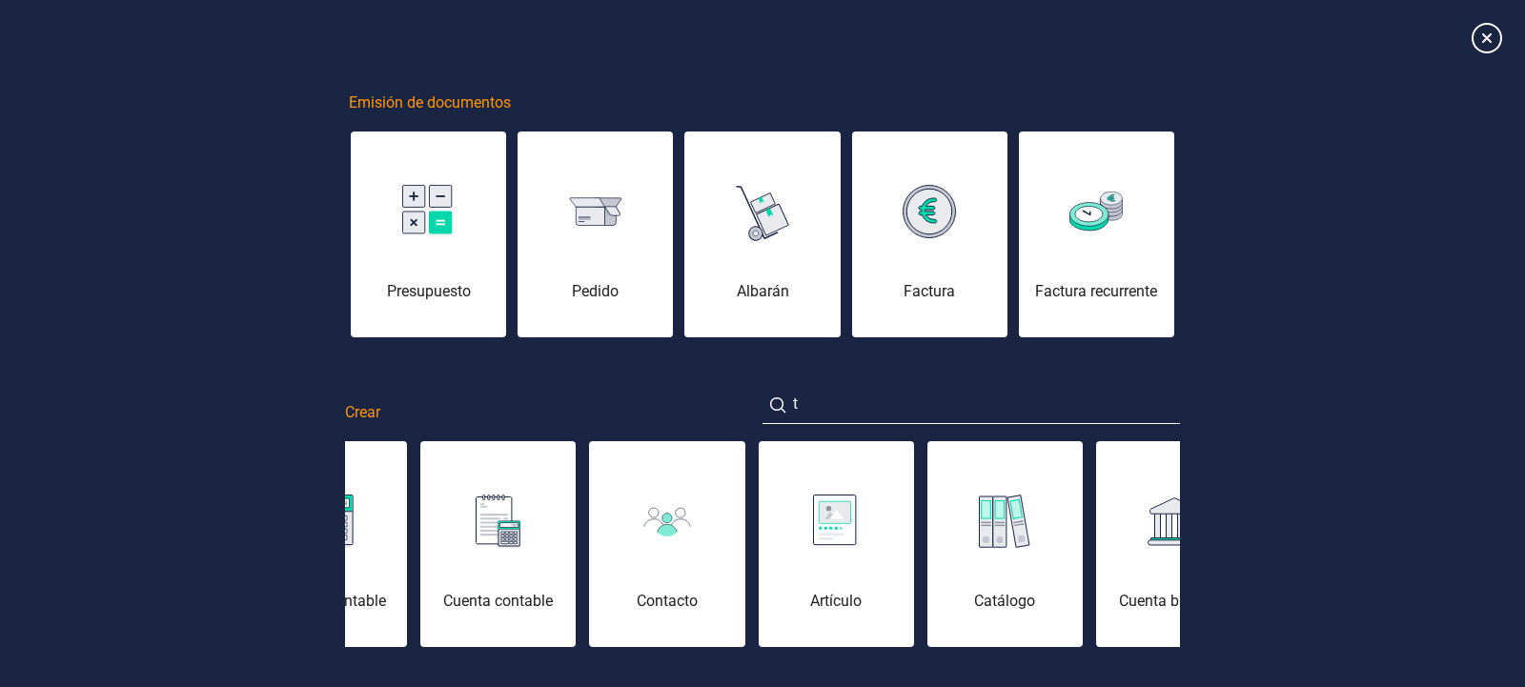
scroll to position [0, 0]
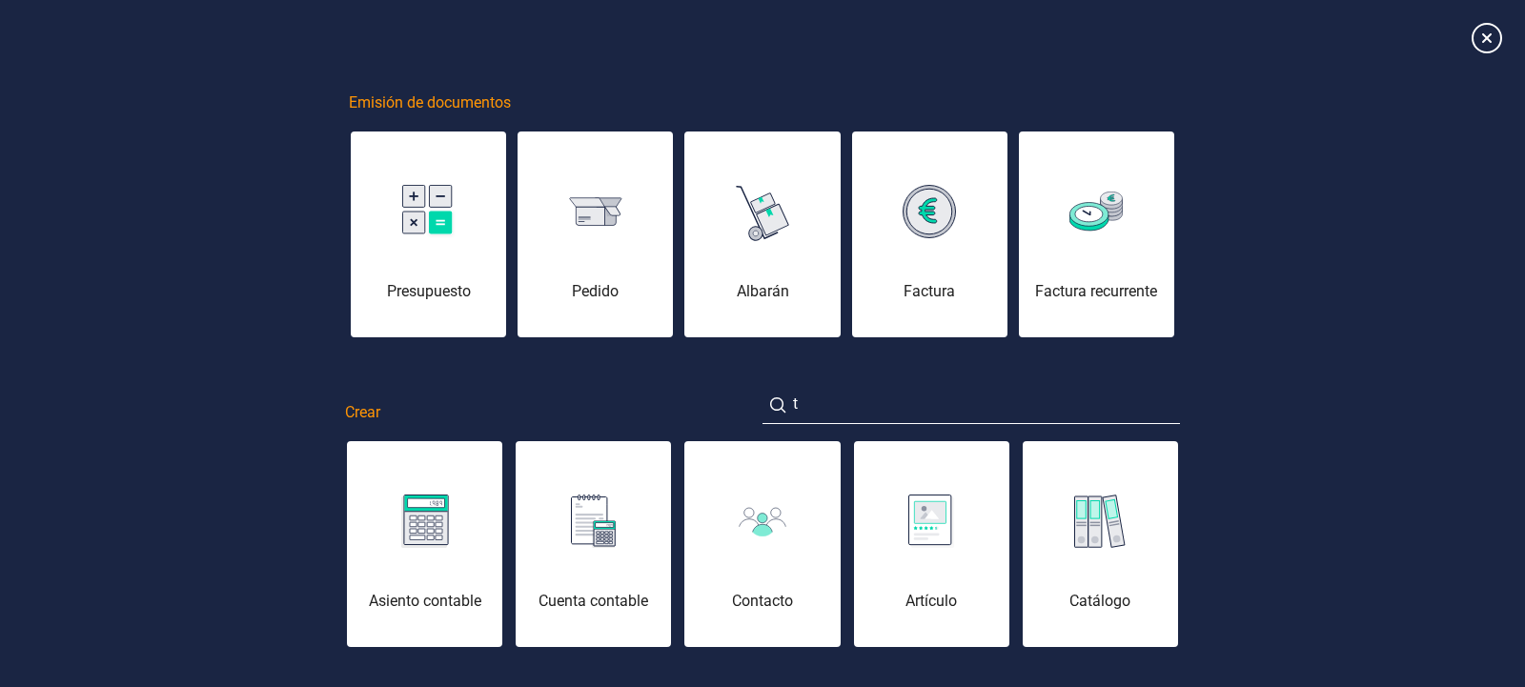
click at [1024, 539] on div at bounding box center [1100, 521] width 155 height 46
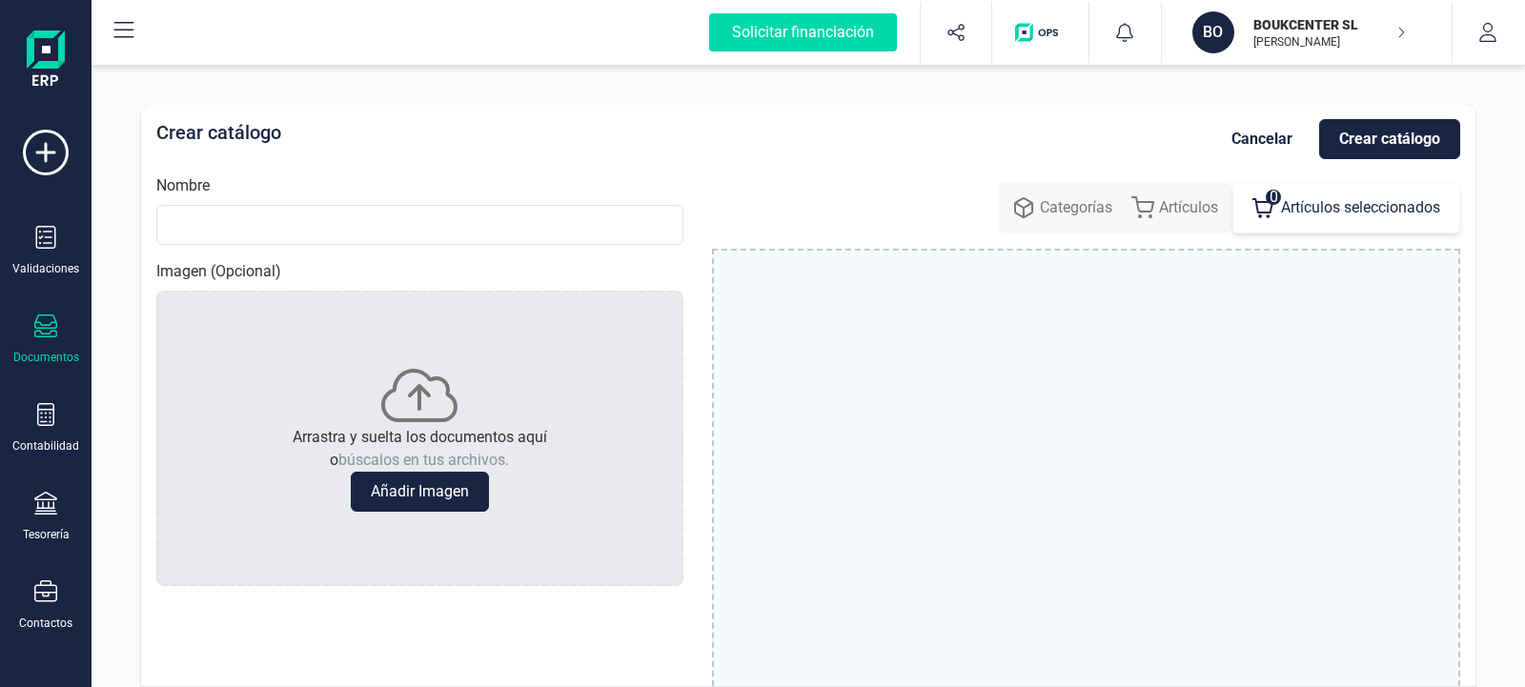
click at [43, 336] on icon at bounding box center [45, 326] width 23 height 23
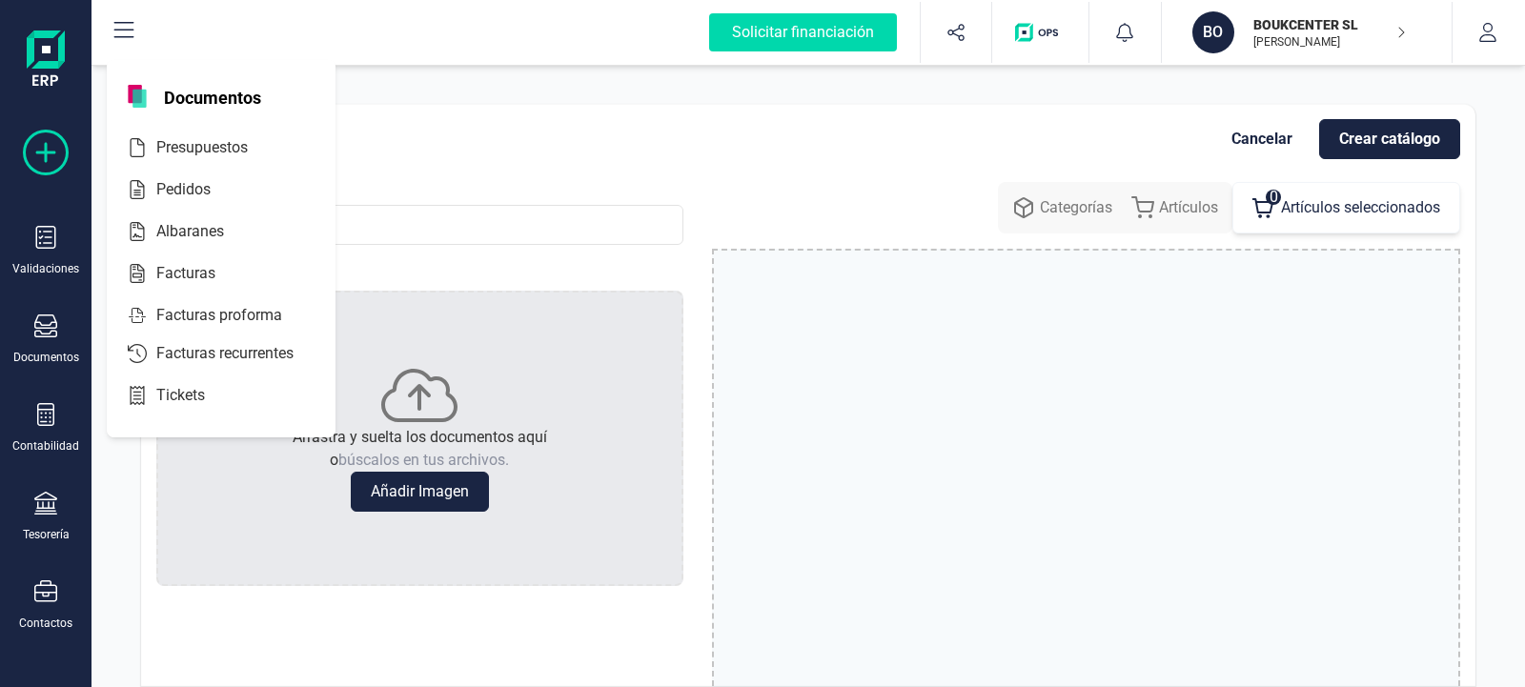
click at [35, 151] on icon at bounding box center [46, 153] width 46 height 46
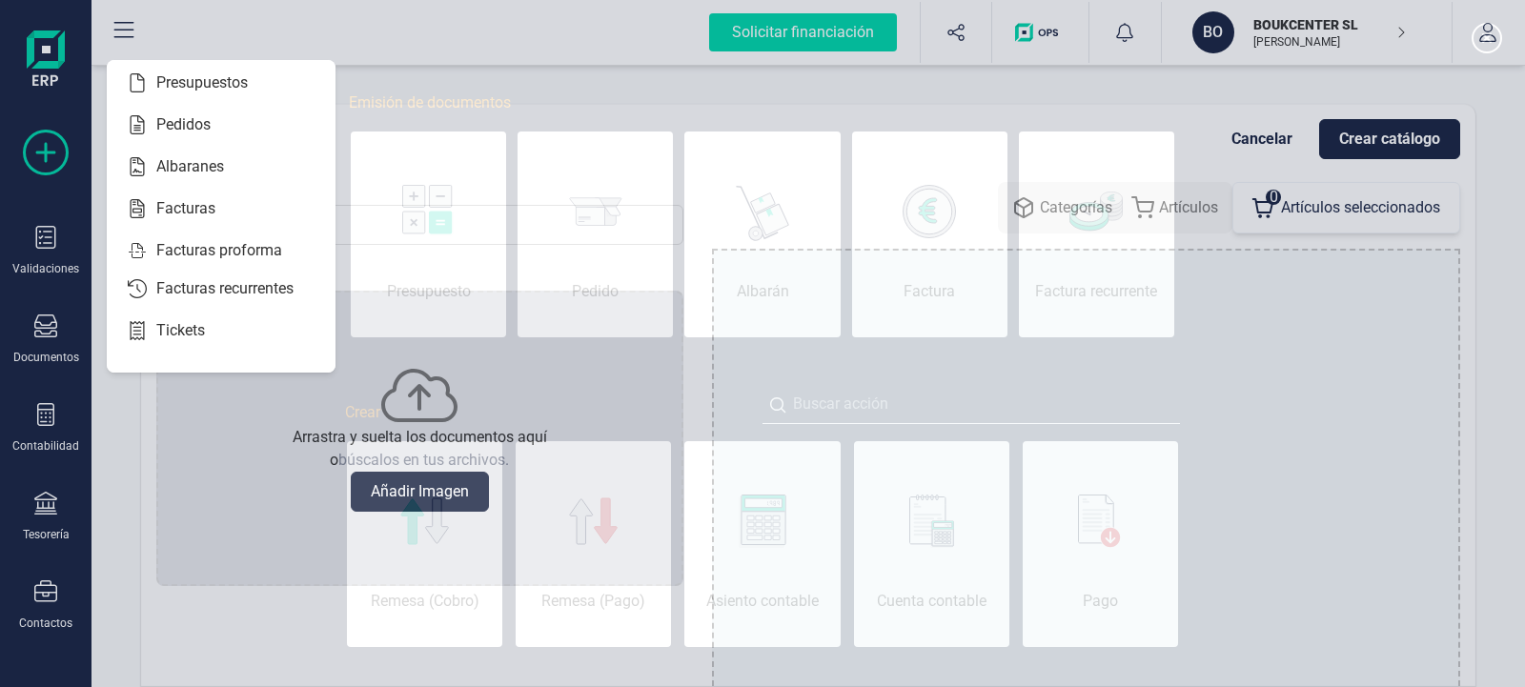
scroll to position [0, 95]
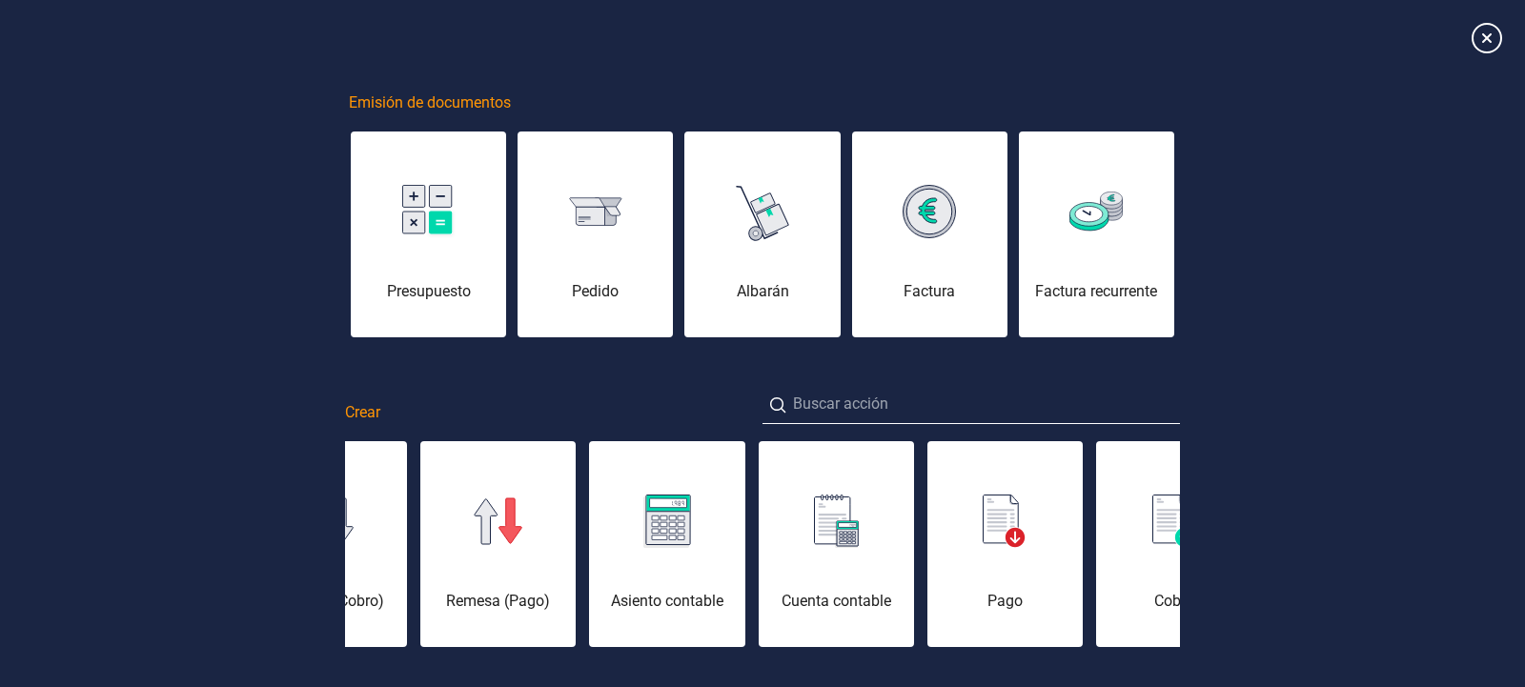
click at [1006, 538] on img at bounding box center [1005, 521] width 44 height 53
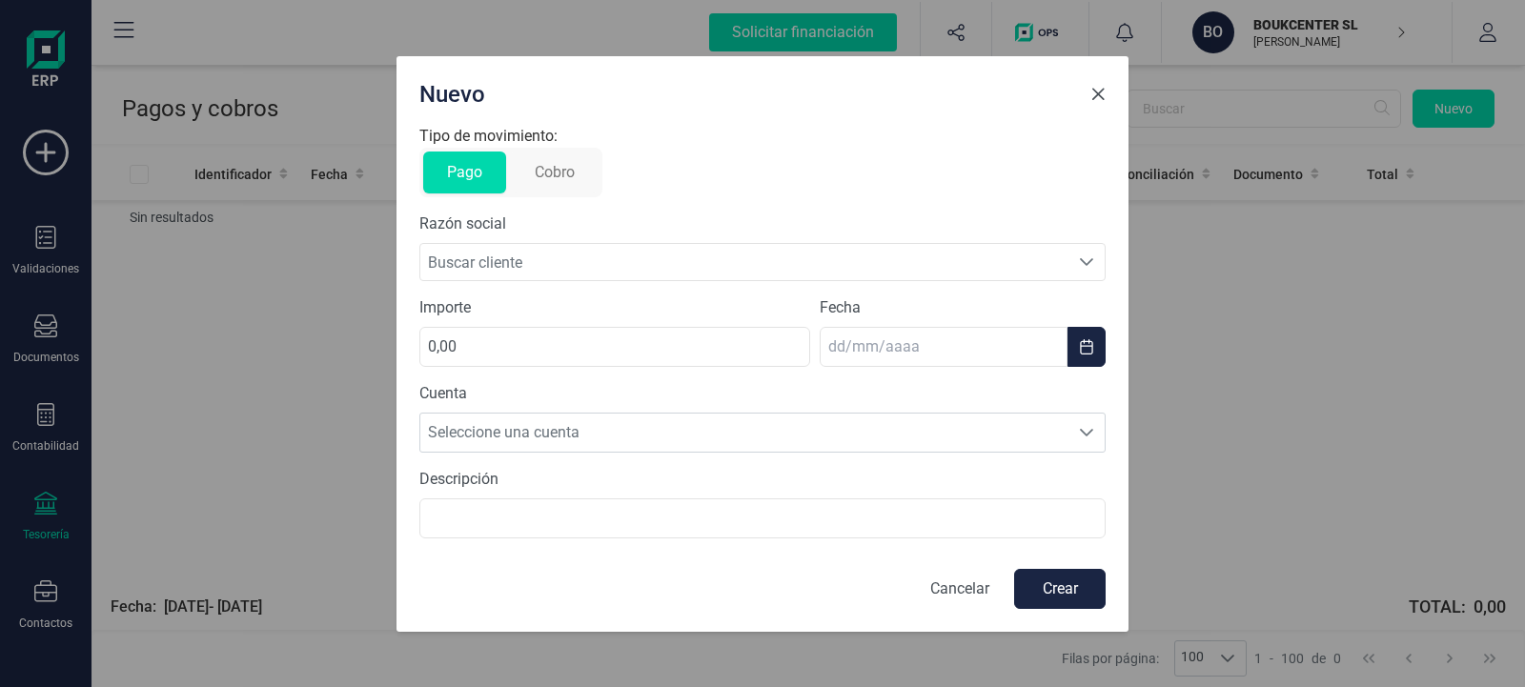
click at [1096, 96] on span "Close" at bounding box center [1097, 94] width 15 height 15
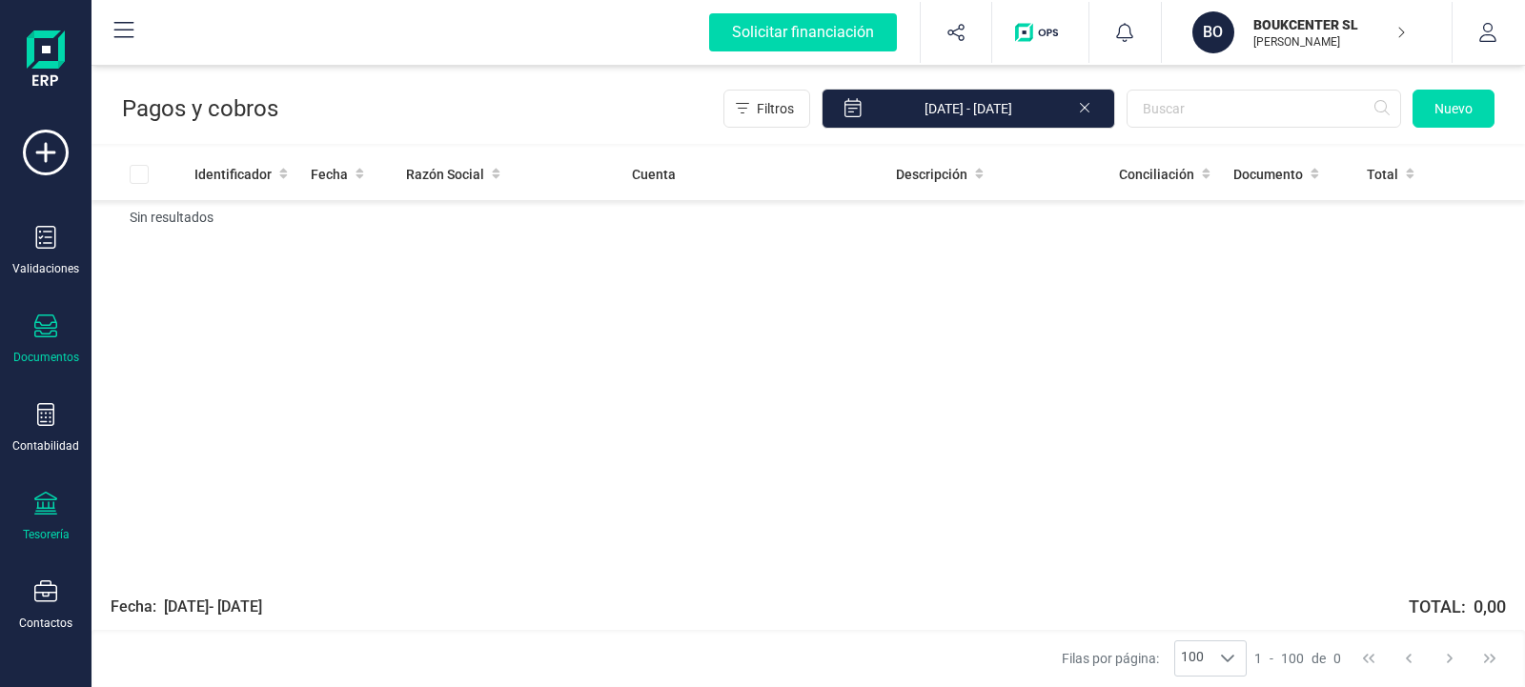
click at [46, 321] on icon at bounding box center [45, 326] width 23 height 23
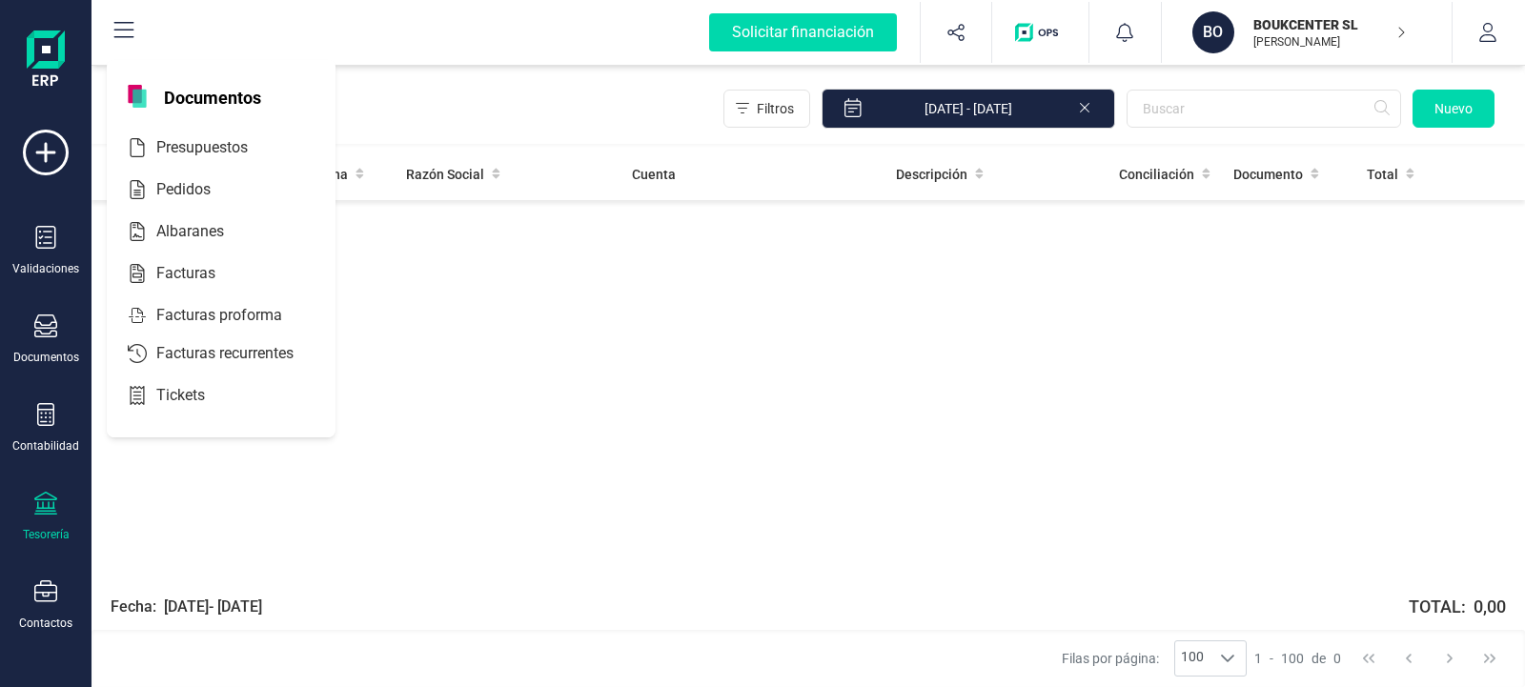
click at [858, 112] on icon at bounding box center [852, 106] width 17 height 21
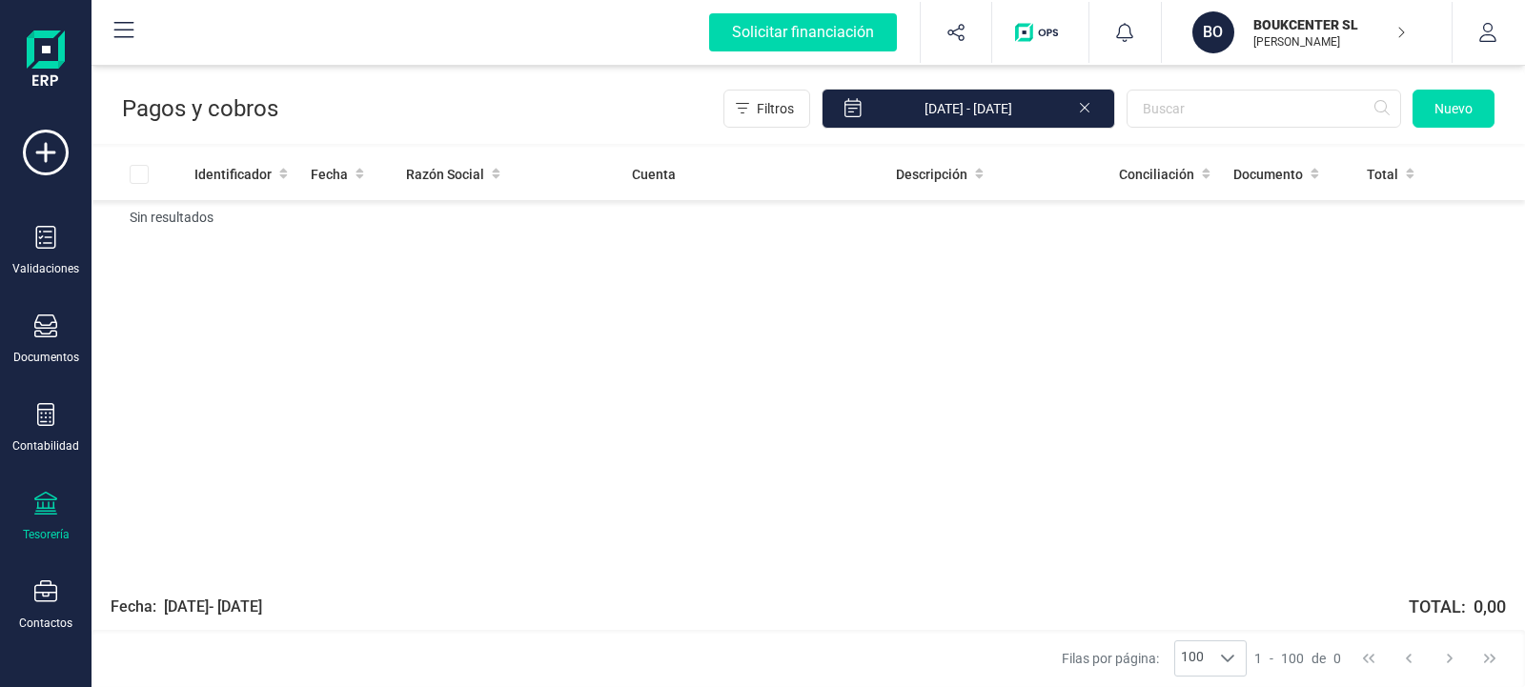
click at [862, 109] on icon at bounding box center [852, 107] width 17 height 19
click at [794, 113] on span "Filtros" at bounding box center [775, 108] width 37 height 19
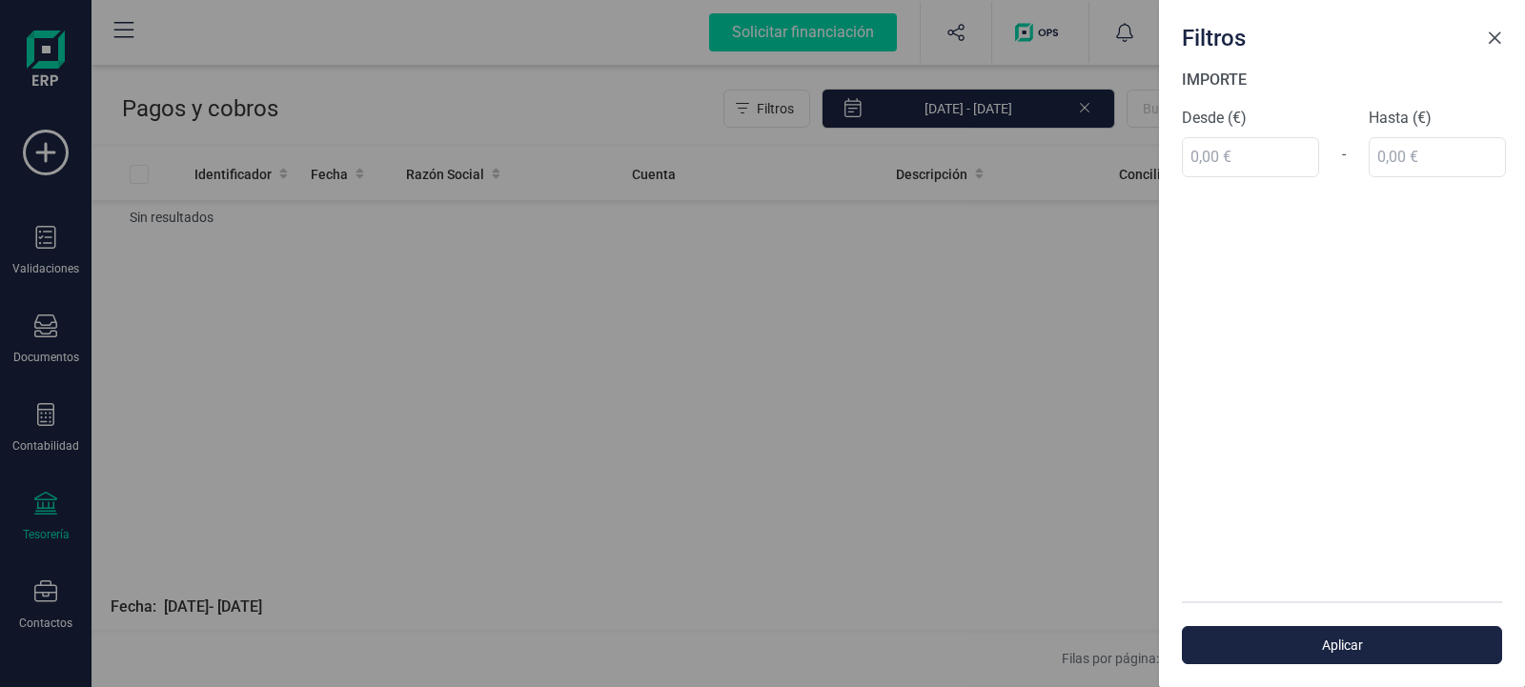
click at [1491, 39] on span "Close" at bounding box center [1494, 38] width 15 height 15
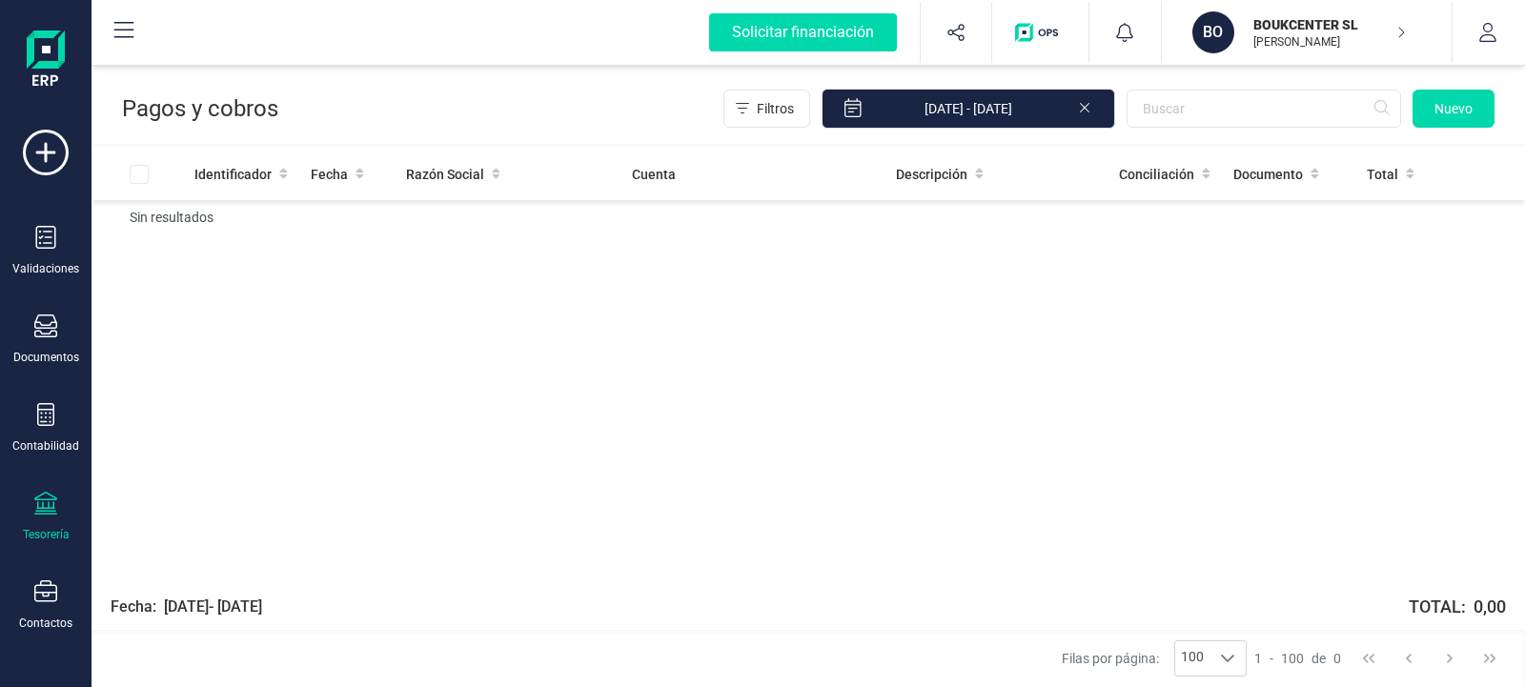
click at [1087, 102] on icon at bounding box center [1084, 105] width 15 height 19
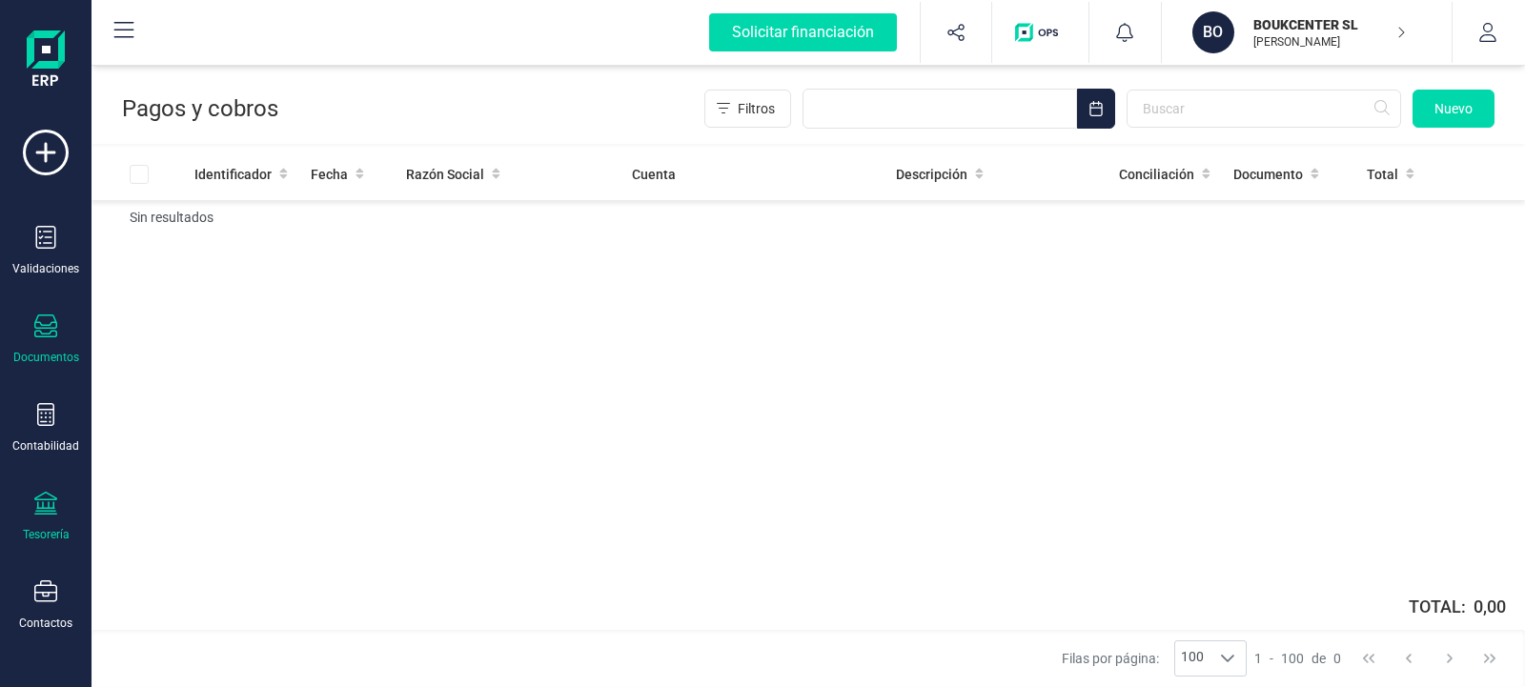
click at [59, 337] on div "Documentos" at bounding box center [46, 340] width 76 height 51
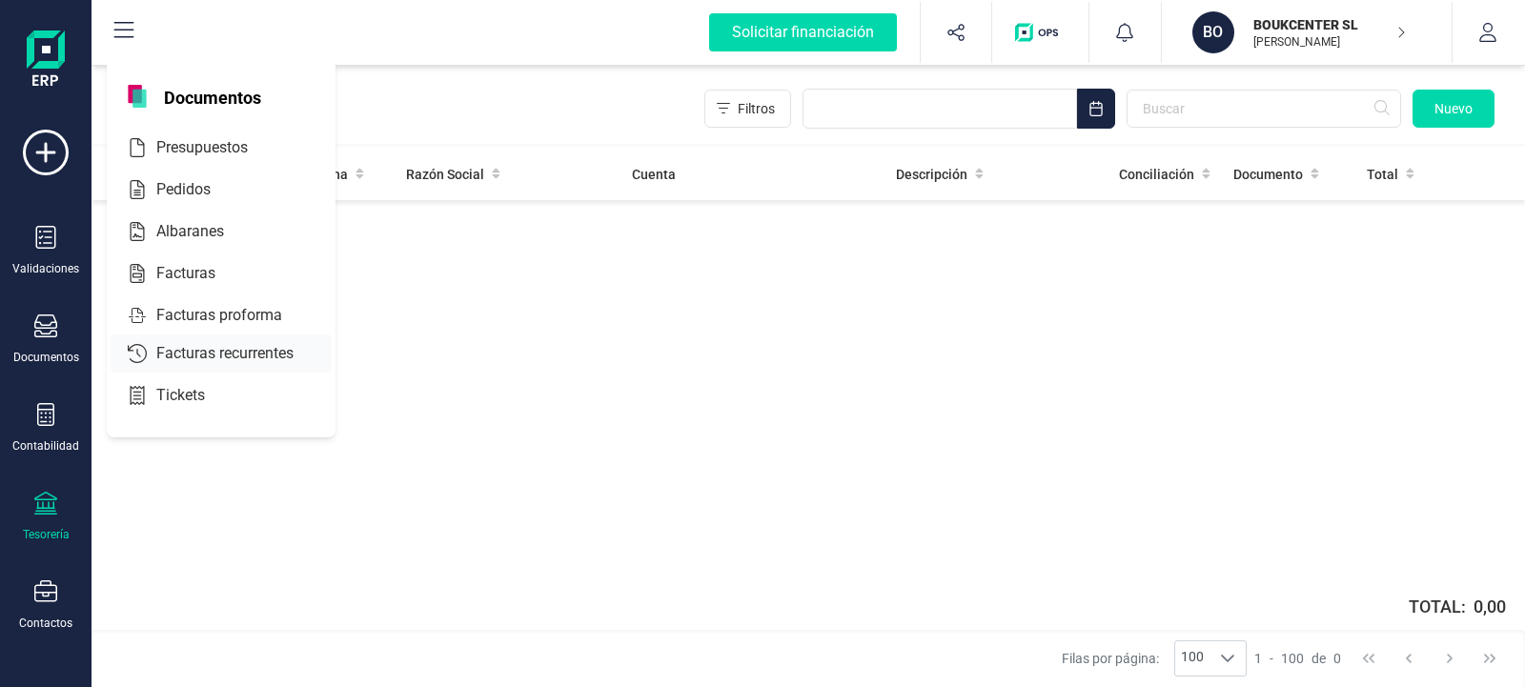
click at [211, 353] on span "Facturas recurrentes" at bounding box center [238, 353] width 179 height 23
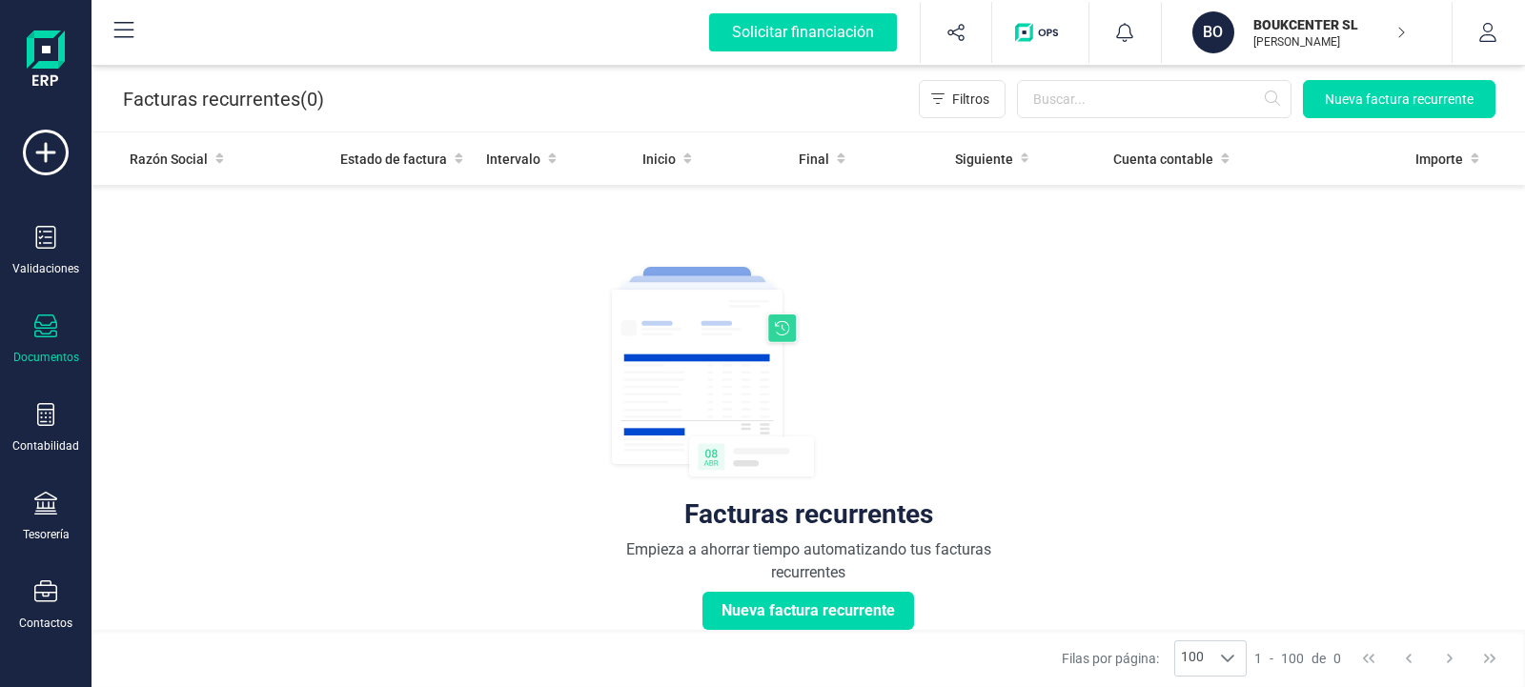
click at [48, 339] on div at bounding box center [45, 329] width 23 height 28
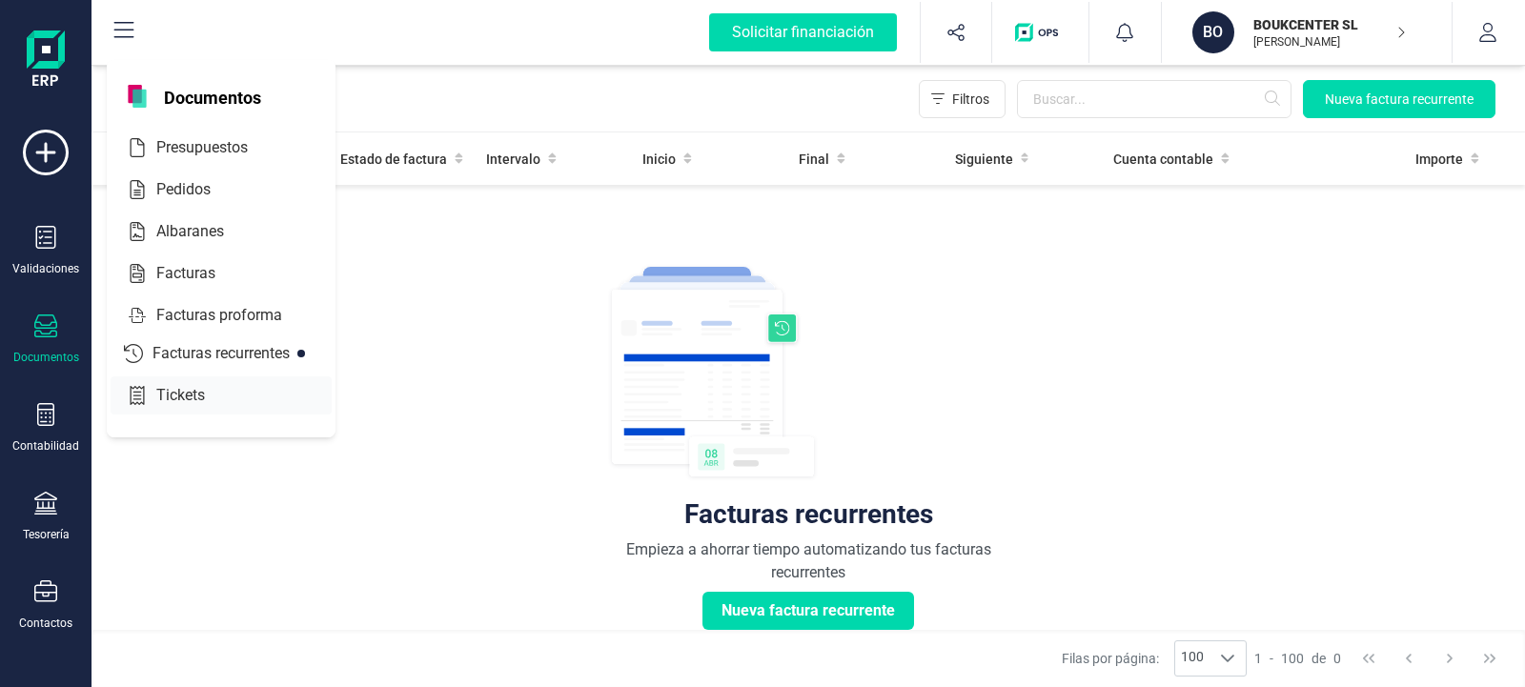
click at [174, 389] on span "Tickets" at bounding box center [194, 395] width 91 height 23
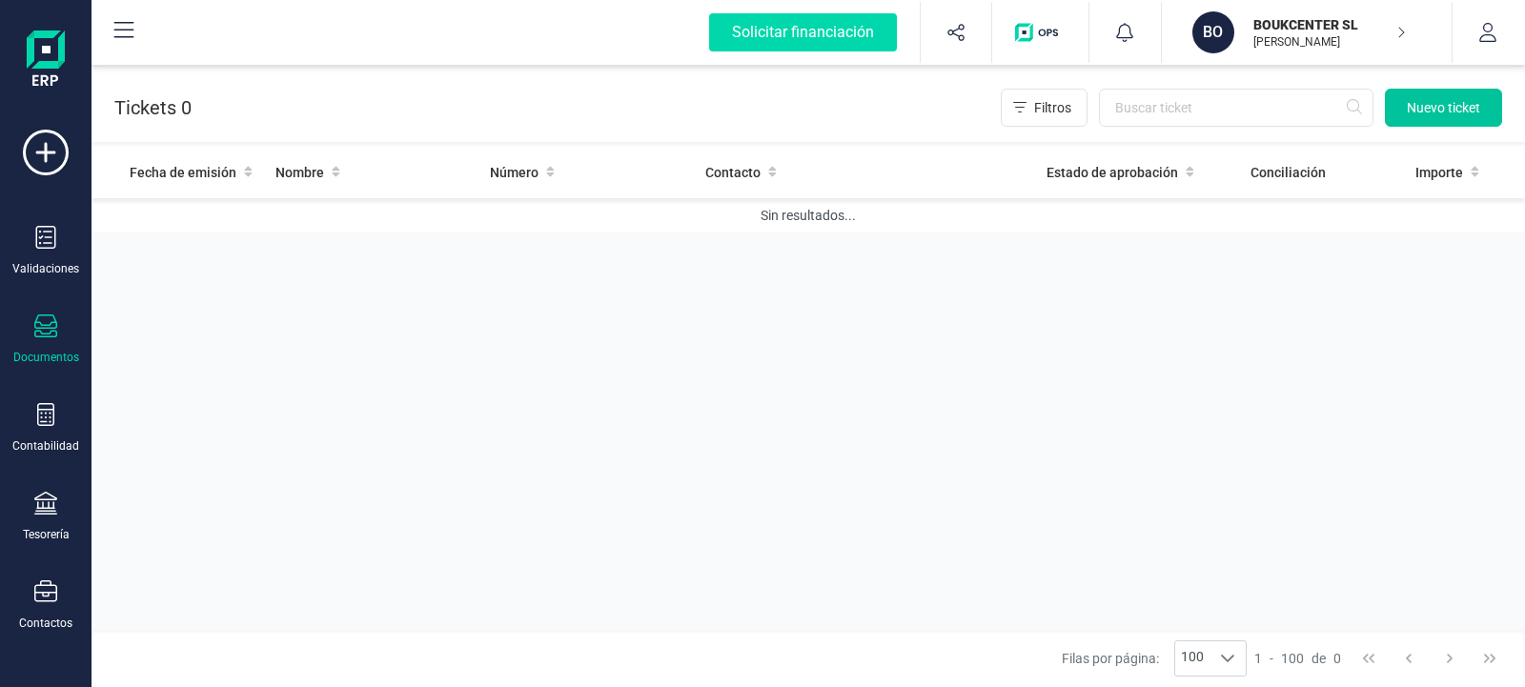
click at [1438, 114] on span "Nuevo ticket" at bounding box center [1443, 107] width 73 height 19
